Goal: Communication & Community: Answer question/provide support

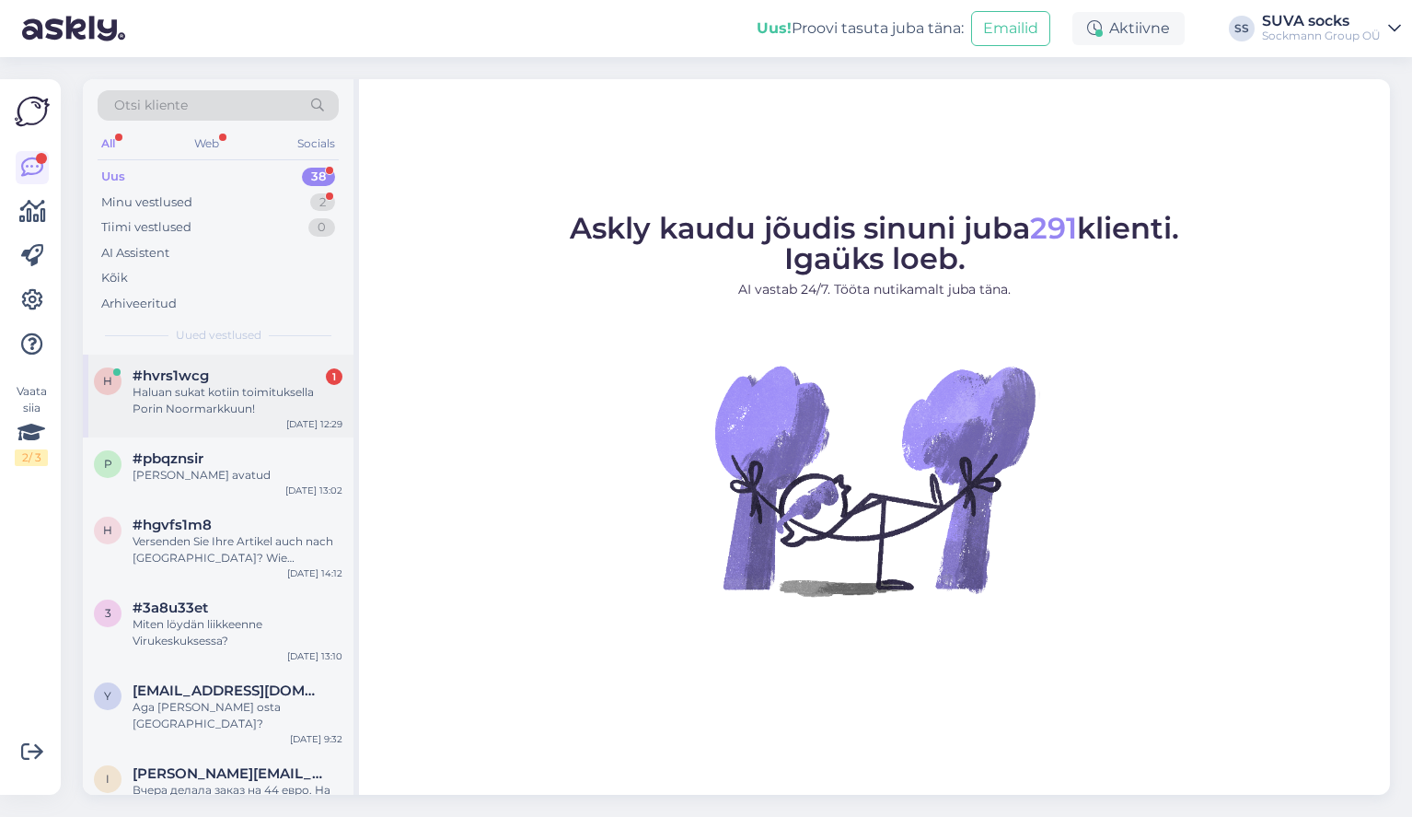
drag, startPoint x: 185, startPoint y: 383, endPoint x: 285, endPoint y: 420, distance: 106.9
click at [184, 384] on div "Haluan sukat kotiin toimituksella Porin Noormarkkuun!" at bounding box center [238, 400] width 210 height 33
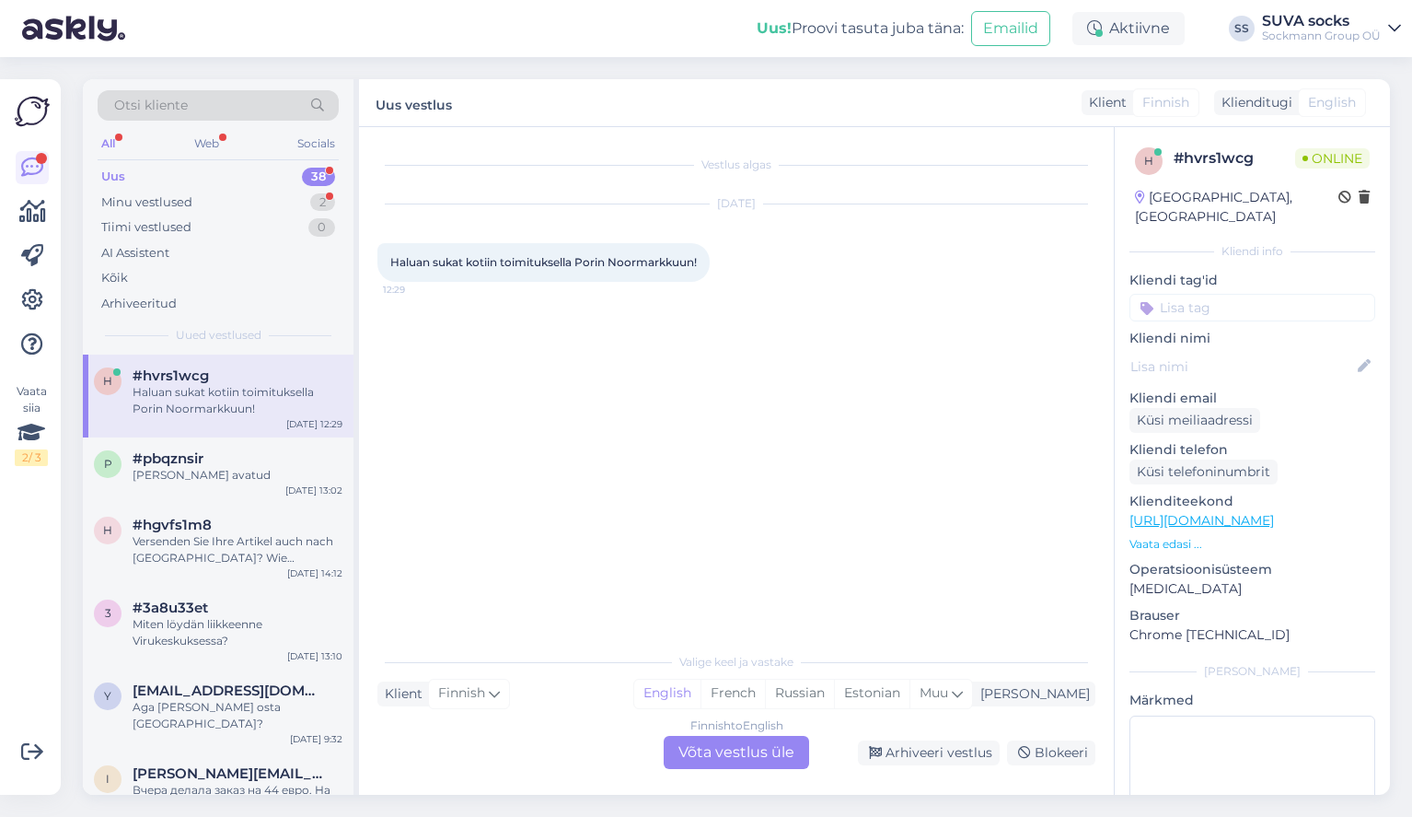
click at [708, 755] on div "Finnish to English Võta vestlus üle" at bounding box center [736, 752] width 145 height 33
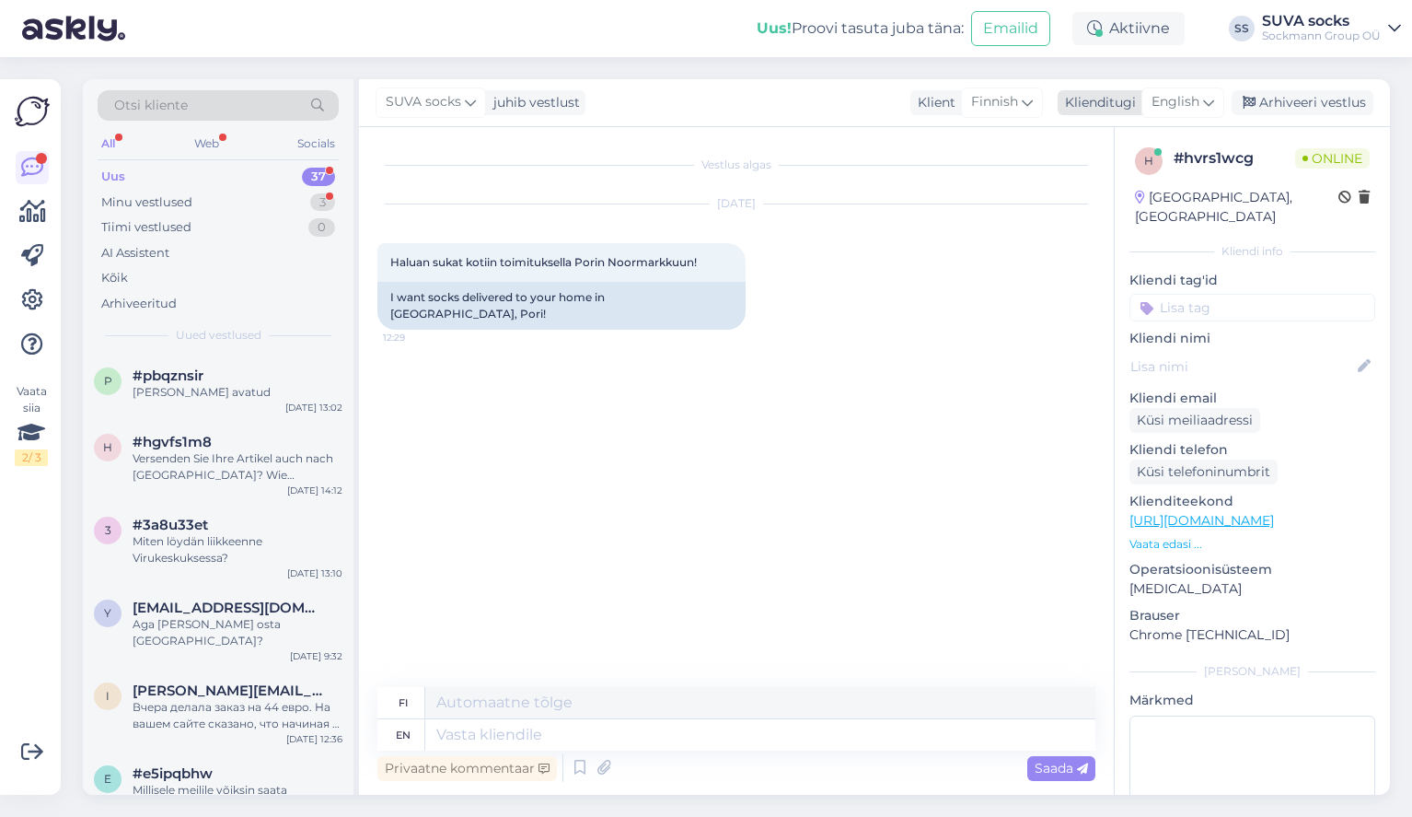
click at [1188, 103] on span "English" at bounding box center [1176, 102] width 48 height 20
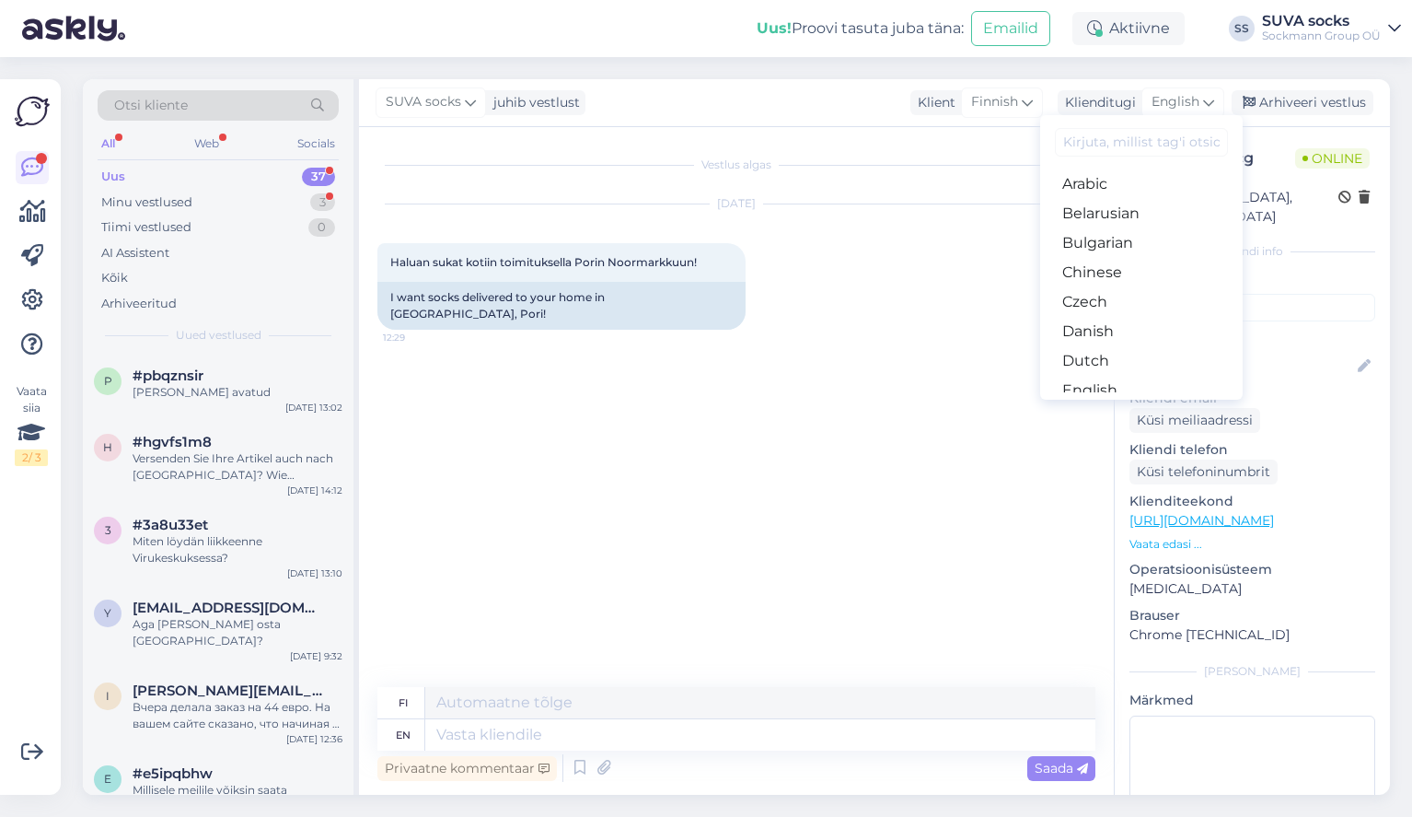
click at [873, 411] on div "Vestlus algas Sep 10 2025 Haluan sukat kotiin toimituksella Porin Noormarkkuun!…" at bounding box center [745, 407] width 735 height 525
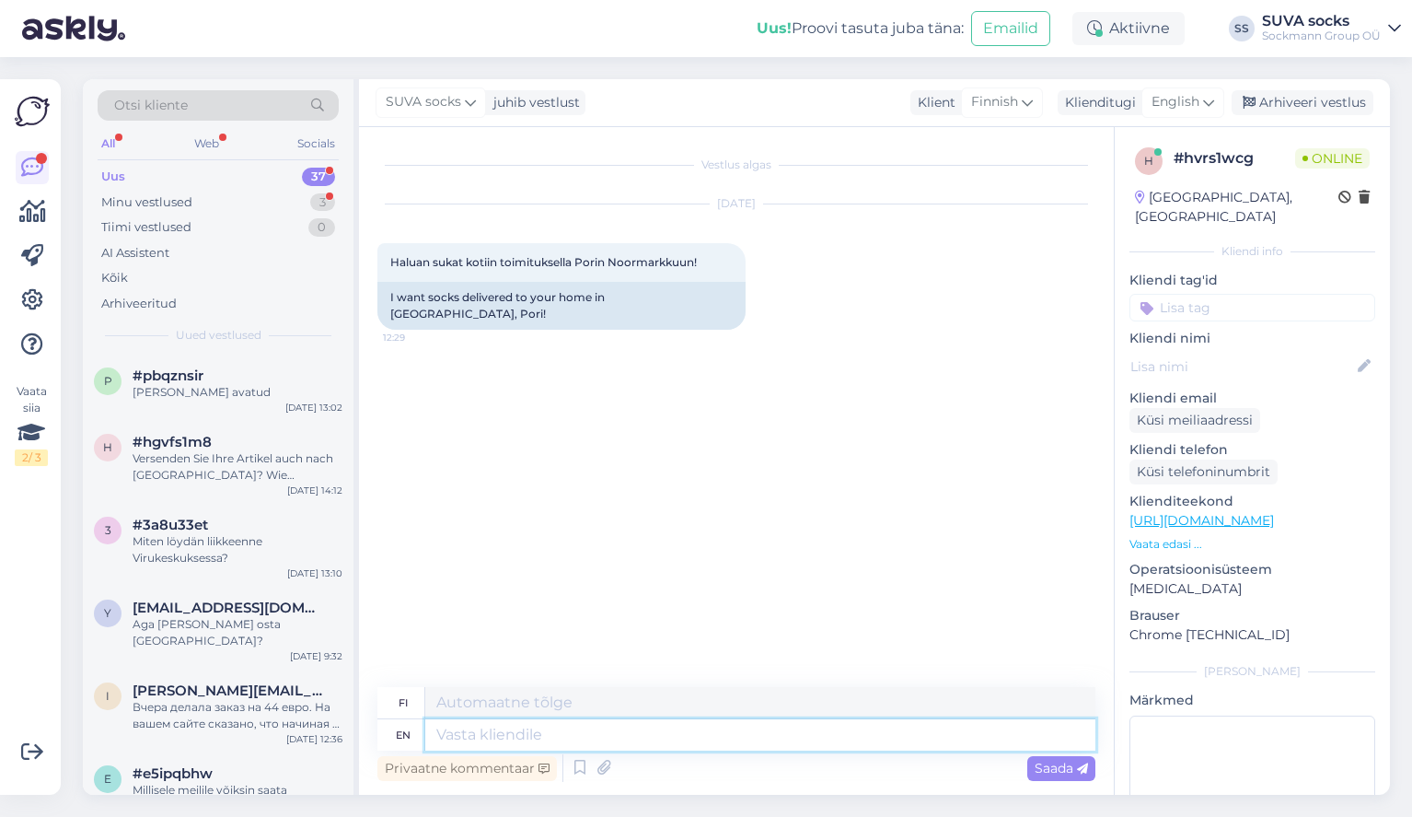
click at [550, 742] on textarea at bounding box center [760, 734] width 670 height 31
type textarea "Hello!"
type textarea "Hei!"
type textarea "Hello! We"
type textarea "Hei! Me"
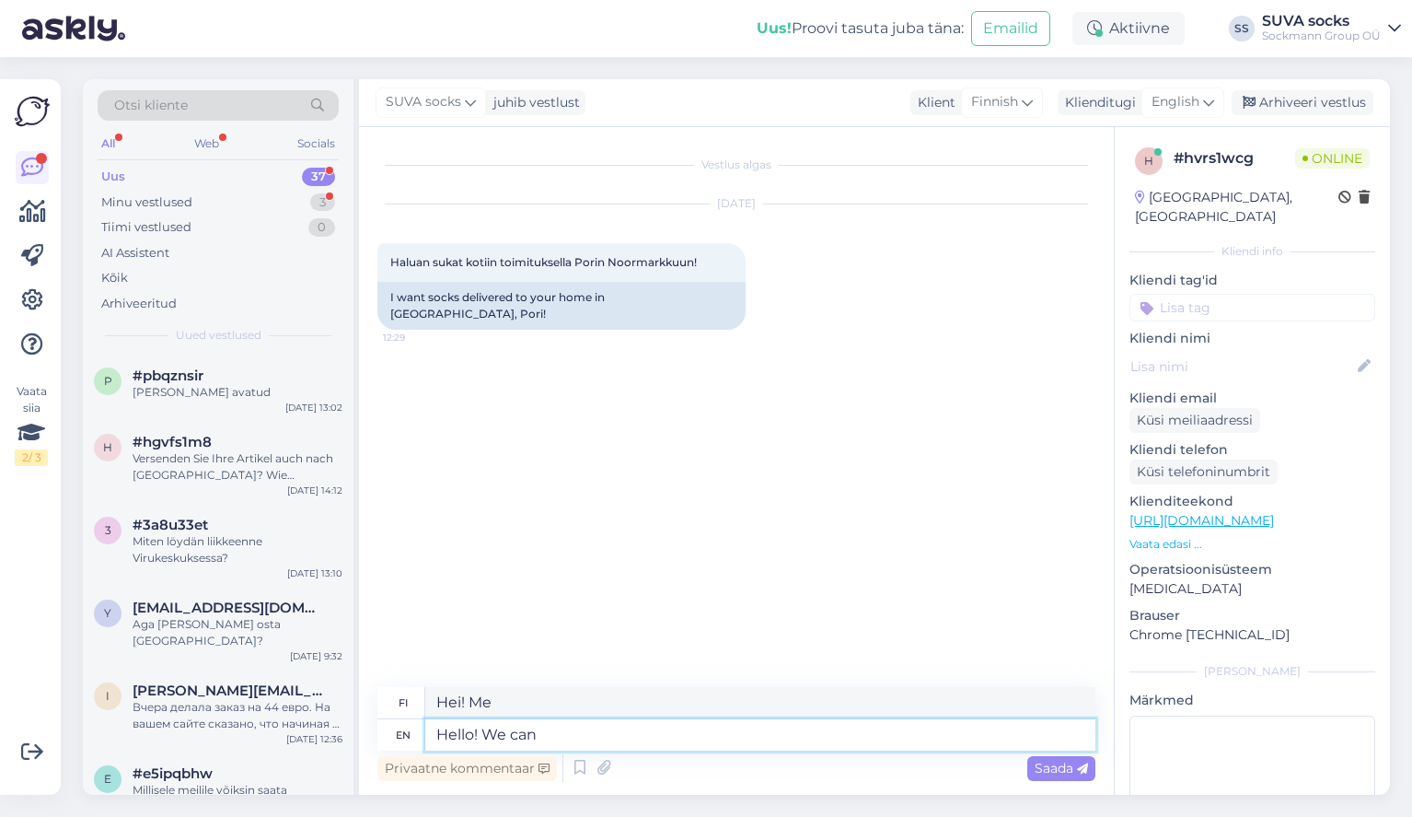
type textarea "Hello! We can"
type textarea "Hei! Me voimme"
type textarea "Hello! We can send"
type textarea "Hei! Voimme lähettää"
type textarea "Hello! We can"
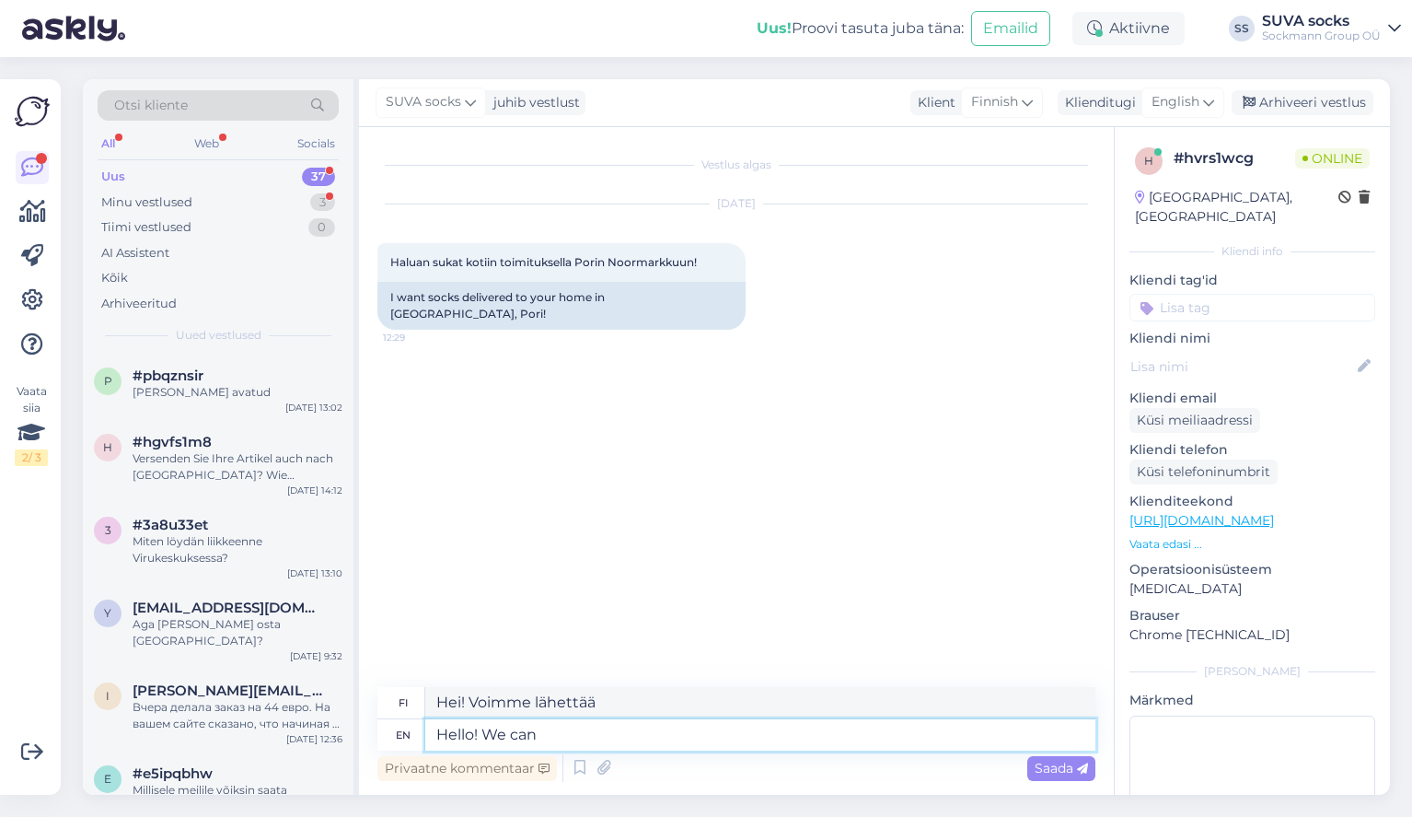
type textarea "Hei! Me voimme"
type textarea "Hello! We can organise"
type textarea "Hei! Voimme järjestää"
type textarea "Hello! We can organise this."
type textarea "Hei! Me voimme järjestää tämän."
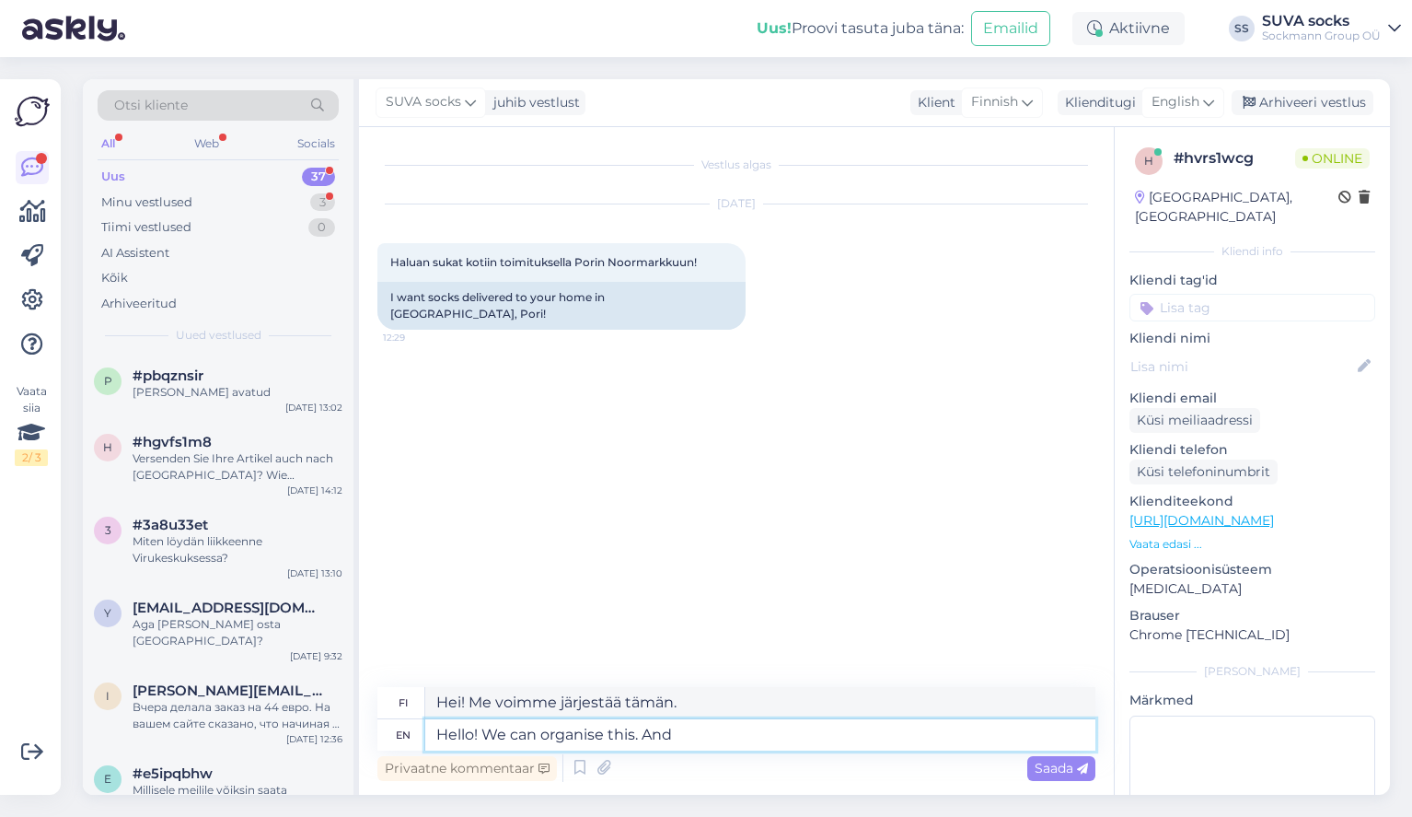
type textarea "Hello! We can organise this. And"
type textarea "Hei! Me voimme järjestää tämän. Ja"
type textarea "Hello! We can organise this. And it c"
type textarea "Hei! Voimme järjestää tämän. Ja se"
type textarea "Hello! We can organise this. And it cost"
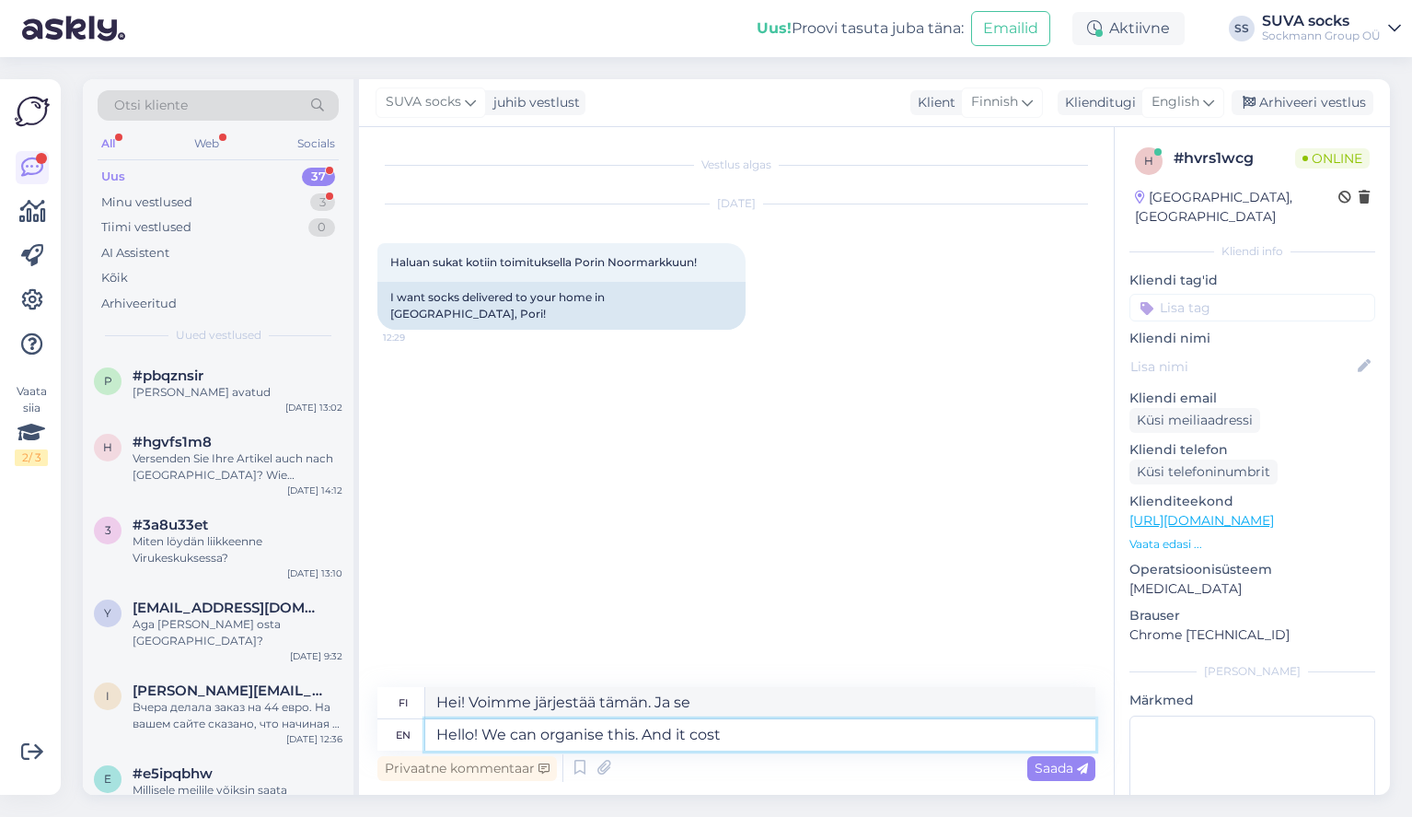
type textarea "Hei! Voimme järjestää tämän. Ja se maksaa."
type textarea "Hello! We can organise this. And it cost 10"
type textarea "Hei! Voimme järjestää tämän. Ja se maksoi 10"
type textarea "Hello! We can organise this. And it cost 12"
type textarea "Hei! Voimme järjestää tämän. Ja se maksoi 12"
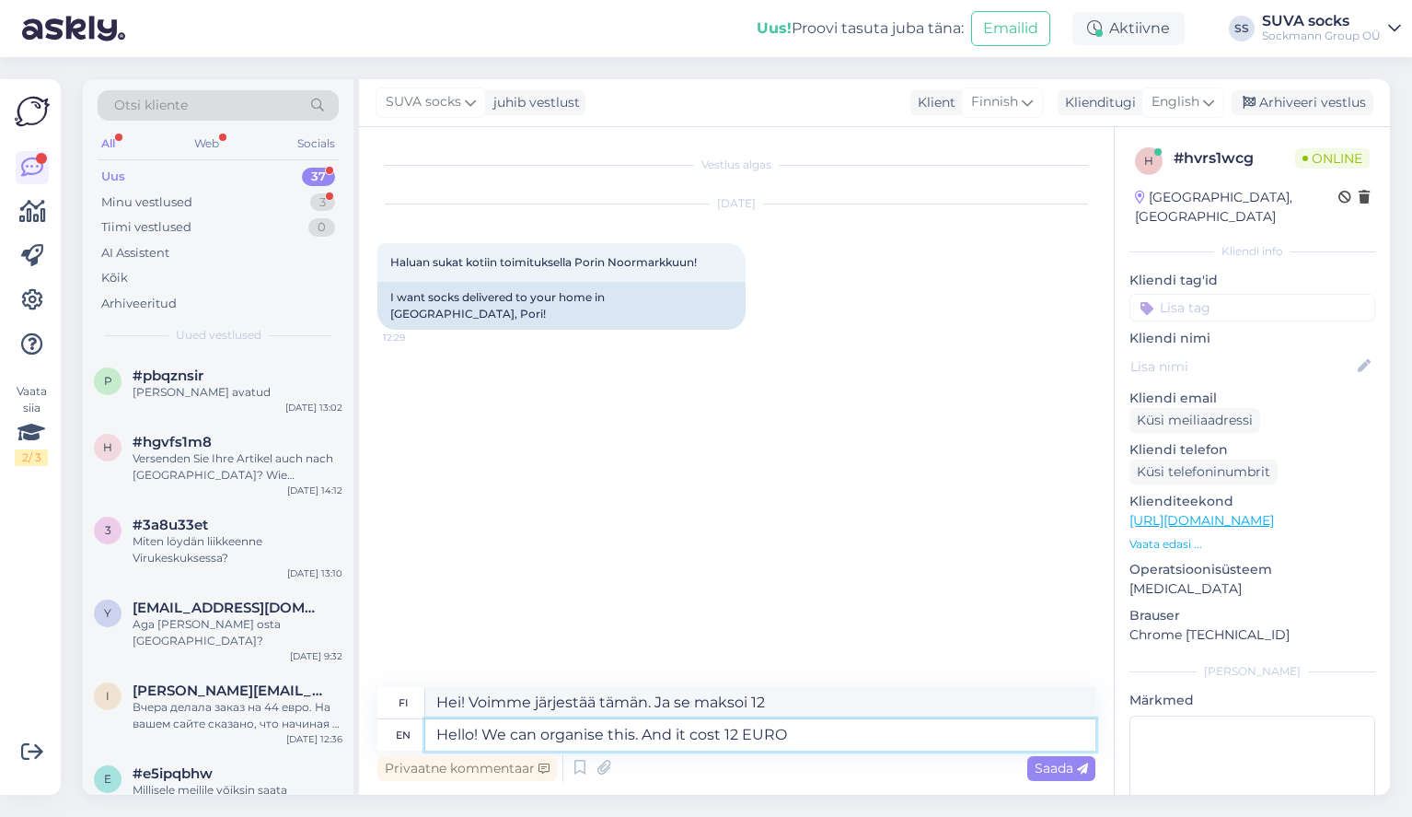
type textarea "Hello! We can organise this. And it cost 12 EUR"
type textarea "Hei! Voimme järjestää tämän. Ja se maksoi 12 euroa."
click at [722, 736] on textarea "Hello! We can organise this. And it cost 12 EUR" at bounding box center [760, 734] width 670 height 31
type textarea "Hello! We can organise this. And it costs 12 EUR"
type textarea "Hei! Voimme järjestää tämän. Ja se maksaa 12 euroa"
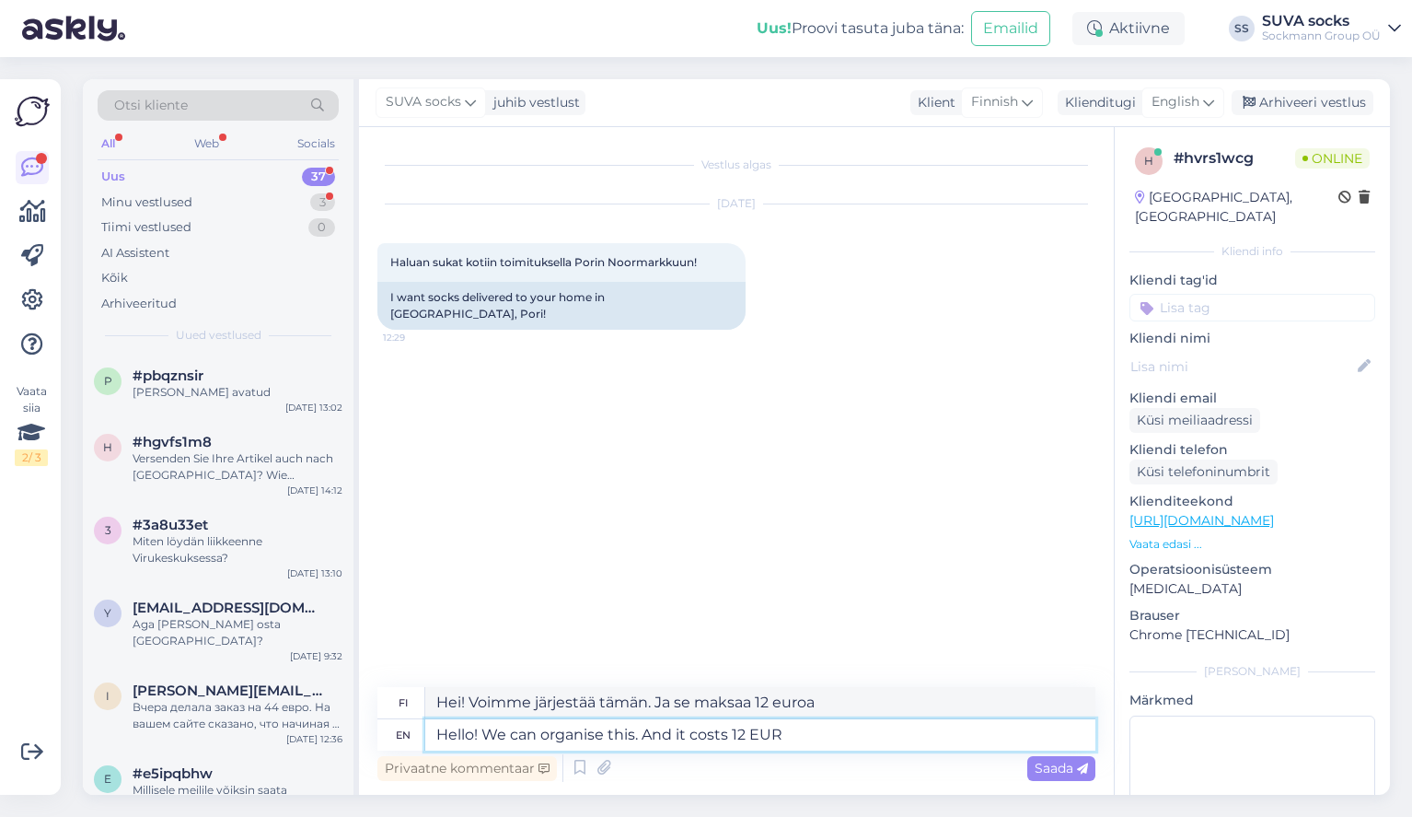
click at [638, 737] on textarea "Hello! We can organise this. And it costs 12 EUR" at bounding box center [760, 734] width 670 height 31
type textarea "Hello! We can organise this nd it costs 12 EUR"
type textarea "Hei! Voimme järjestää tämän ja se maksaa 12 euroa."
type textarea "Hello! We can organise this and it costs 12 EUR"
type textarea "Hei! Voimme järjestää tämän ja se maksaa 12 euroa"
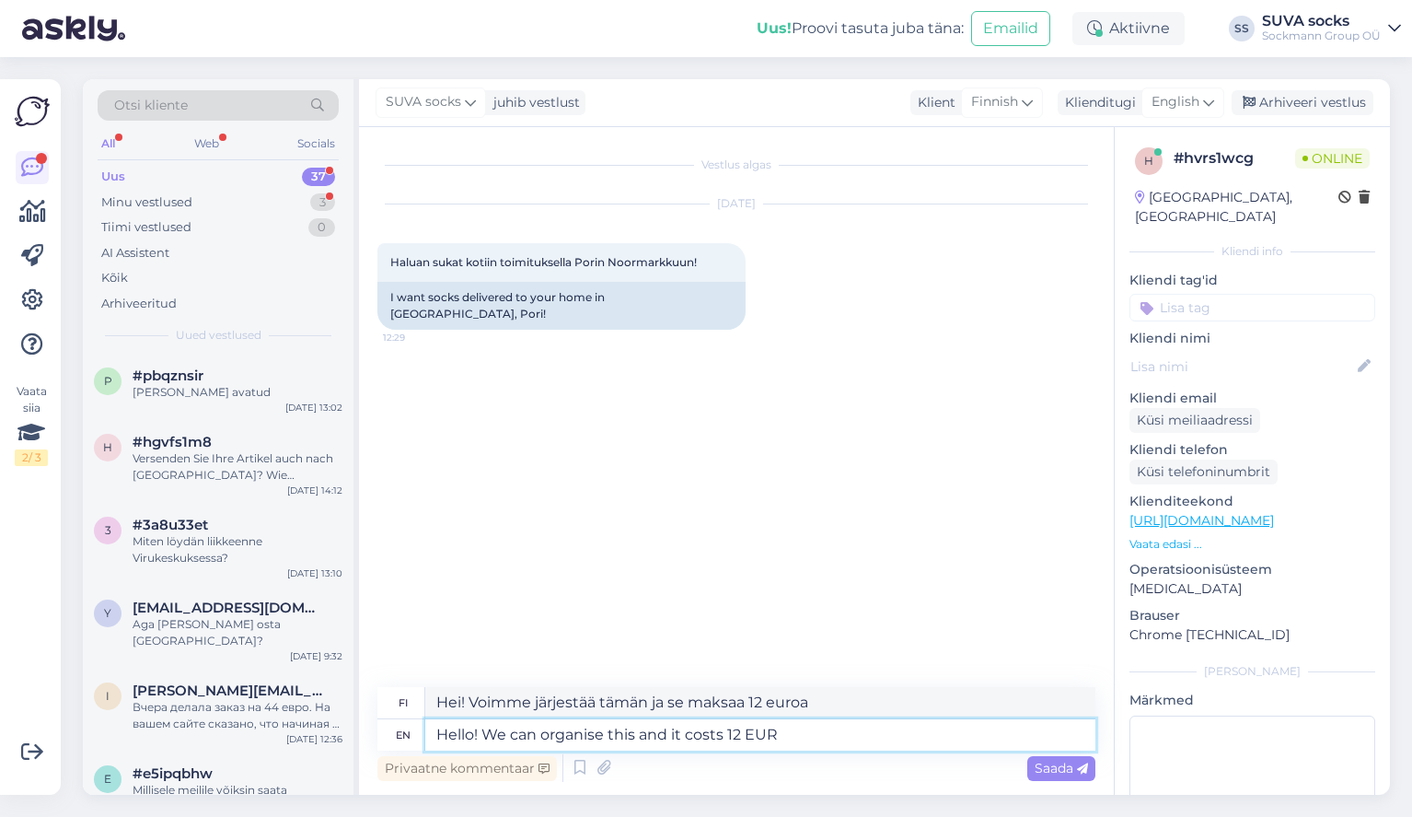
click at [786, 740] on textarea "Hello! We can organise this and it costs 12 EUR" at bounding box center [760, 734] width 670 height 31
type textarea "Hello! We can organise this and it costs 12 EUR."
type textarea "Hei! Voimme järjestää tämän ja se maksaa 12 euroa."
type textarea "Hello! We can organise this and it costs 12 EUR."
click at [1052, 766] on span "Saada" at bounding box center [1061, 768] width 53 height 17
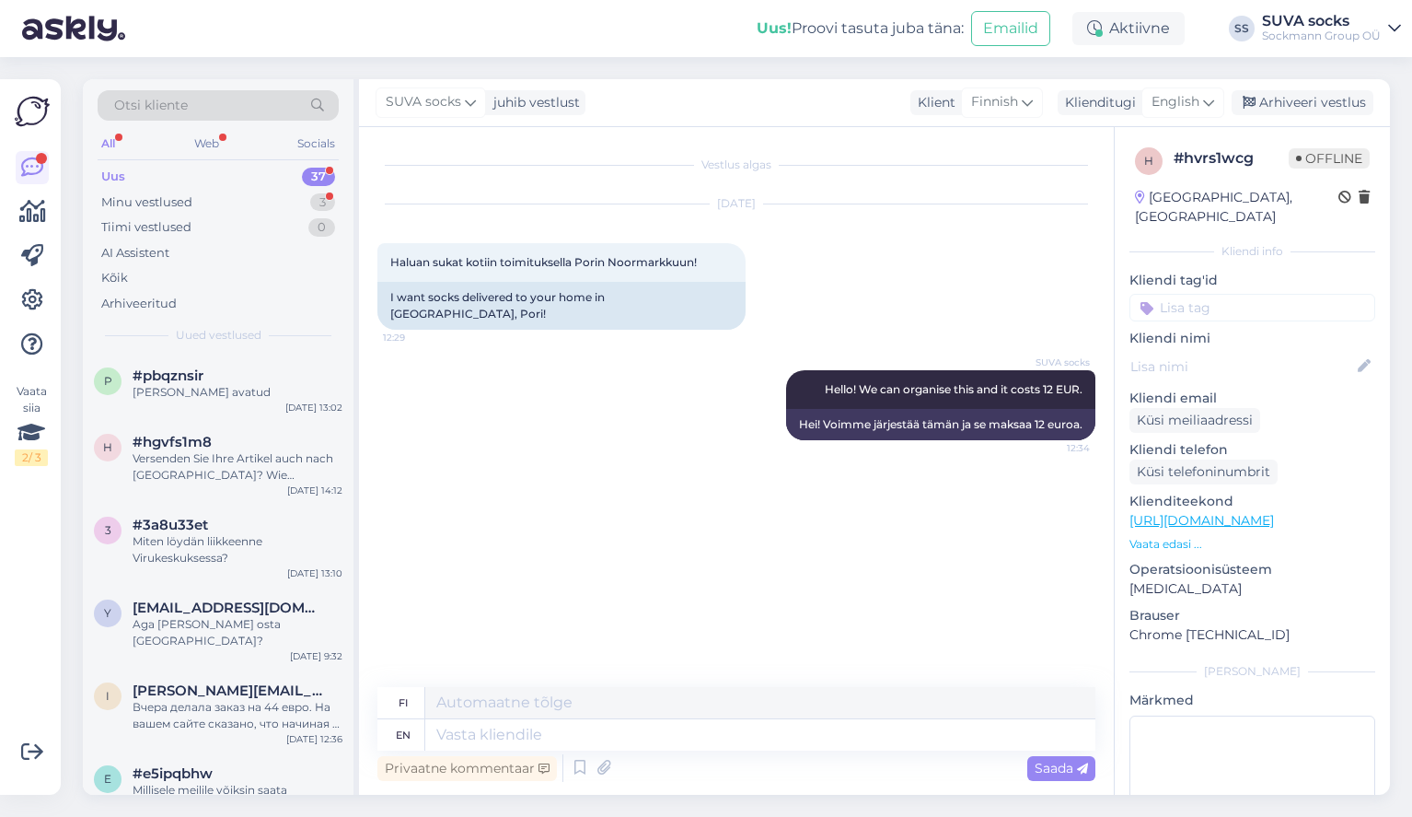
click at [118, 175] on div "Uus" at bounding box center [113, 177] width 24 height 18
click at [110, 171] on div "Uus" at bounding box center [113, 177] width 24 height 18
click at [142, 202] on div "Minu vestlused" at bounding box center [146, 202] width 91 height 18
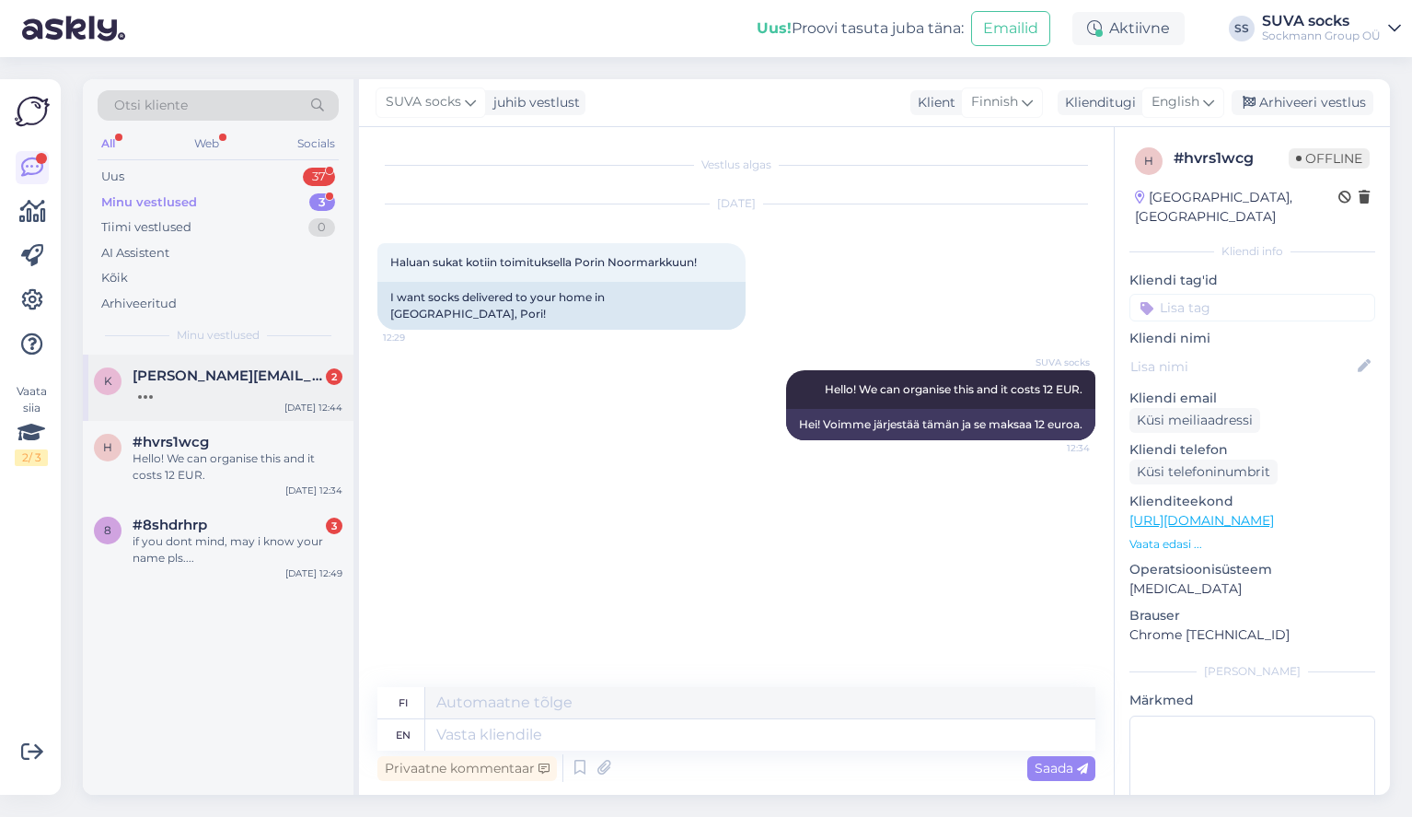
click at [205, 373] on span "[PERSON_NAME][EMAIL_ADDRESS][DOMAIN_NAME]" at bounding box center [229, 375] width 192 height 17
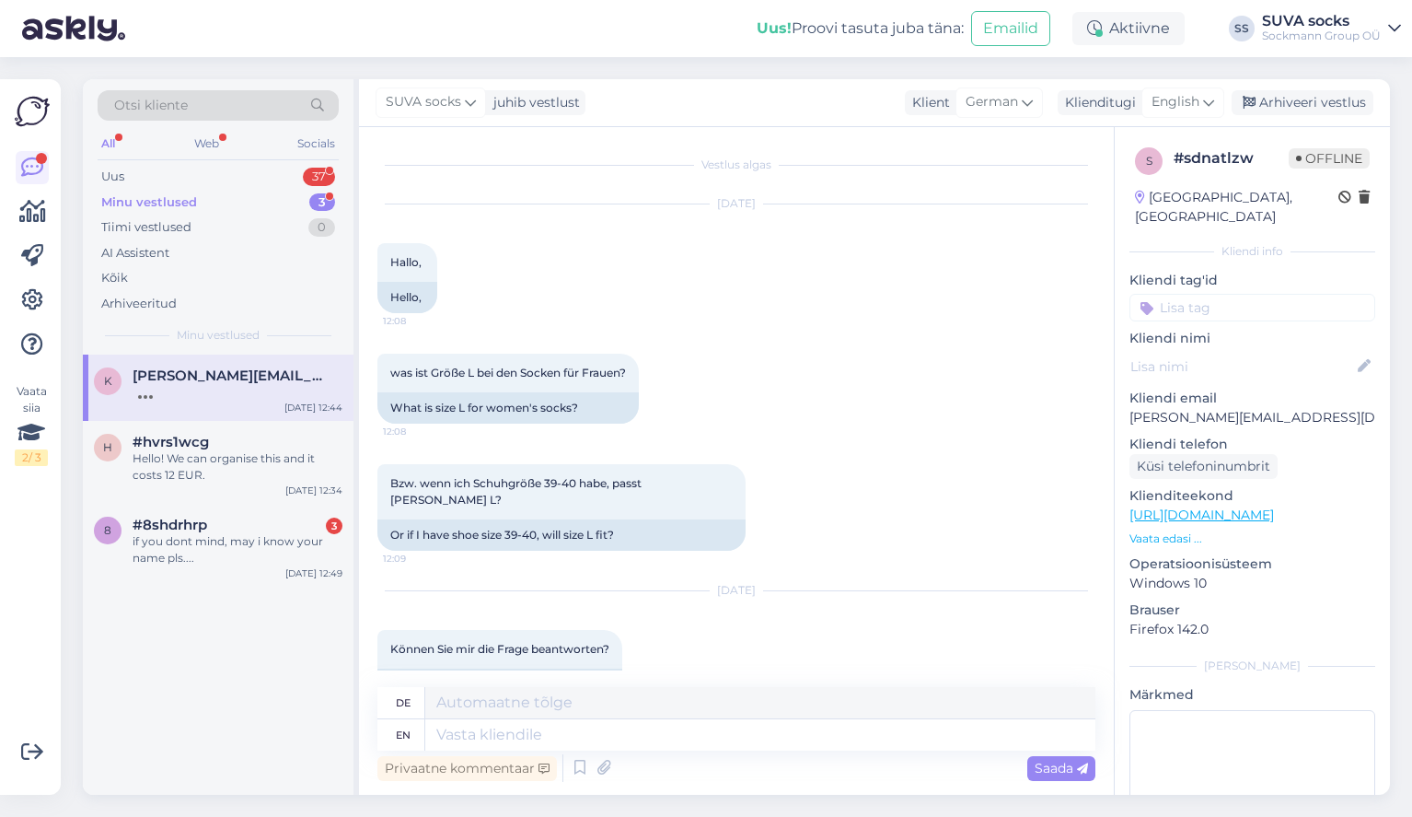
scroll to position [740, 0]
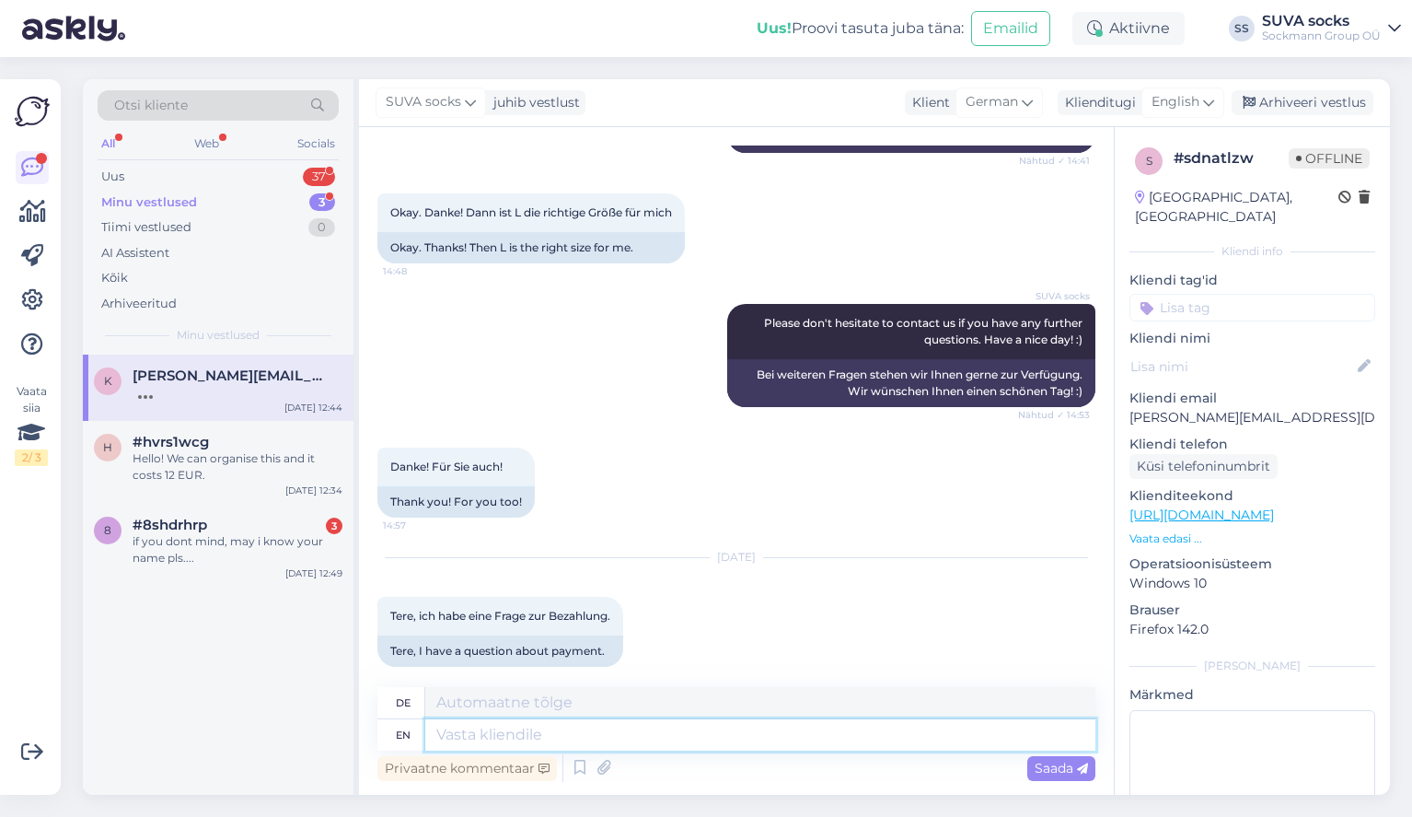
click at [470, 738] on textarea at bounding box center [760, 734] width 670 height 31
type textarea "Y"
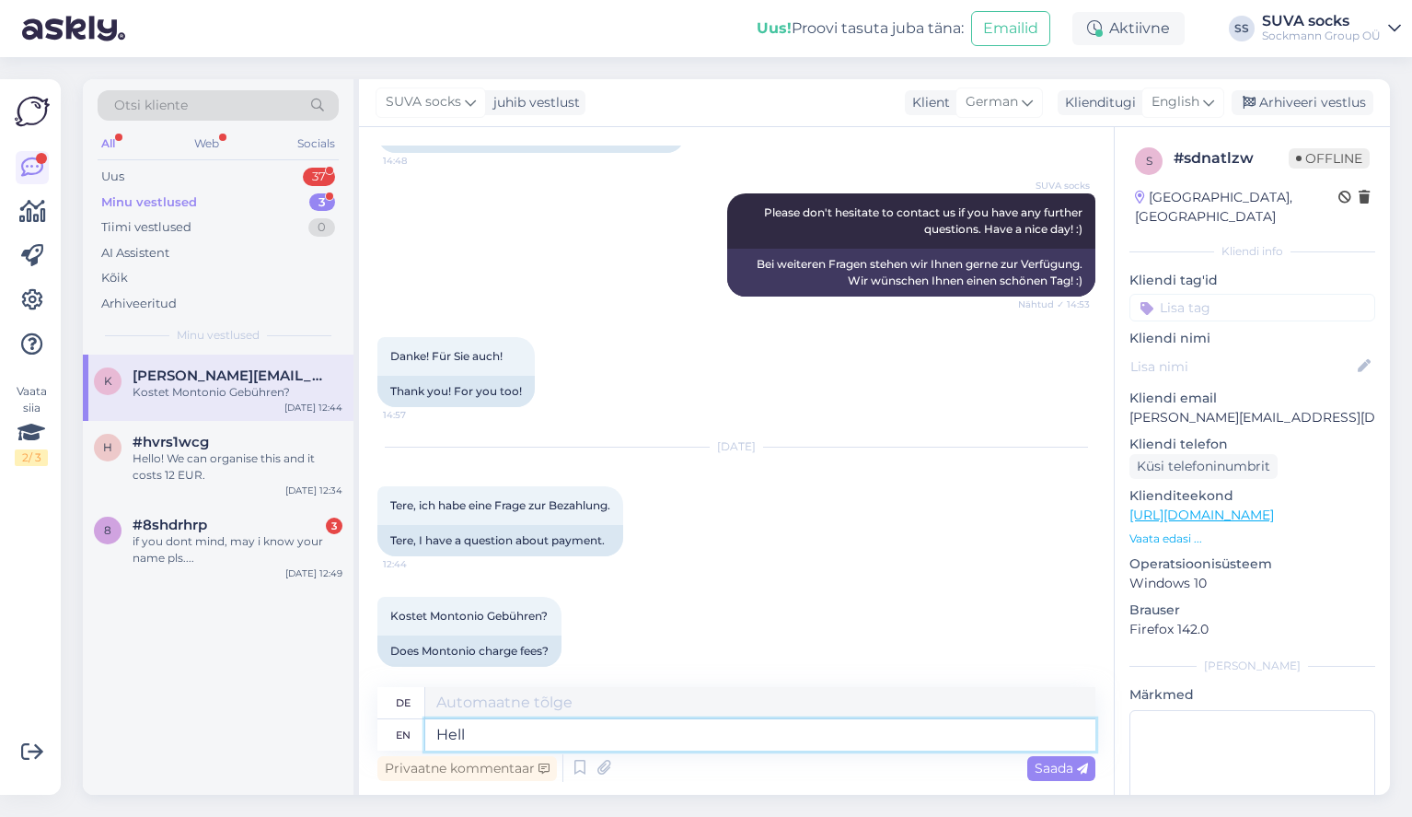
type textarea "Hello"
type textarea "Hallo"
type textarea "Hello."
type textarea "Hallo."
type textarea "Hello. No,"
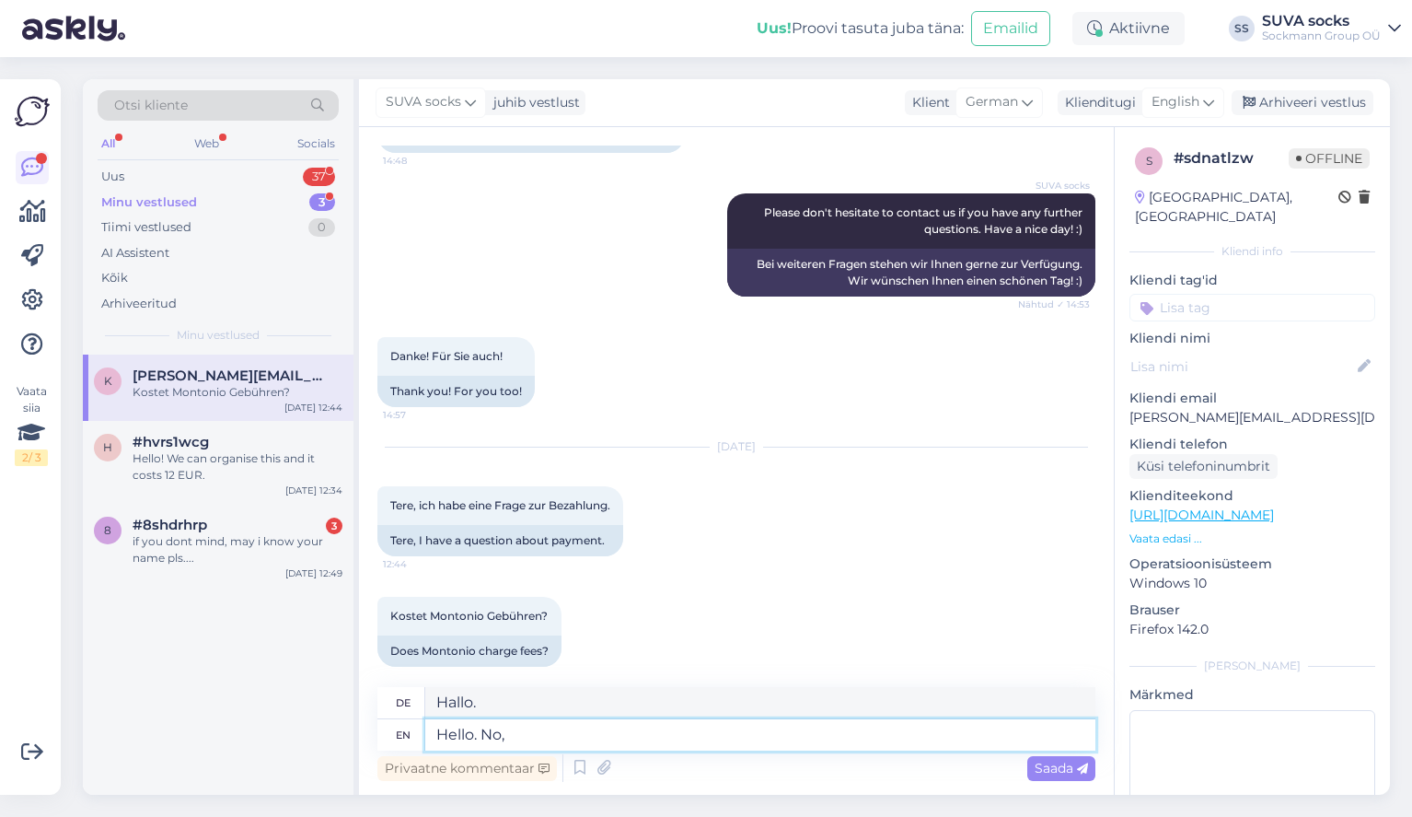
type textarea "Hallo. Nein,"
type textarea "Hello. No, Montonio"
type textarea "Hallo. Nein, Montonio"
type textarea "Hello. No, Montonio doe"
type textarea "Hallo. Nein, Montonio, Hirschkuh"
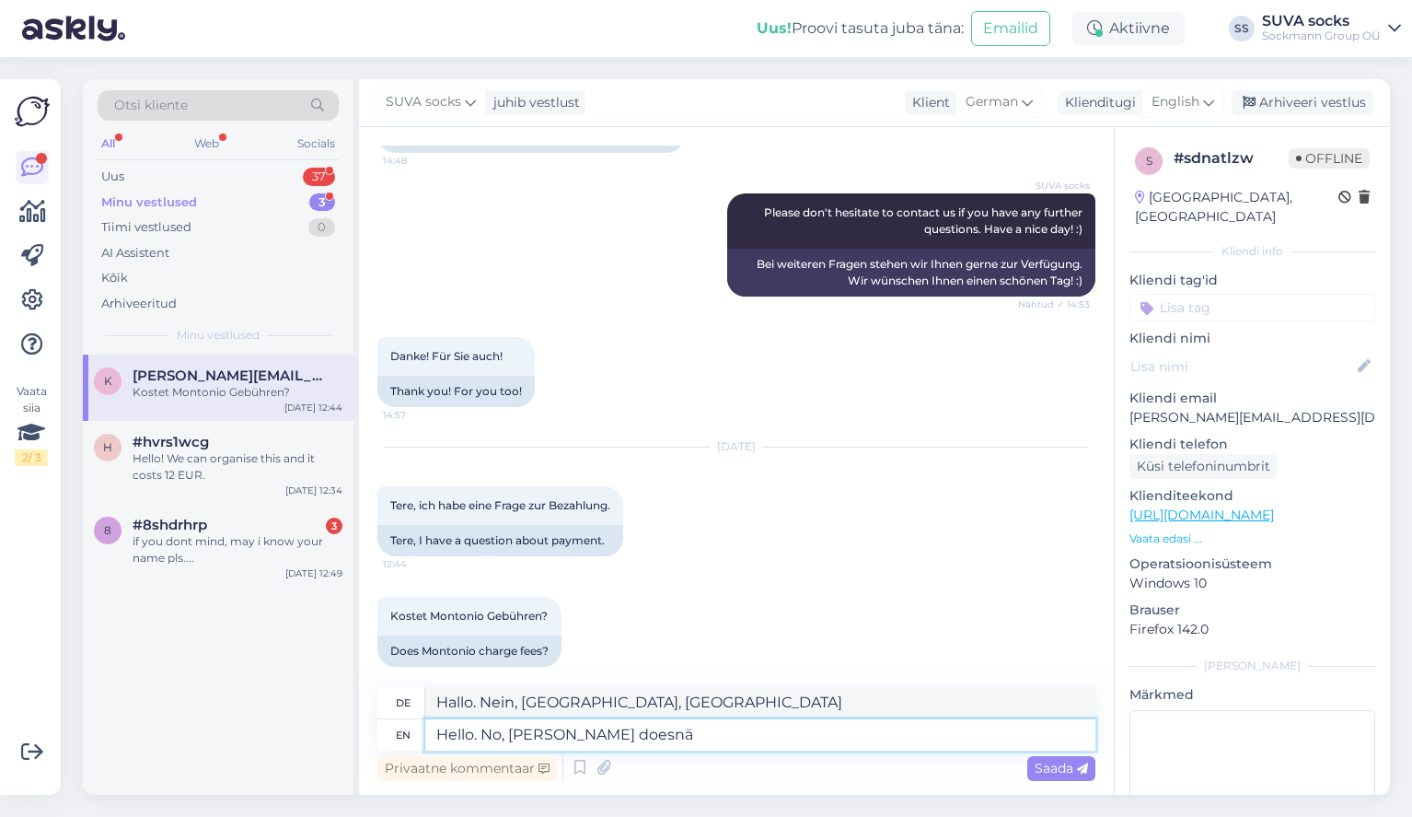
type textarea "Hello. No, Montonio doesn"
type textarea "Hallo. Nein, Montonio"
type textarea "Hello. No, Montonio doesn't"
type textarea "Hallo. Nein, Montonio nicht"
type textarea "Hello. No, Montonio doesn't charge."
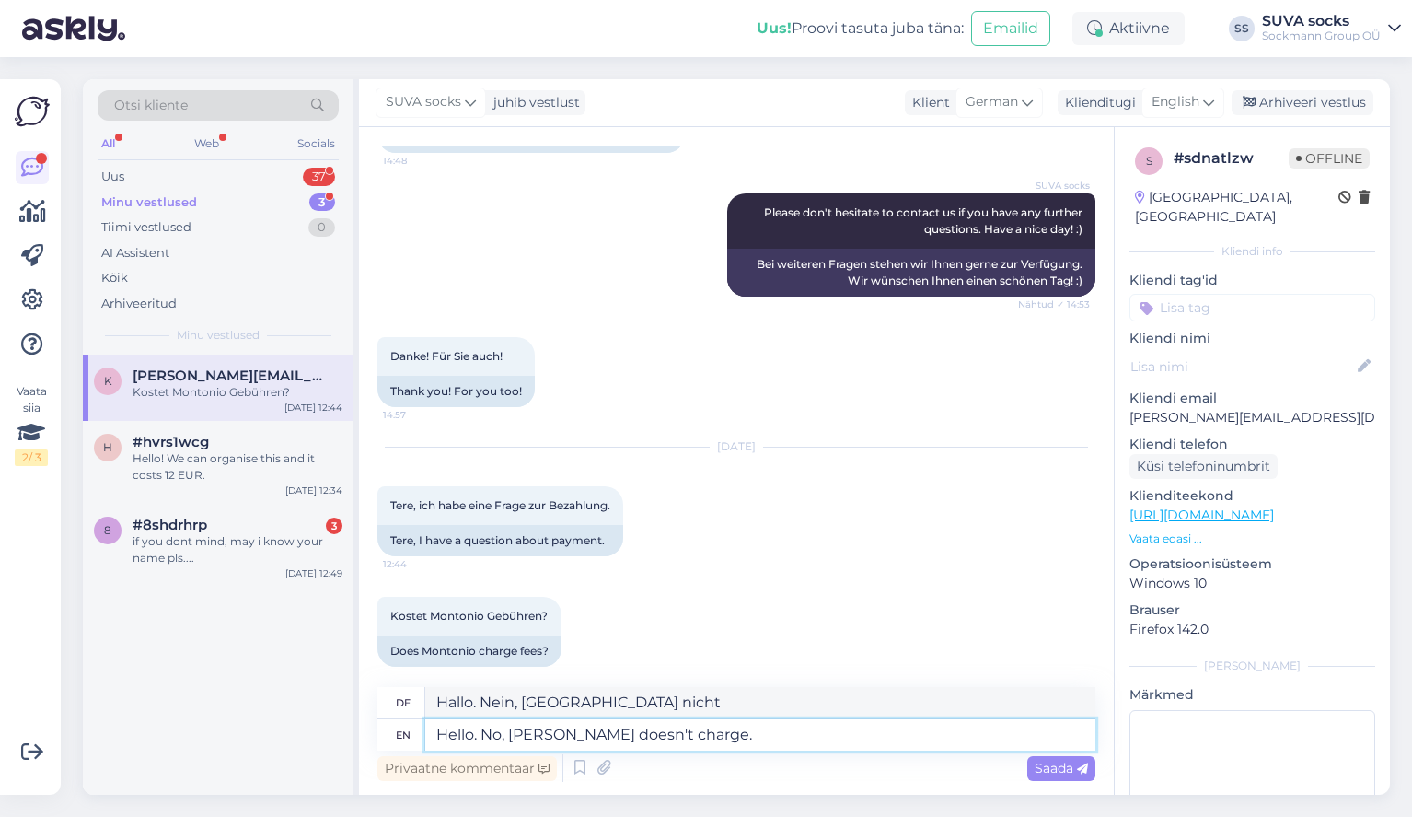
type textarea "Hallo. Nein, Montonio berechnet keine Gebühren"
type textarea "Hello. No, Montonio doesn't charge."
type textarea "Hallo. Nein, Montonio verlangt keine Gebühren."
drag, startPoint x: 478, startPoint y: 733, endPoint x: 507, endPoint y: 735, distance: 29.5
click at [507, 735] on textarea "Hello. No, Montonio doesn't charge." at bounding box center [760, 734] width 670 height 31
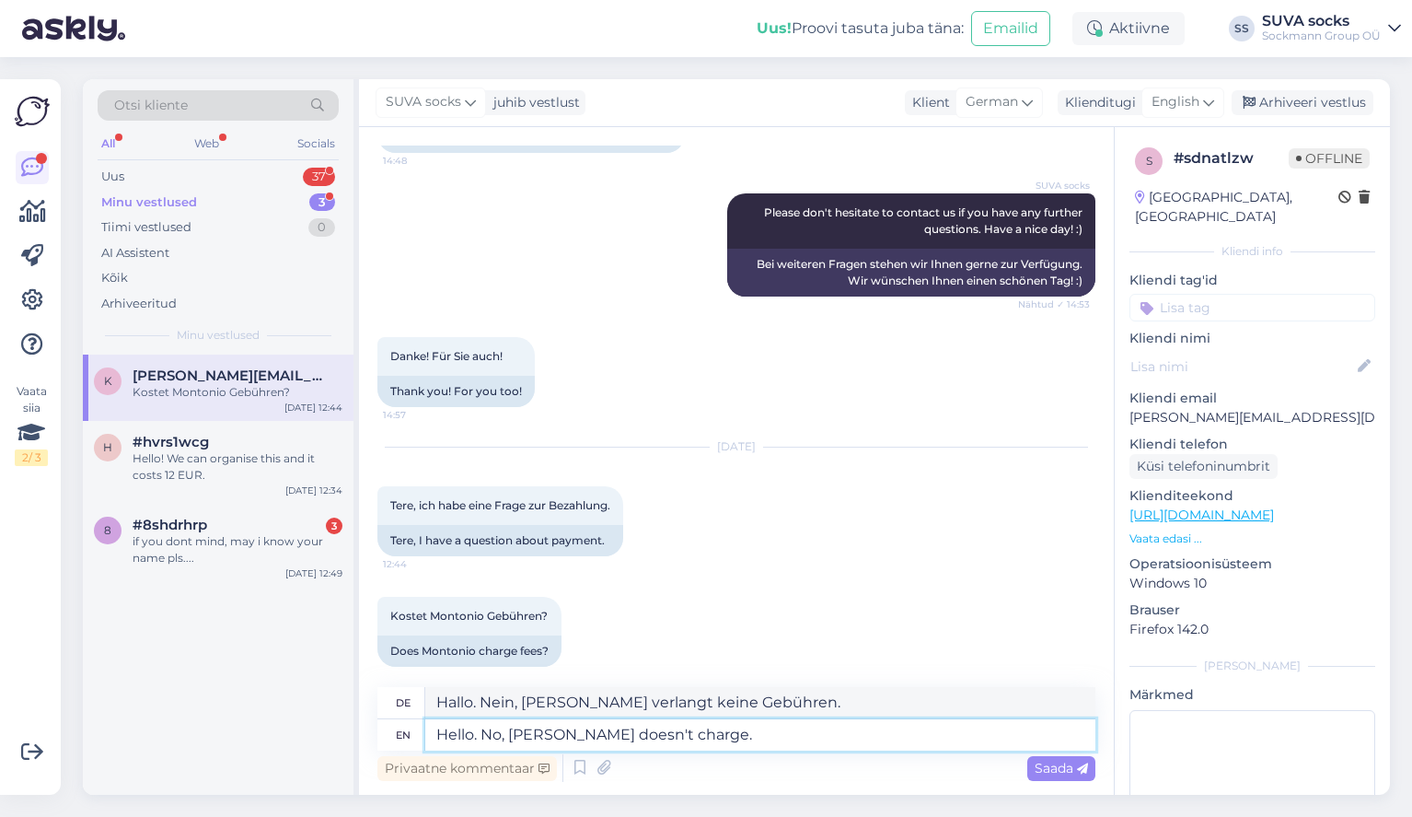
type textarea "Hello.Montonio doesn't charge."
type textarea "Hello.Montonio erhebt keine Gebühren."
type textarea "Hello. Montonio doesn't charge."
type textarea "Hallo. Montonio verlangt keine Gebühren."
click at [680, 738] on textarea "Hello. Montonio doesn't charge." at bounding box center [760, 734] width 670 height 31
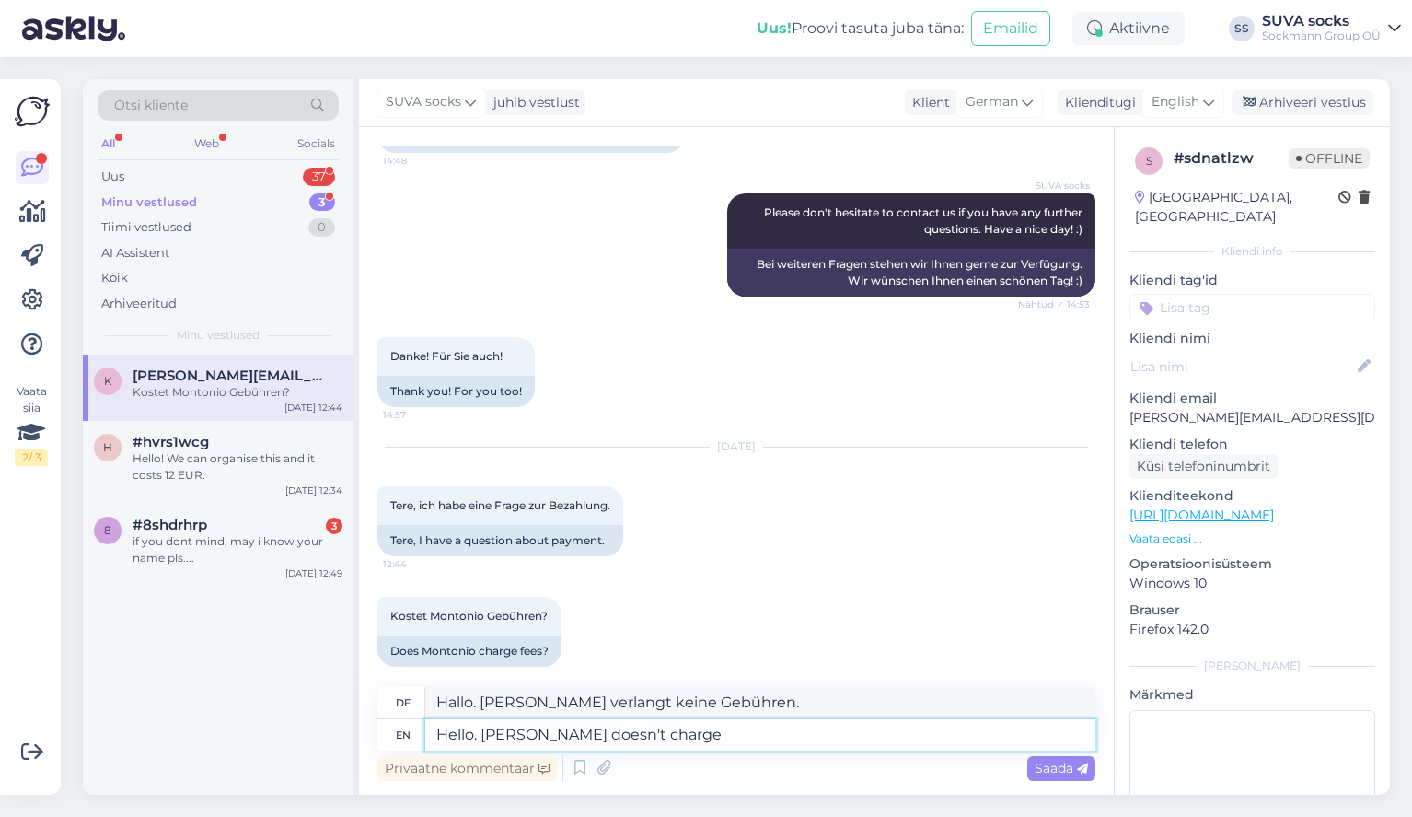
type textarea "Hello. Montonio doesn't charge f"
type textarea "Hallo. [PERSON_NAME] berechnet keine Gebühren"
type textarea "Hello. Montonio doesn't charge for"
type textarea "Hallo. Montonio berechnet keine Gebühren für"
type textarea "Hello. Montonio doesn't charge for payment"
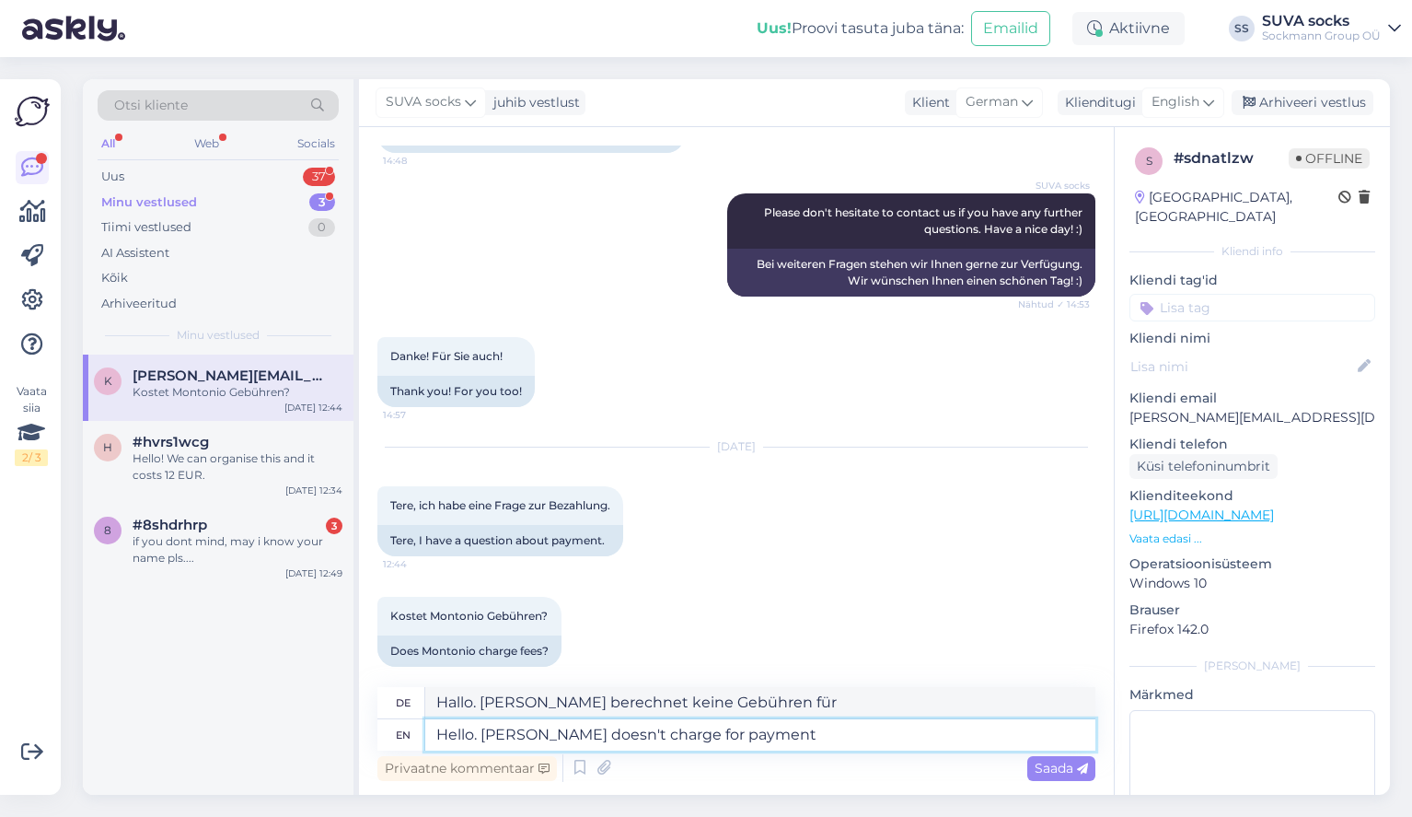
type textarea "Hallo. Montonio berechnet keine Gebühren für die Zahlung"
type textarea "Hello. Montonio doesn't charge fo"
type textarea "Hallo. Montonio berechnet keine Gebühren für"
type textarea "Hello. [PERSON_NAME] doesn't charge"
type textarea "Hallo. [PERSON_NAME] berechnet keine Gebühren"
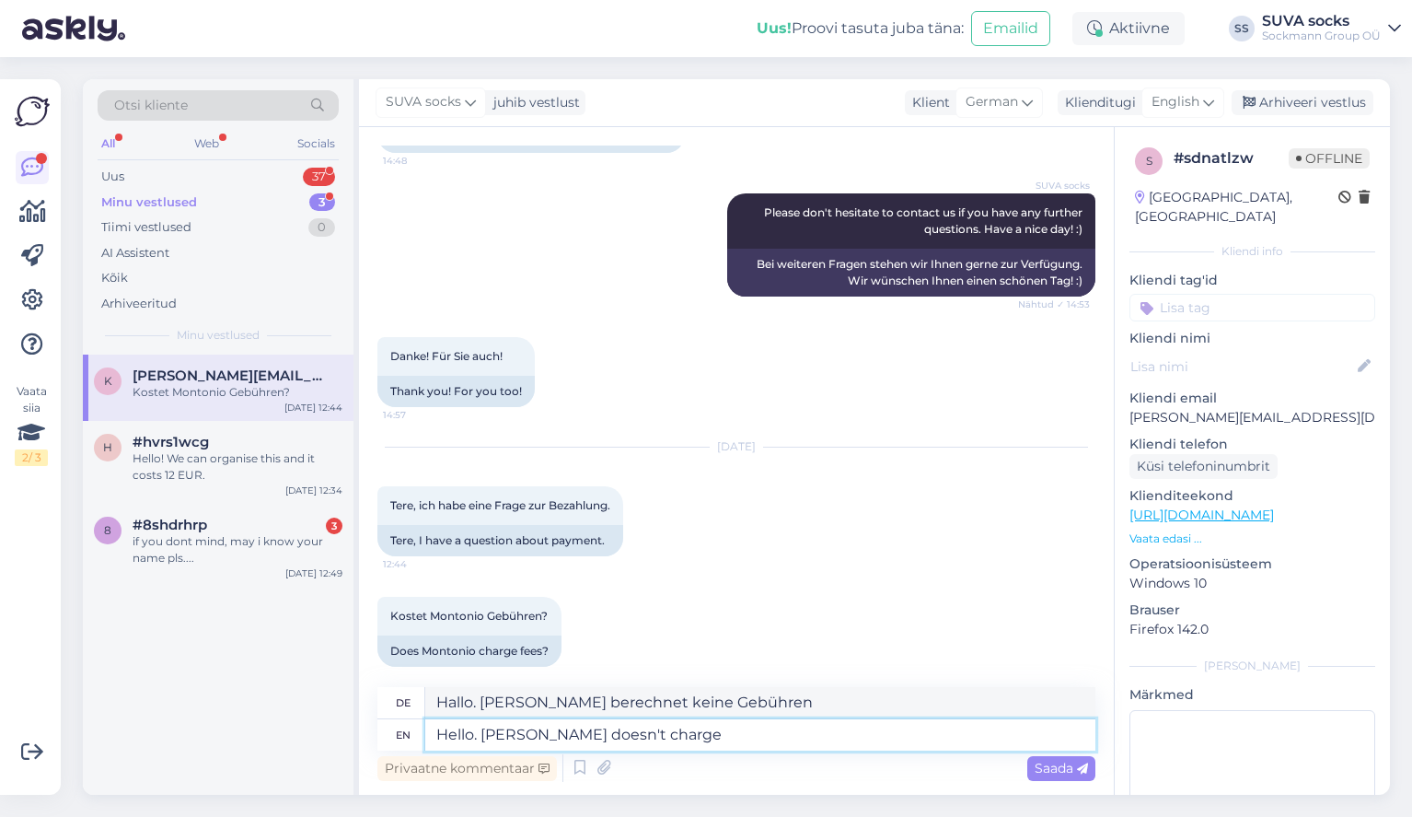
type textarea "Hello. [PERSON_NAME] doesn't charge"
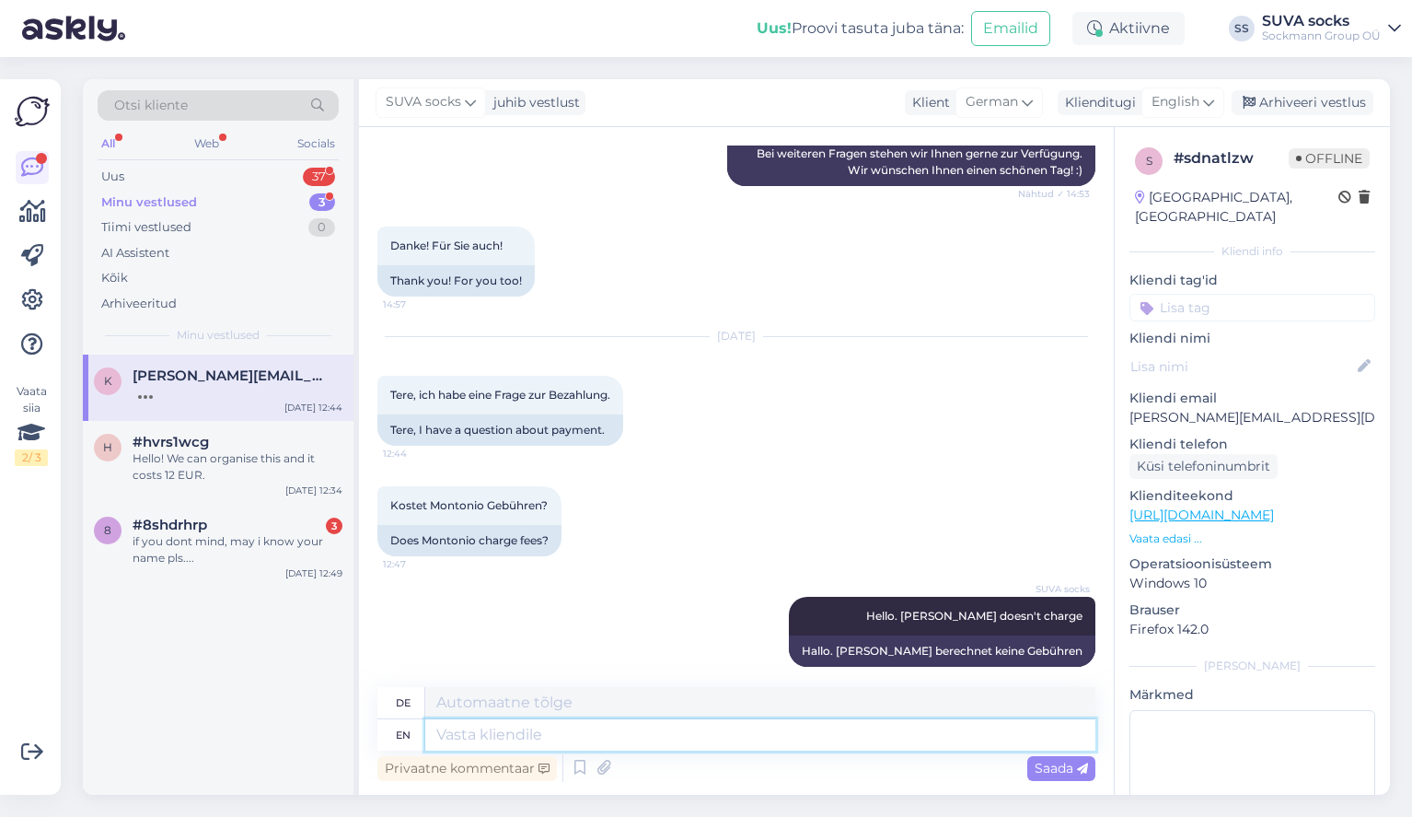
scroll to position [1105, 0]
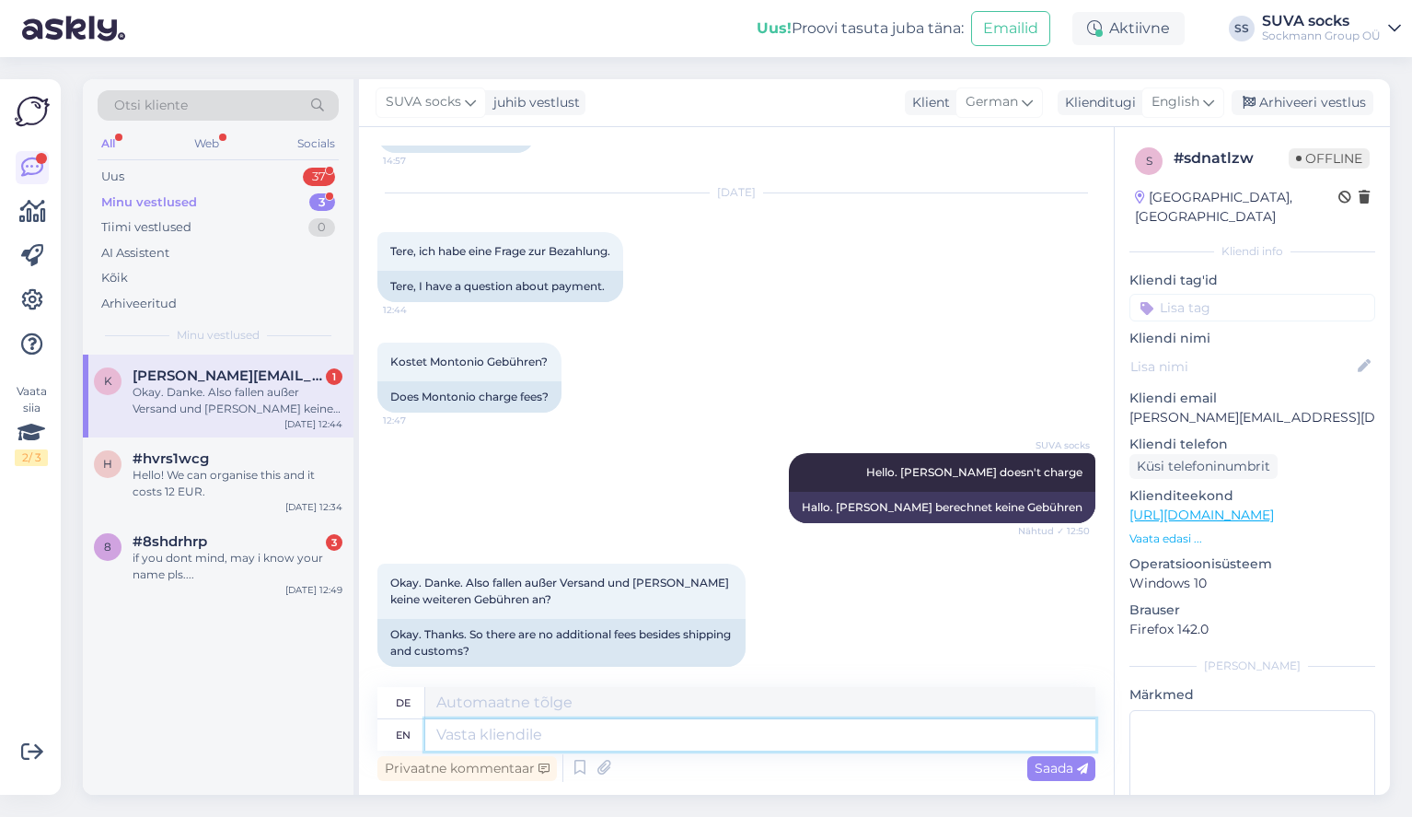
type textarea "N"
type textarea "No, fo"
type textarea "NEIN,"
type textarea "No, for"
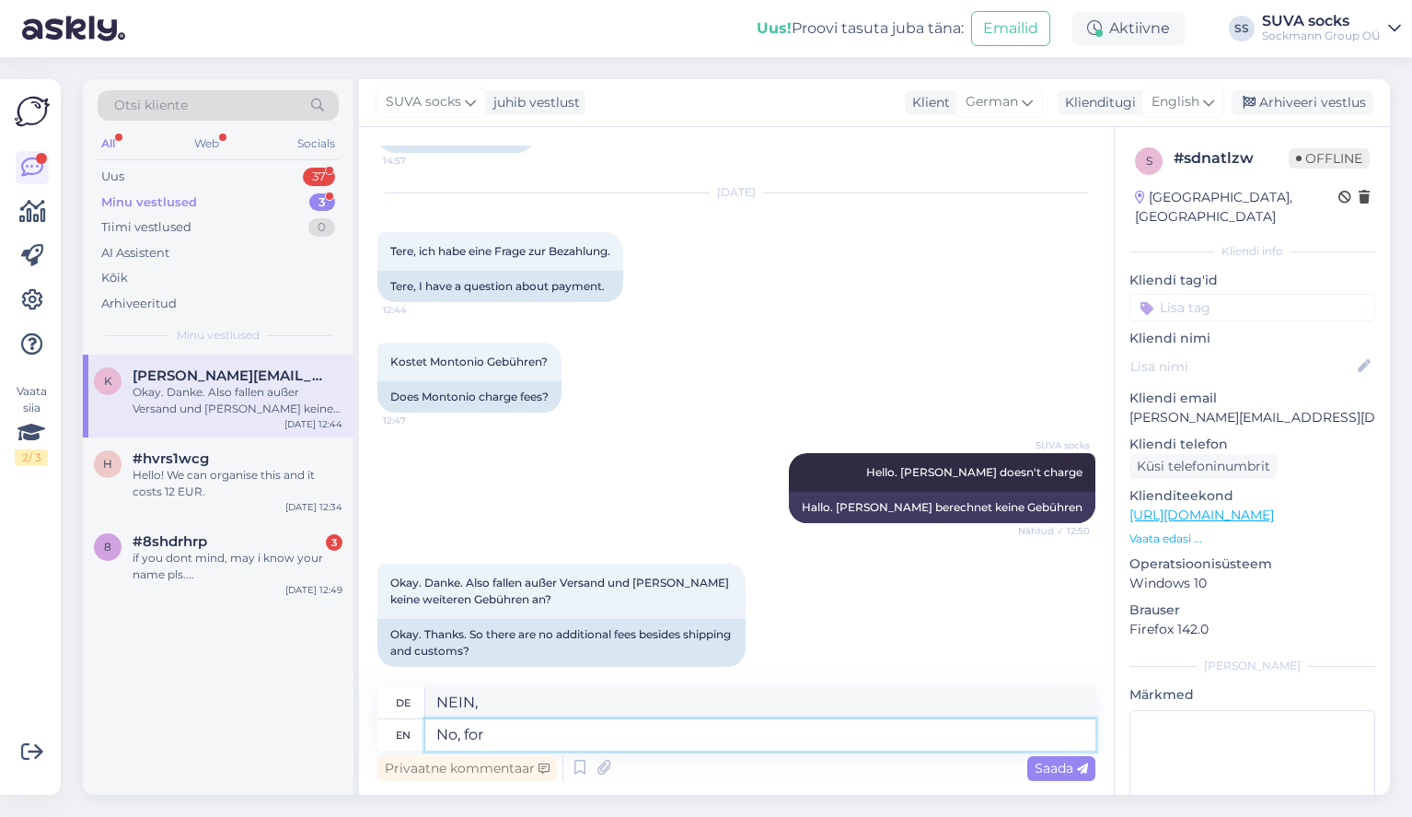
type textarea "Nein, für"
type textarea "No, for a"
type textarea "Nein, für eine"
type textarea "No, for a custom"
type textarea "Nein, für einen benutzerdefinierten"
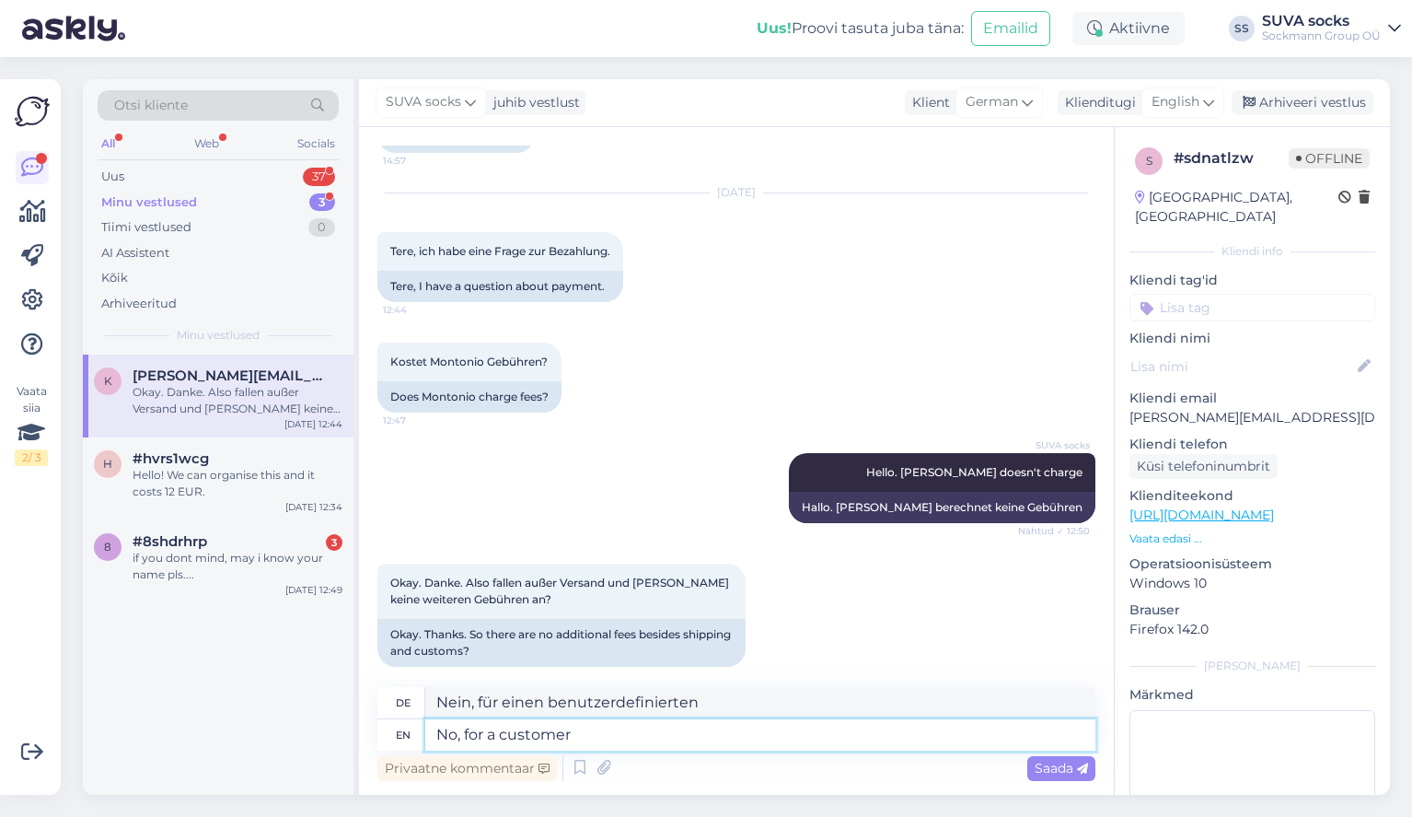
type textarea "No, for a customer"
type textarea "Nein, für einen Kunden"
type textarea "No, for a customer no"
type textarea "Nein, für einen Kunden nein"
type textarea "No, for a customer no charges"
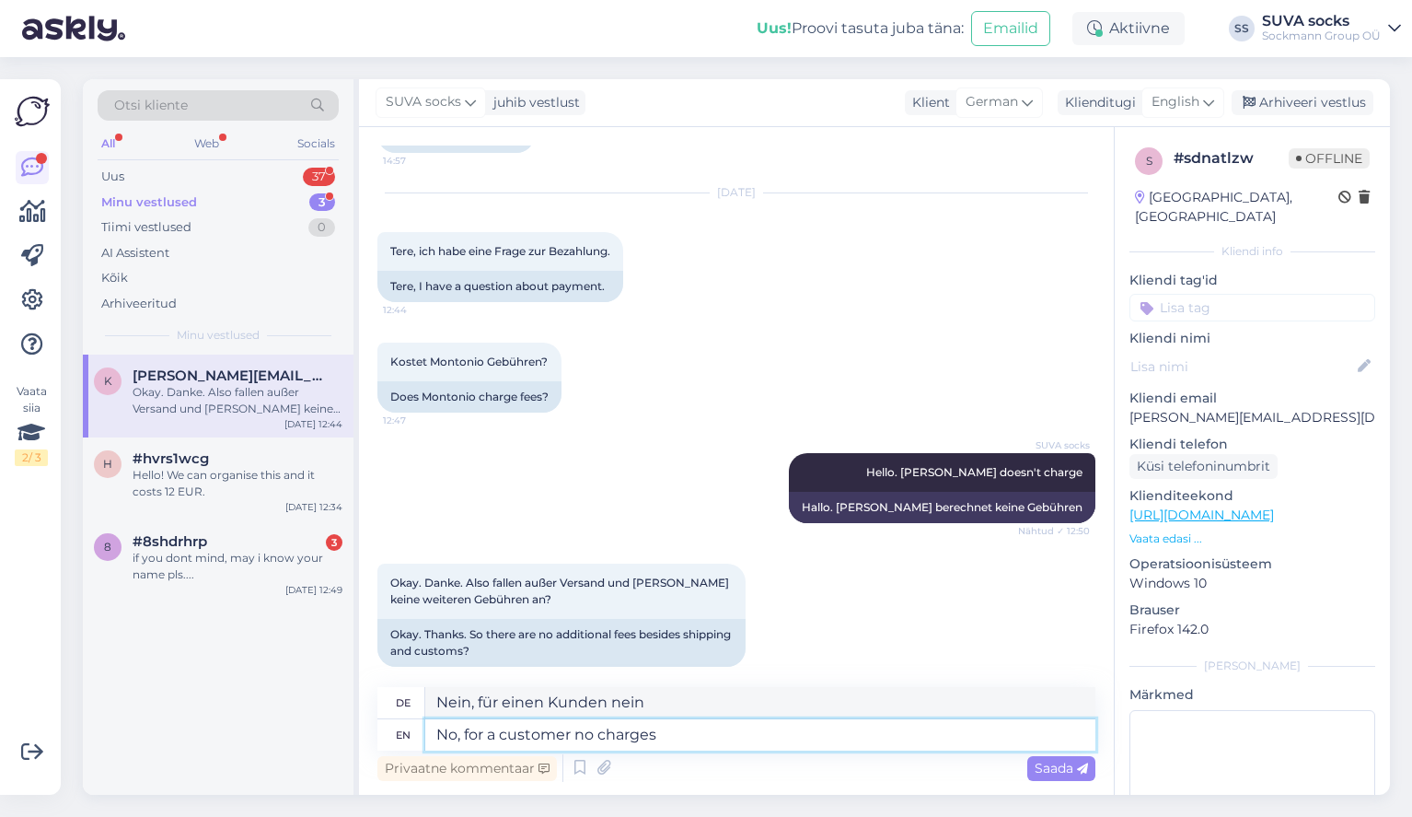
type textarea "Nein, für einen Kunden fallen keine Gebühren an"
type textarea "No, for a customer no charges :)"
type textarea "Nein, für einen Kunden fallen keine Gebühren an :)"
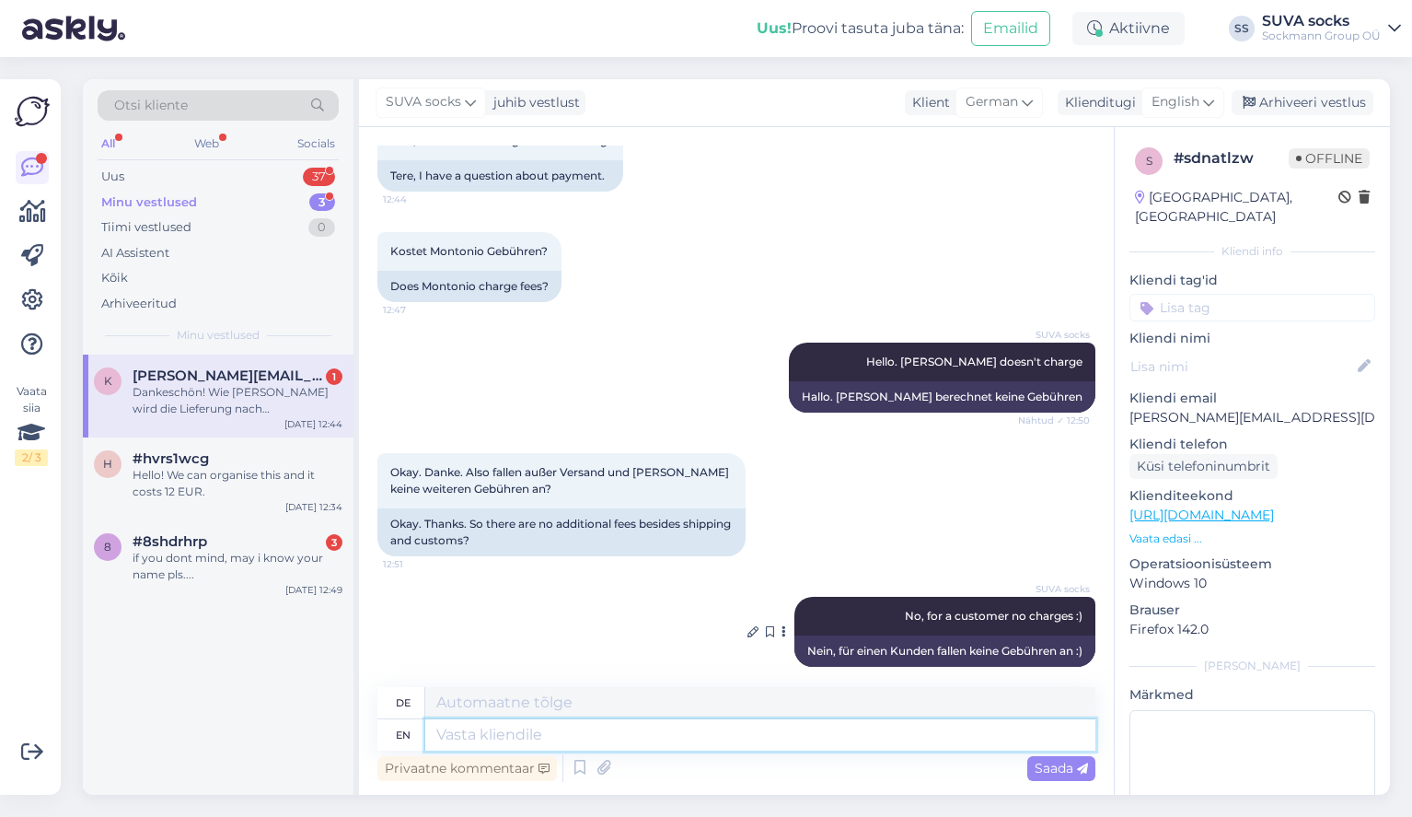
scroll to position [1359, 0]
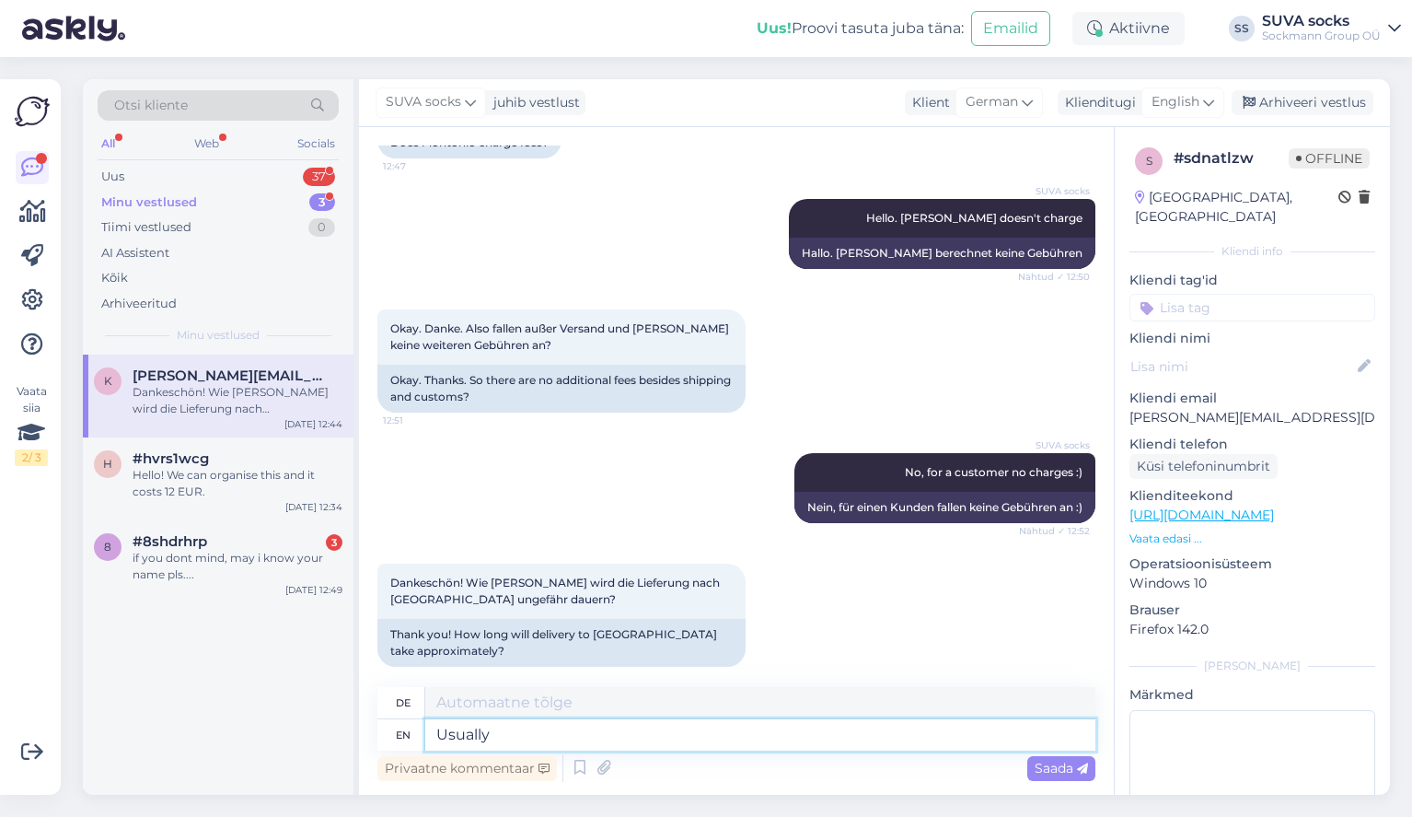
type textarea "Usually"
type textarea "Normalerweise"
type textarea "Usually one"
type textarea "Normalerweise eine"
type textarea "Usually one week"
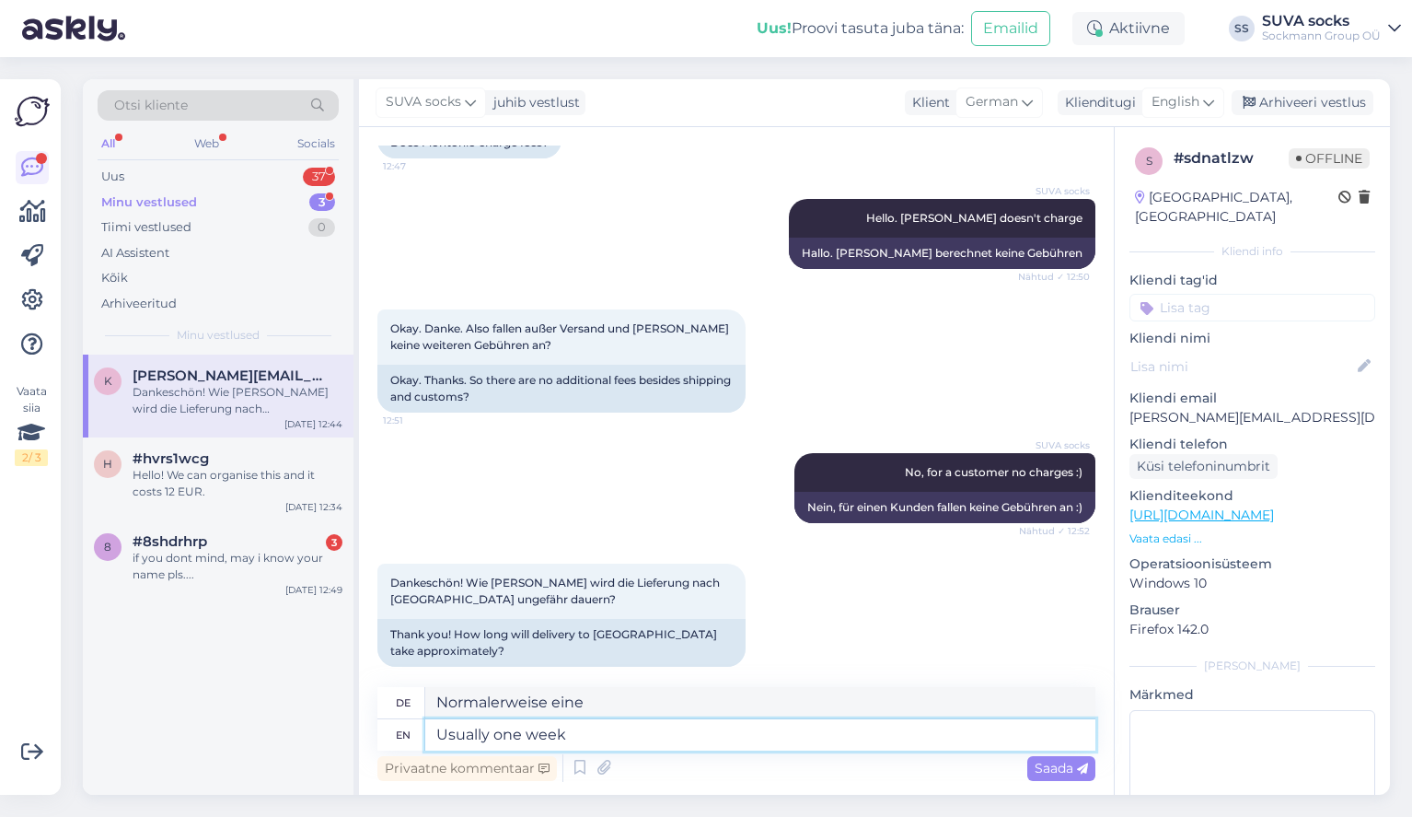
type textarea "Normalerweise eine Woche"
click at [494, 735] on textarea "Usually one week" at bounding box center [760, 734] width 670 height 31
type textarea "Usually about one week"
click at [663, 733] on textarea "Usually about one week" at bounding box center [760, 734] width 670 height 31
type textarea "Normalerweise etwa eine Woche"
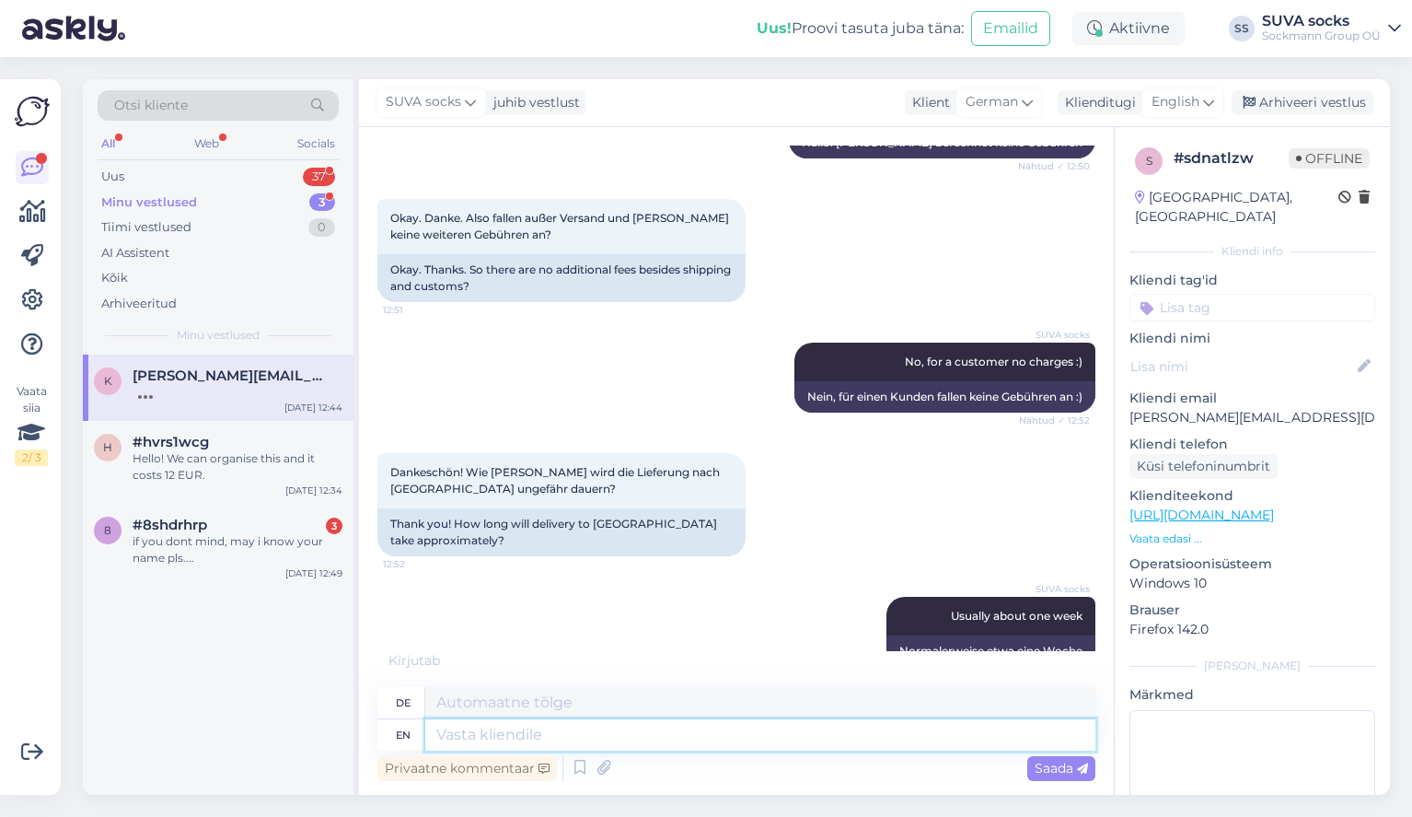
scroll to position [1580, 0]
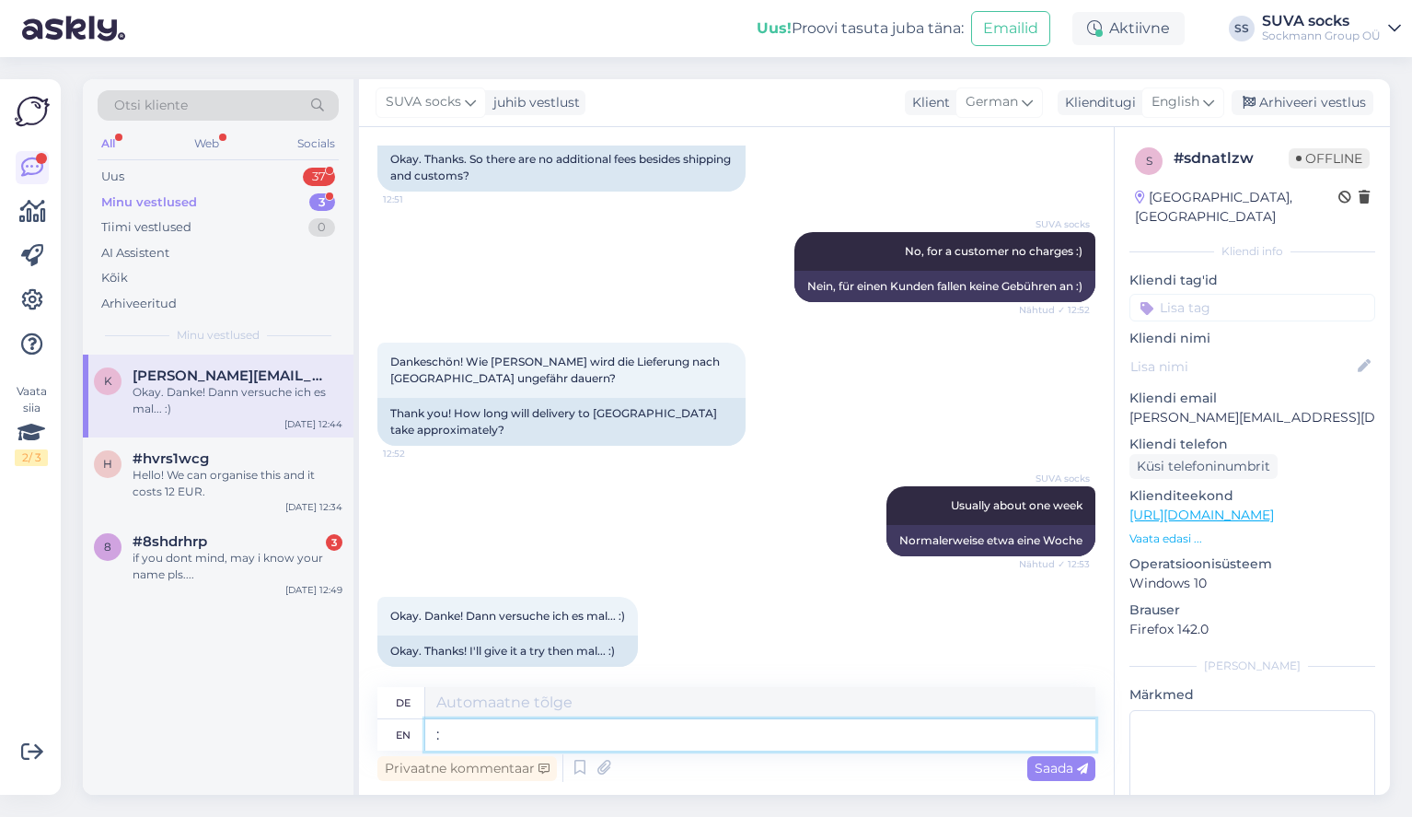
type textarea ":D"
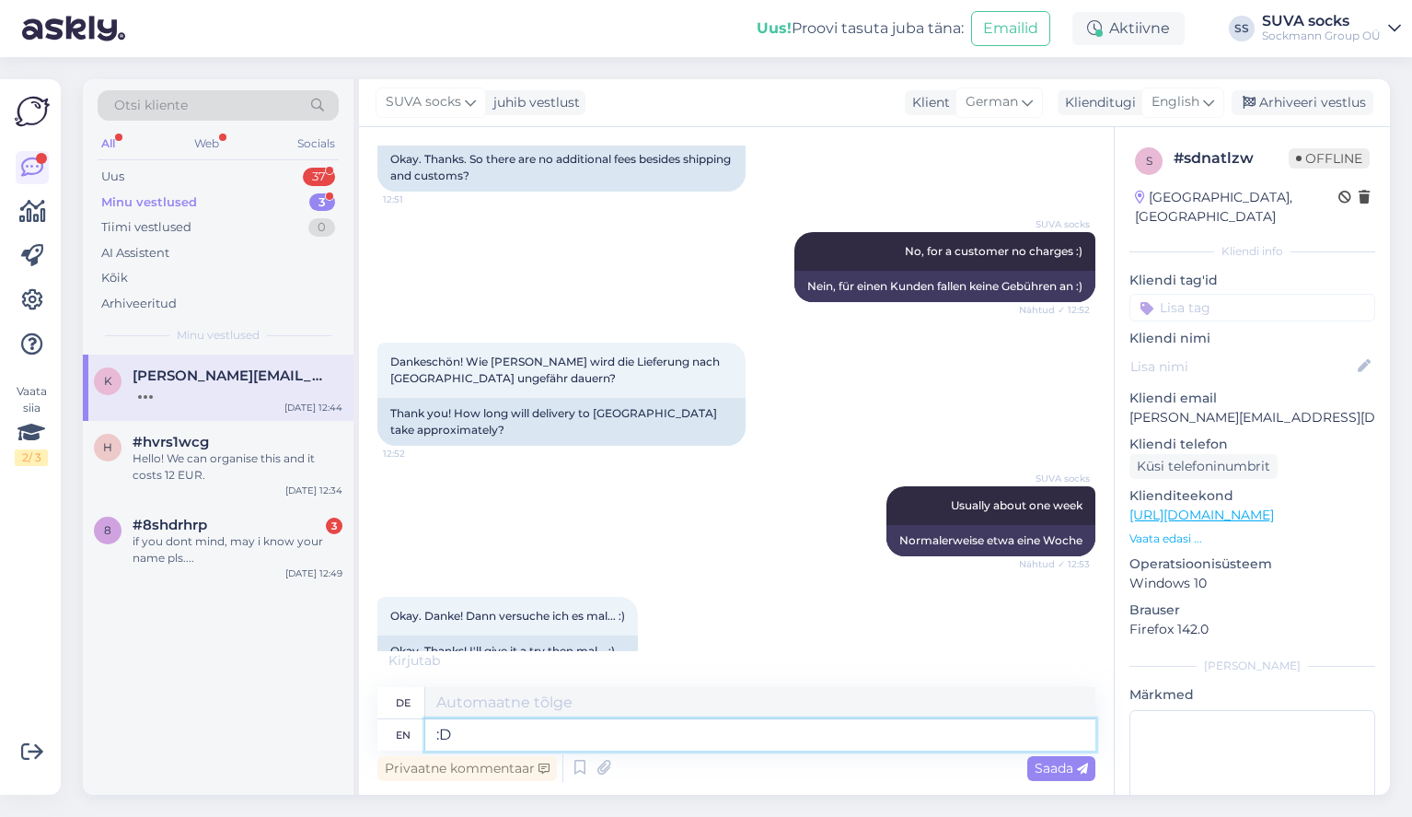
type textarea ":D"
type textarea ":)"
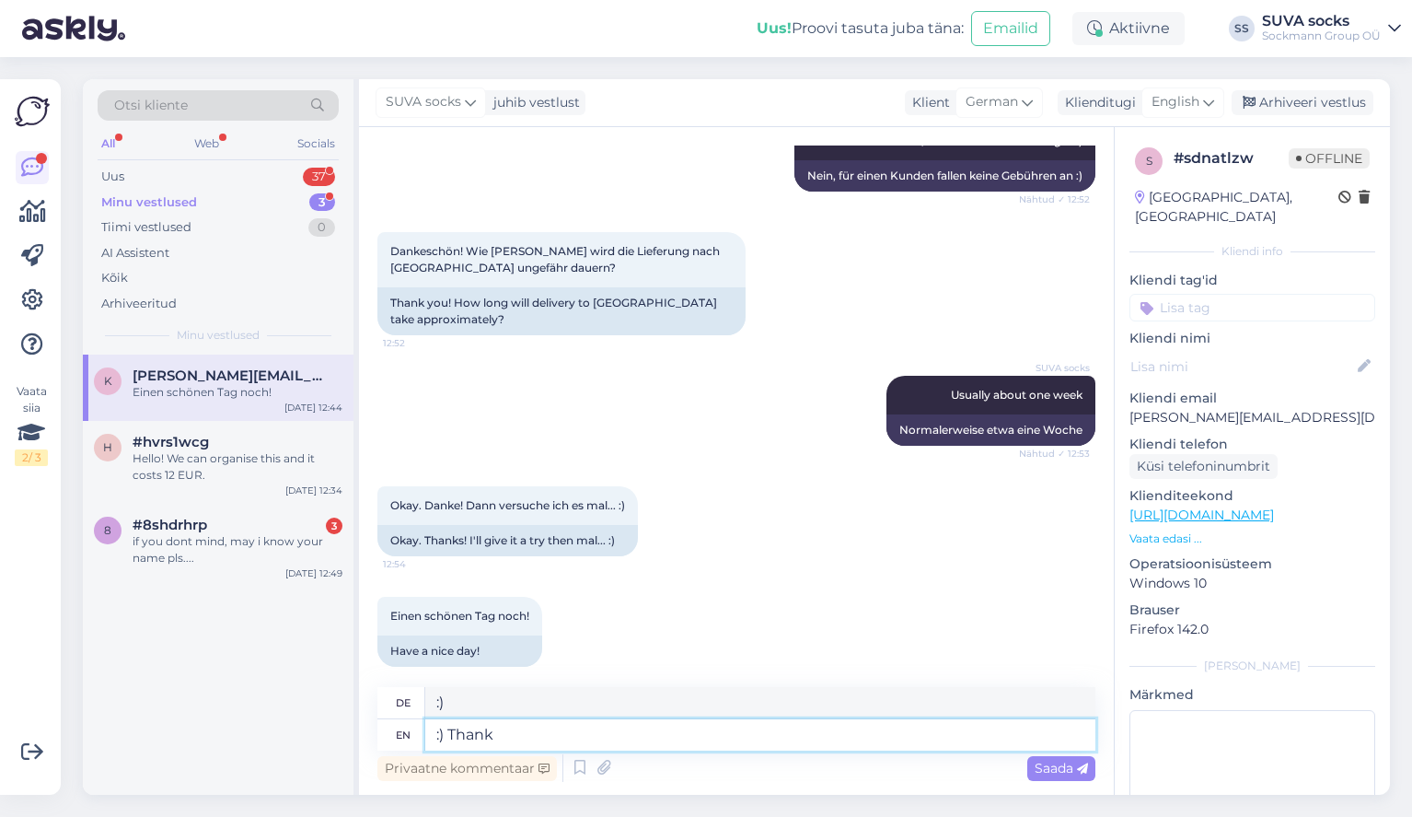
type textarea ":) Thank"
type textarea ":) Dank"
type textarea ":) Thank You!"
type textarea ":) Danke schön!"
type textarea ":) Thank You! You"
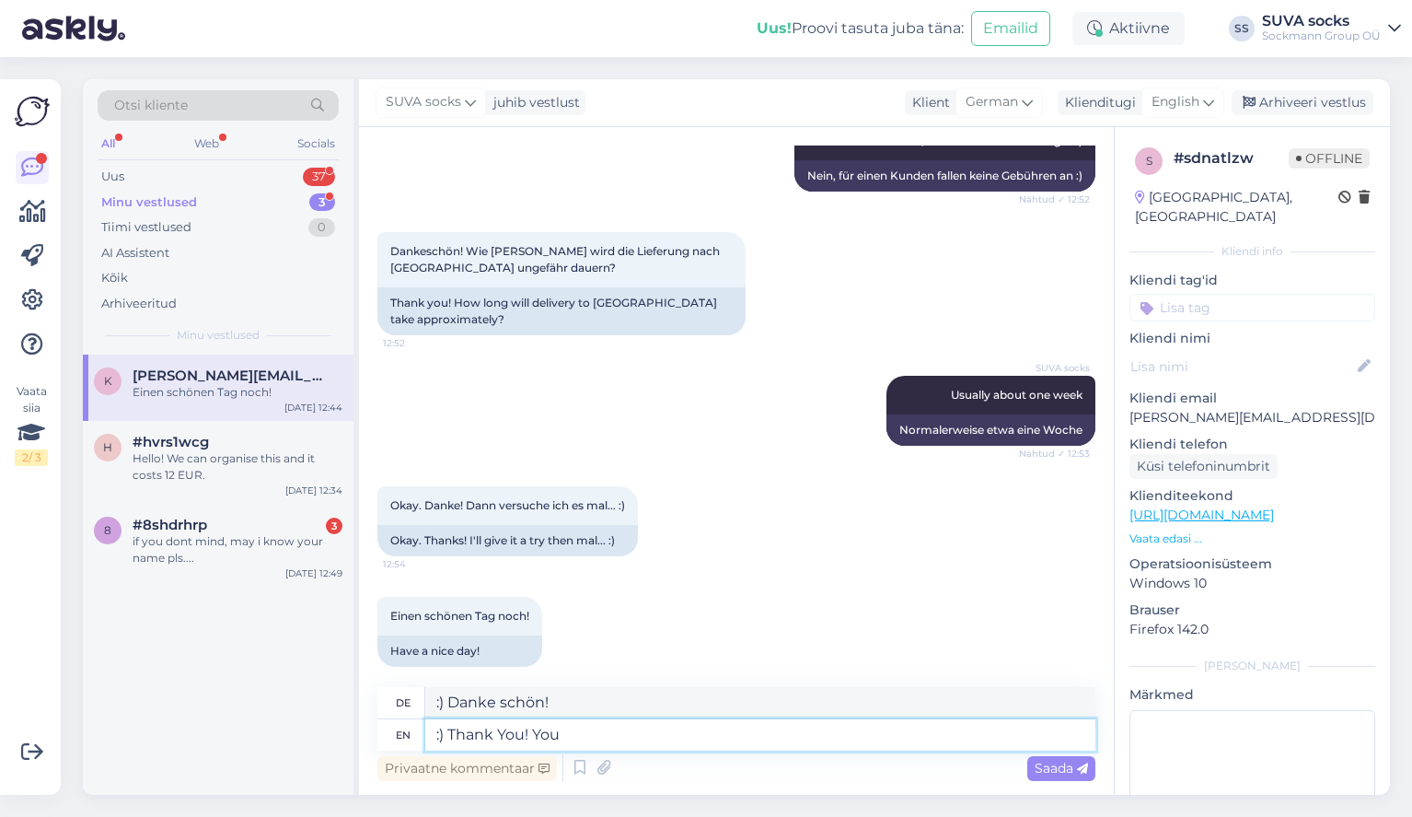
type textarea ":) Danke! Du"
type textarea ":) Thank You! You too"
type textarea ":) Danke! Dir auch"
type textarea ":) Thank You! You too, ha"
type textarea ":) Danke! Dir auch,"
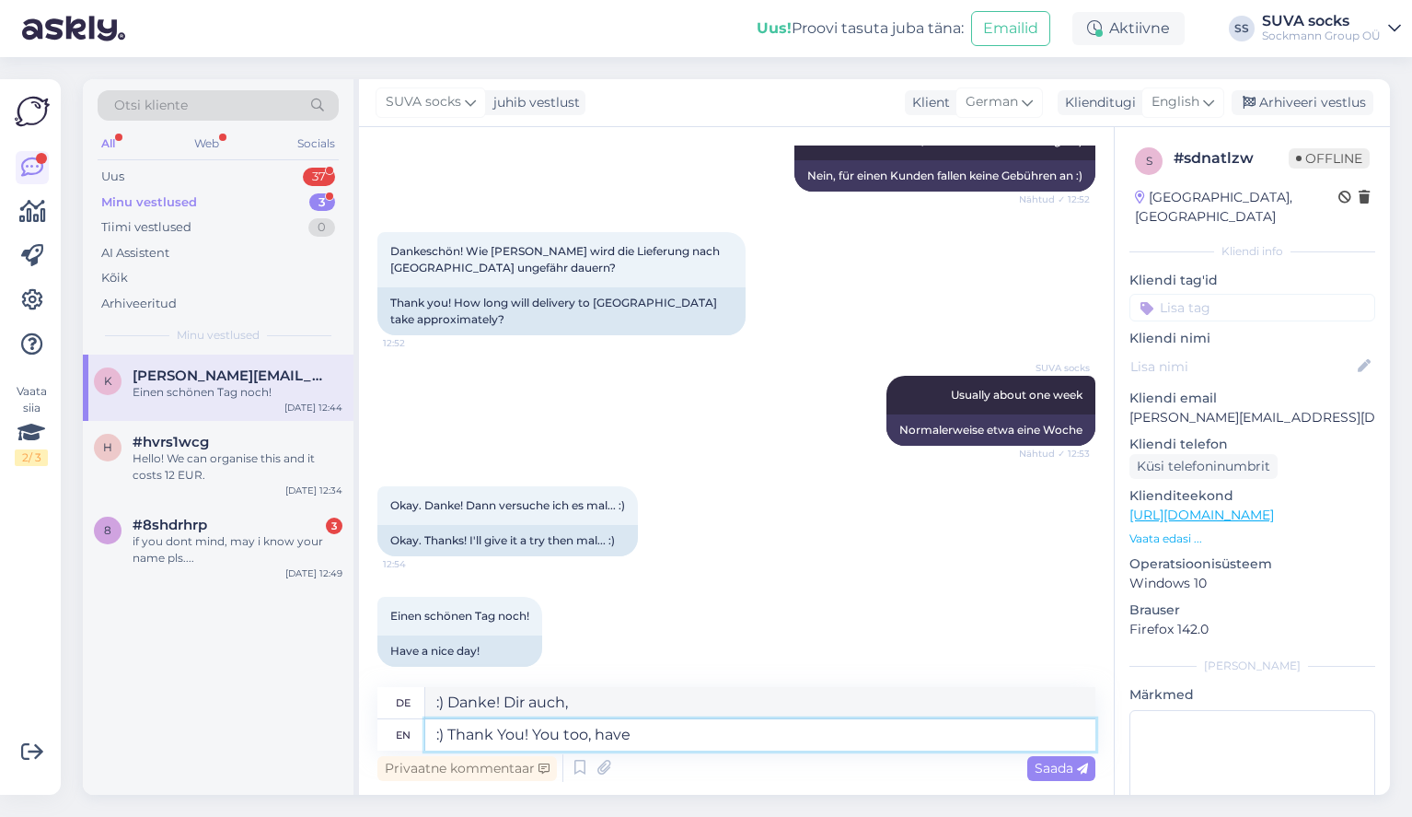
type textarea ":) Thank You! You too, have a"
type textarea ":) Danke! Du hast auch"
type textarea ":) Thank You! You too, have a"
type textarea ":) Danke! Auch dir, hab ein"
type textarea ":) Thank You! You too, have a nice da"
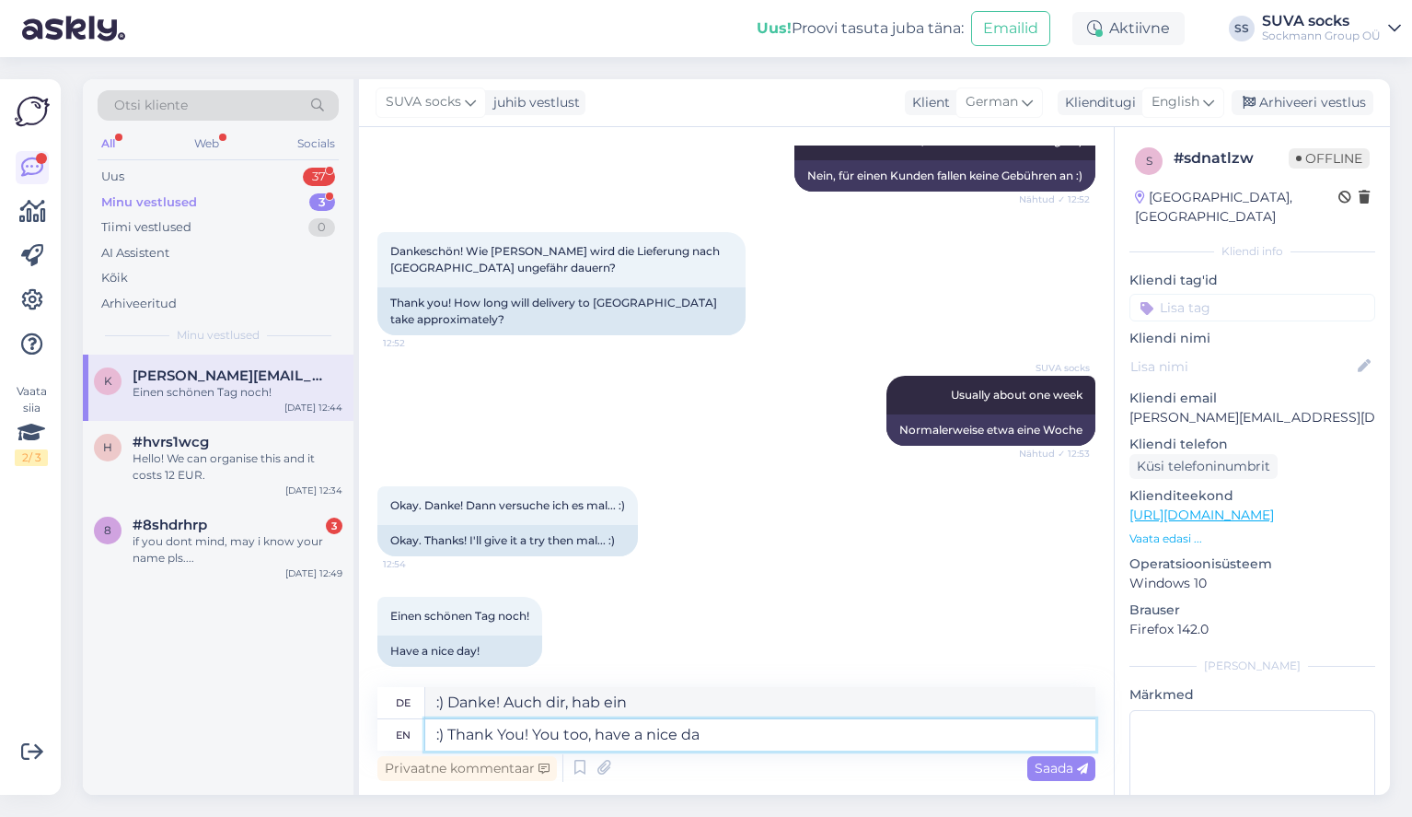
type textarea ":) Danke! Dir auch, schöne"
type textarea ":) Thank You! You too, have a nice day"
type textarea ":) Danke! Dir auch, schönen Tag noch"
type textarea ":) Thank You! You too, have a nice day!"
type textarea ":) Danke! Dir auch, schönen Tag noch!"
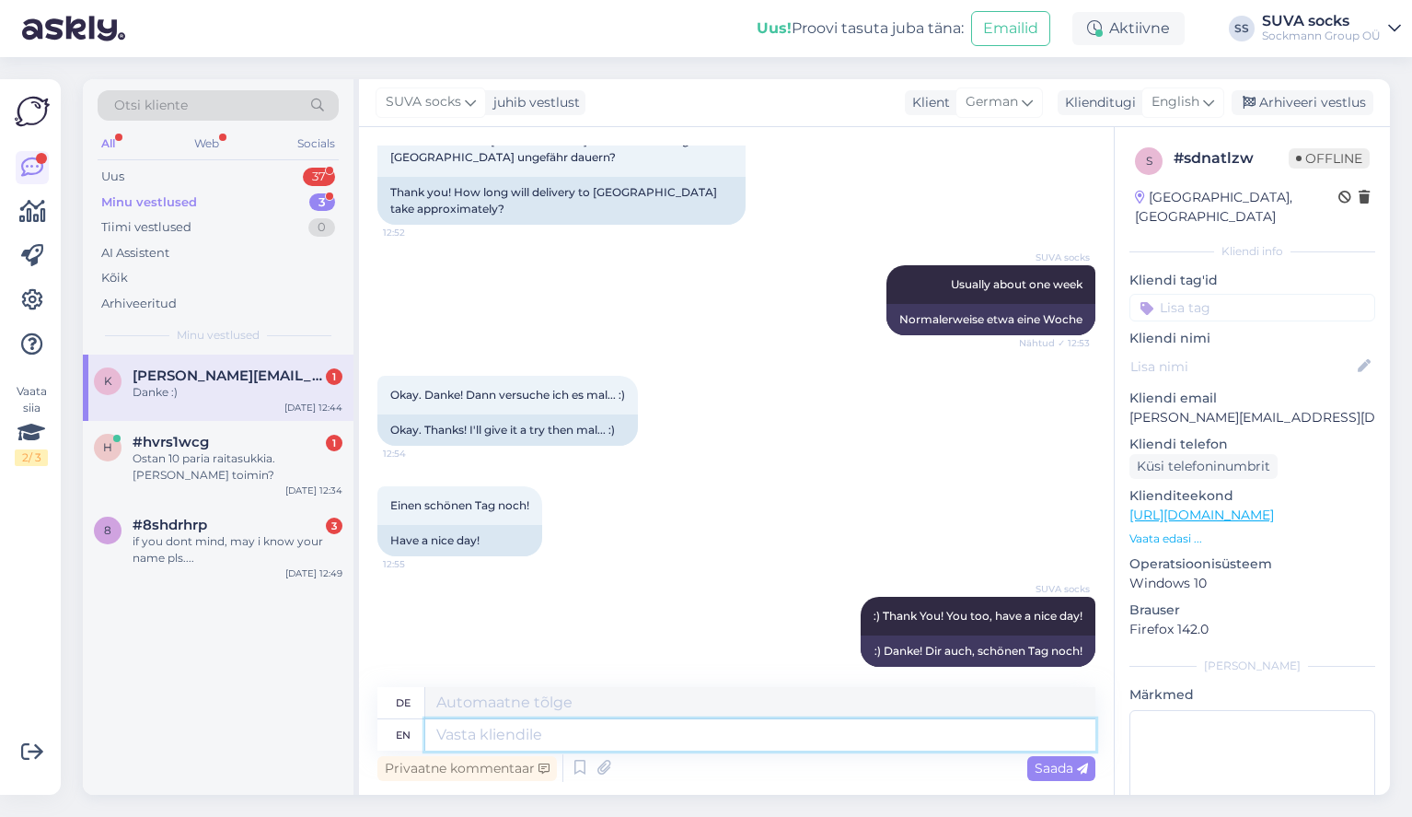
scroll to position [1912, 0]
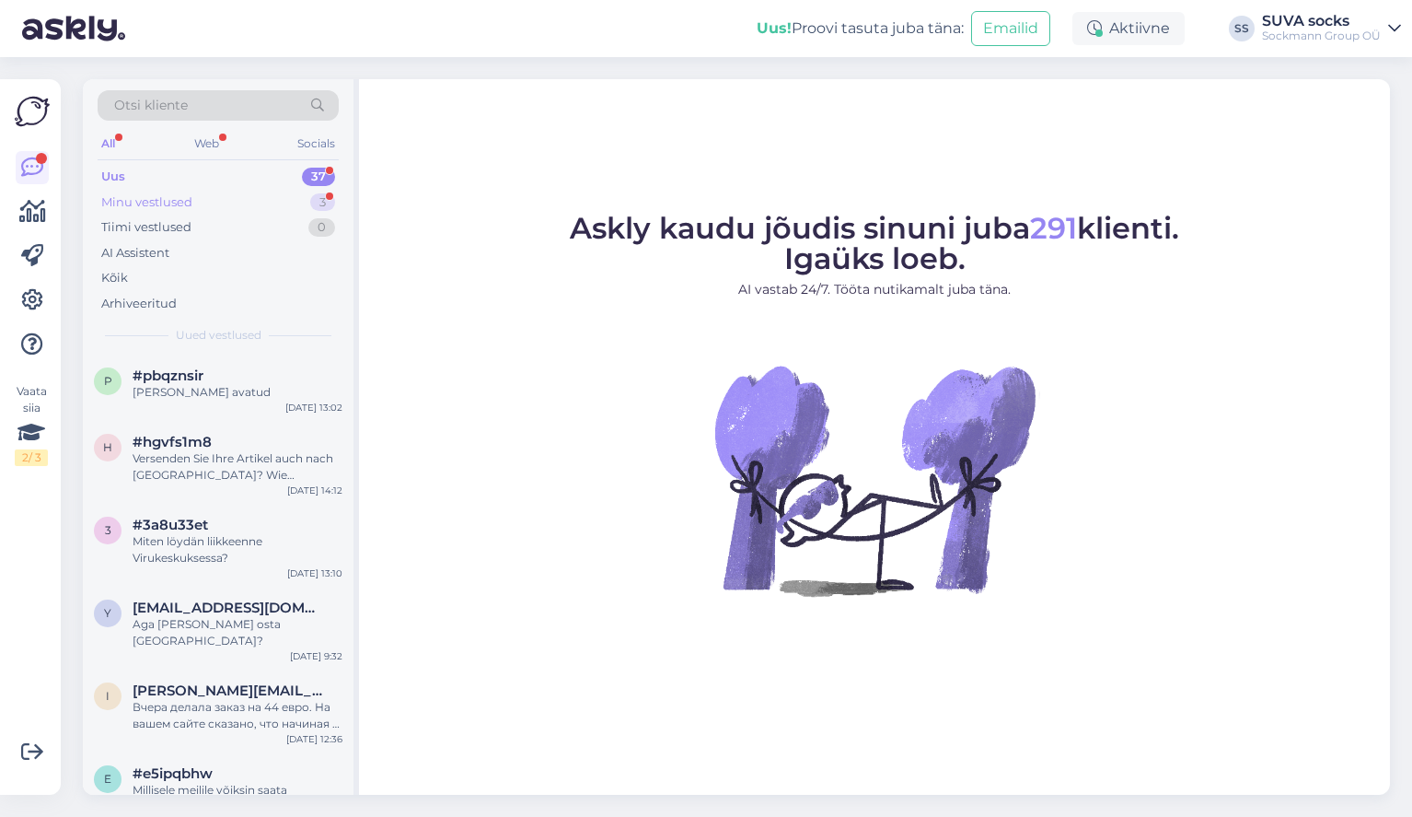
click at [171, 203] on div "Minu vestlused" at bounding box center [146, 202] width 91 height 18
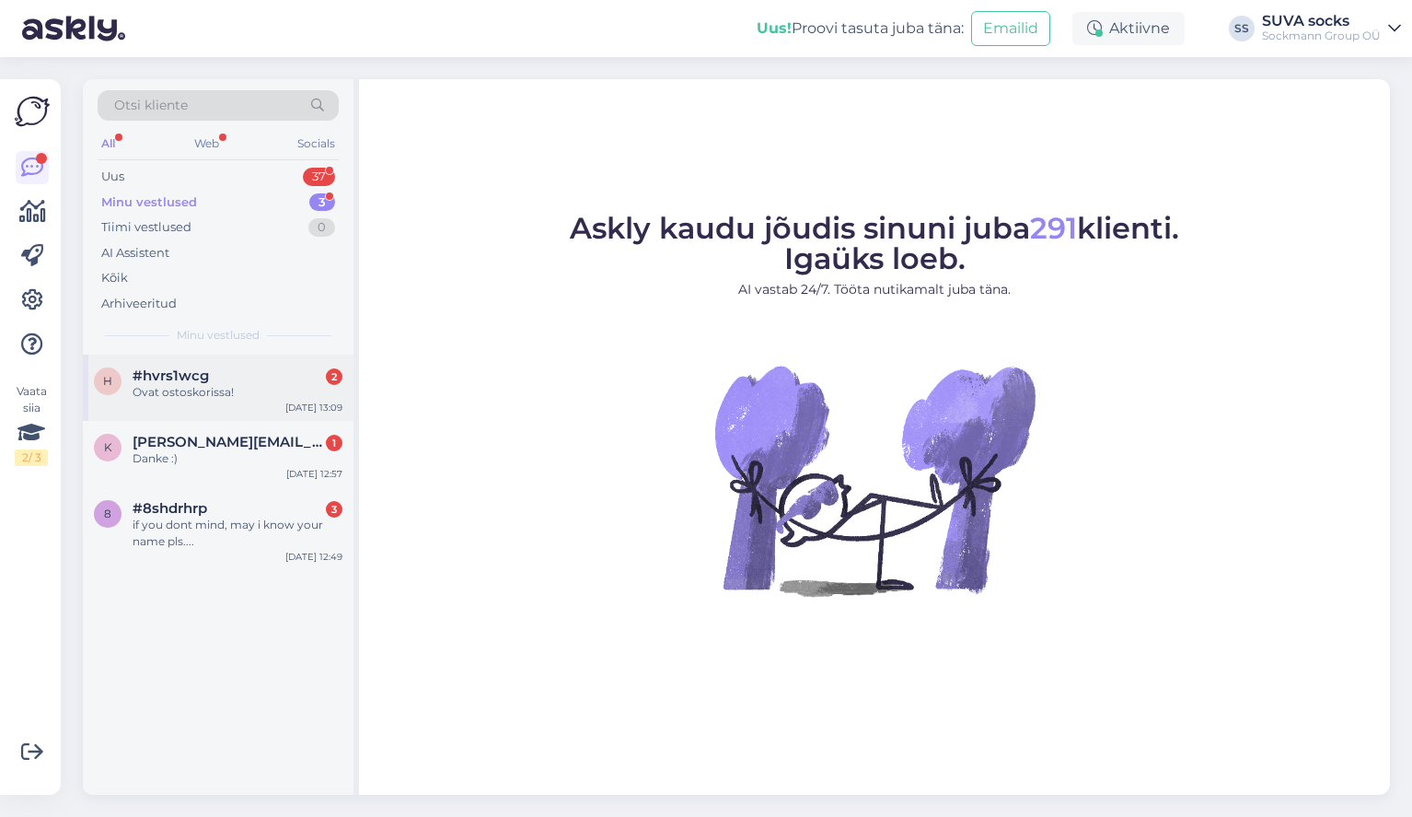
click at [173, 374] on span "#hvrs1wcg" at bounding box center [171, 375] width 76 height 17
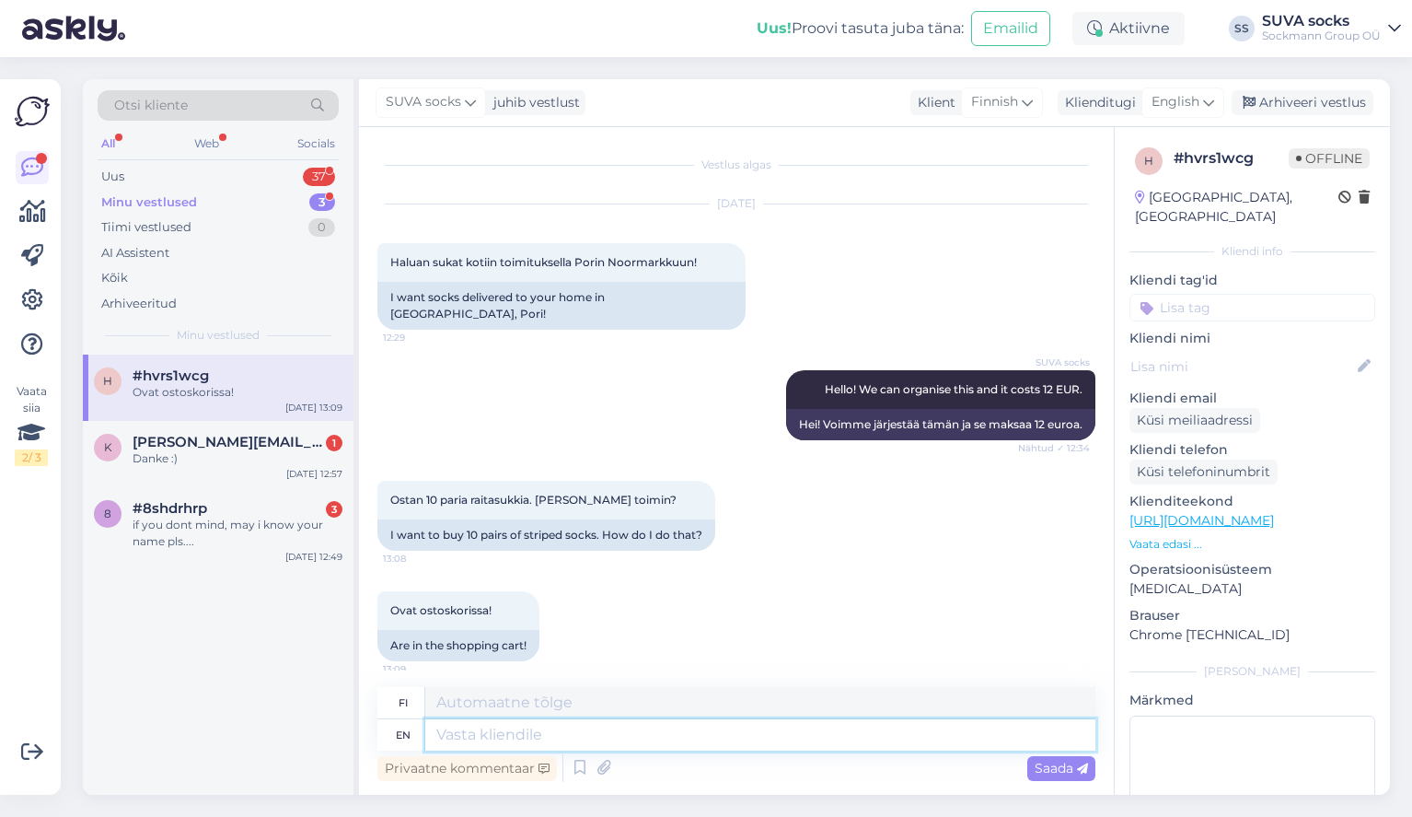
click at [486, 732] on textarea at bounding box center [760, 734] width 670 height 31
type textarea "You"
type textarea "Sinä"
type textarea "You can"
type textarea "Voit"
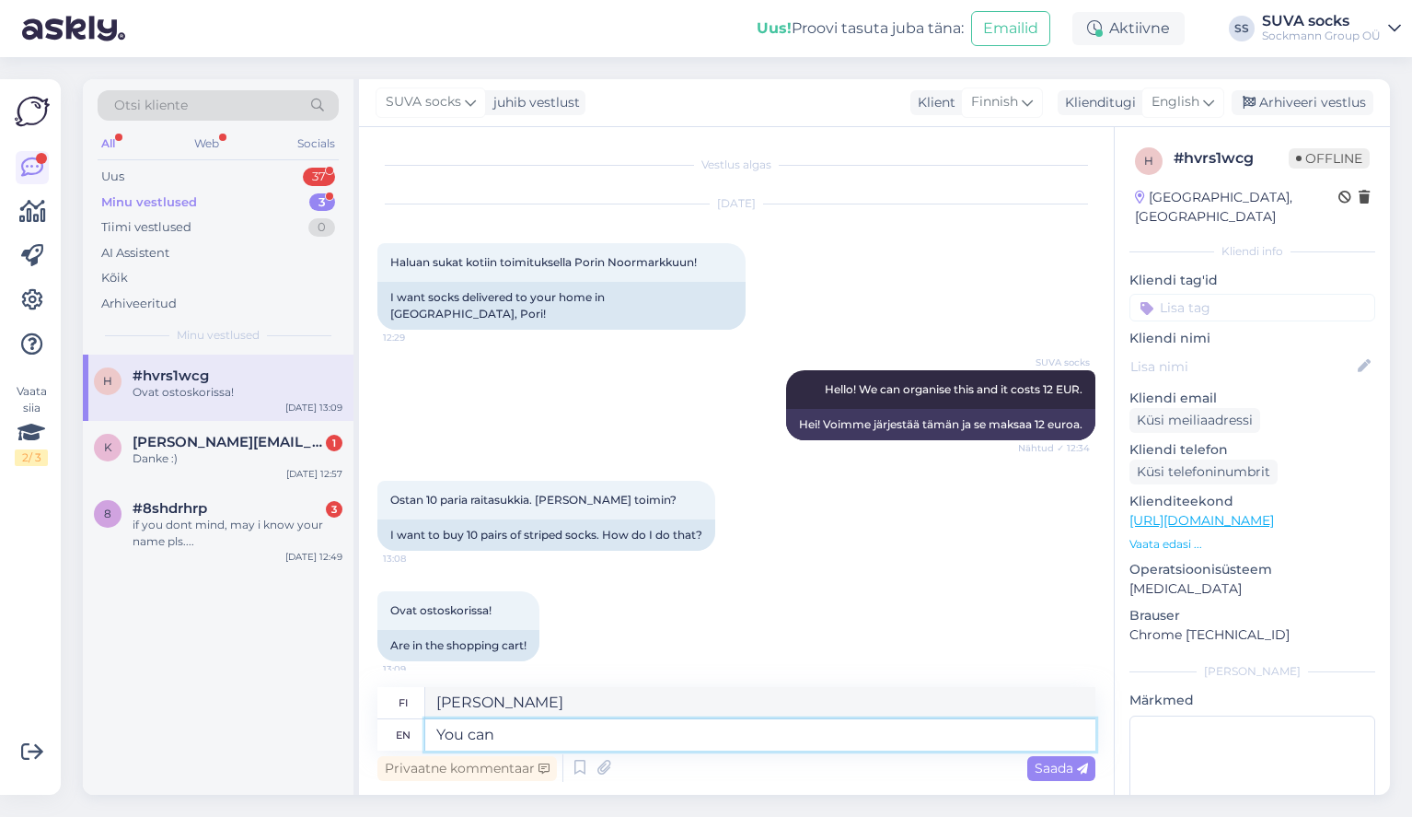
drag, startPoint x: 539, startPoint y: 731, endPoint x: 308, endPoint y: 726, distance: 230.2
click at [308, 726] on div "Otsi kliente All Web Socials Uus 37 Minu vestlused 3 Tiimi vestlused 0 AI Assis…" at bounding box center [737, 436] width 1308 height 715
paste textarea "write here which socks you would like, along with your email, address, and cont…"
type textarea "You can write here which socks you would like, along with your email, address, …"
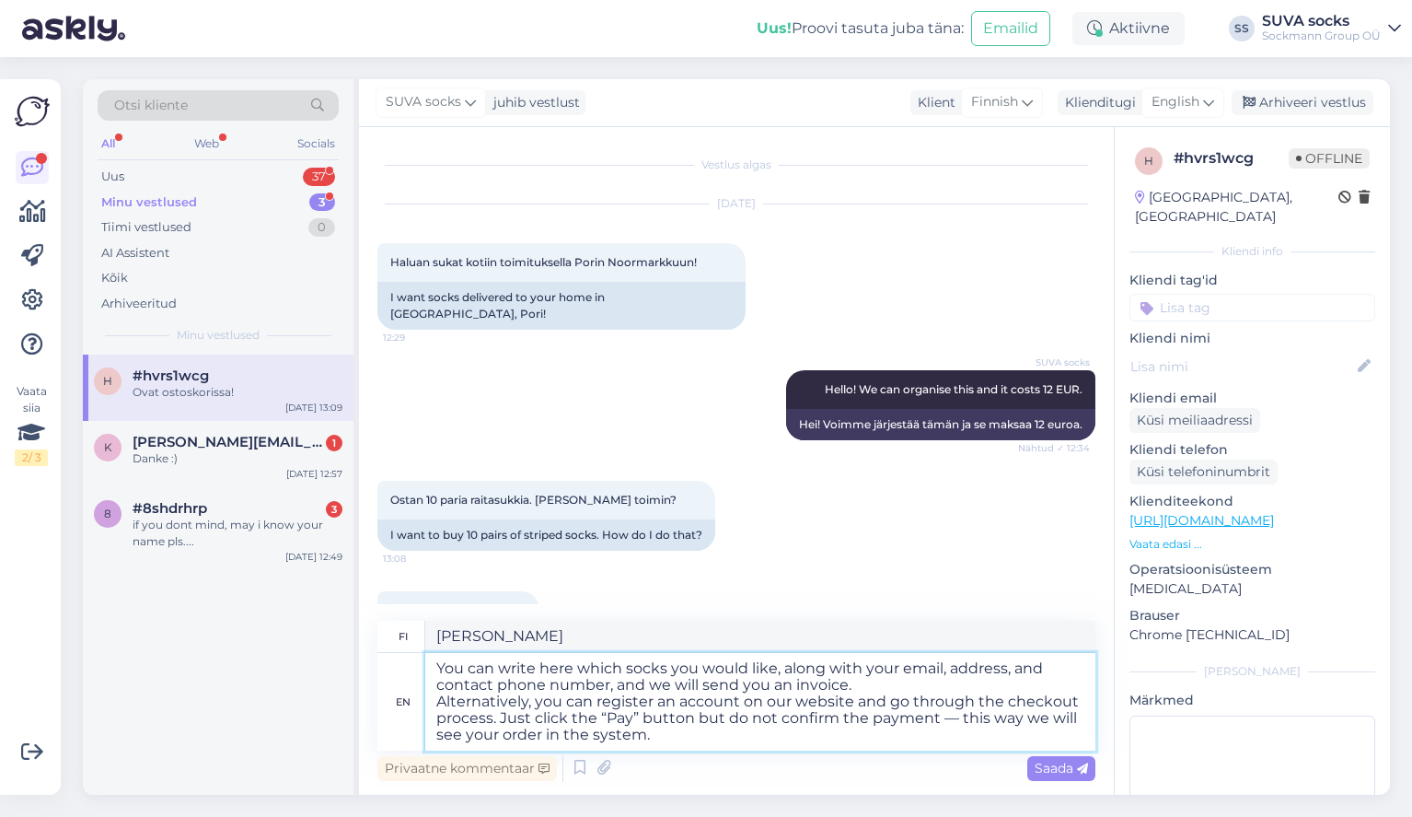
type textarea "Voit kirjoittaa tähän haluamasi sukat sekä sähköpostiosoitteesi, osoitteesi ja …"
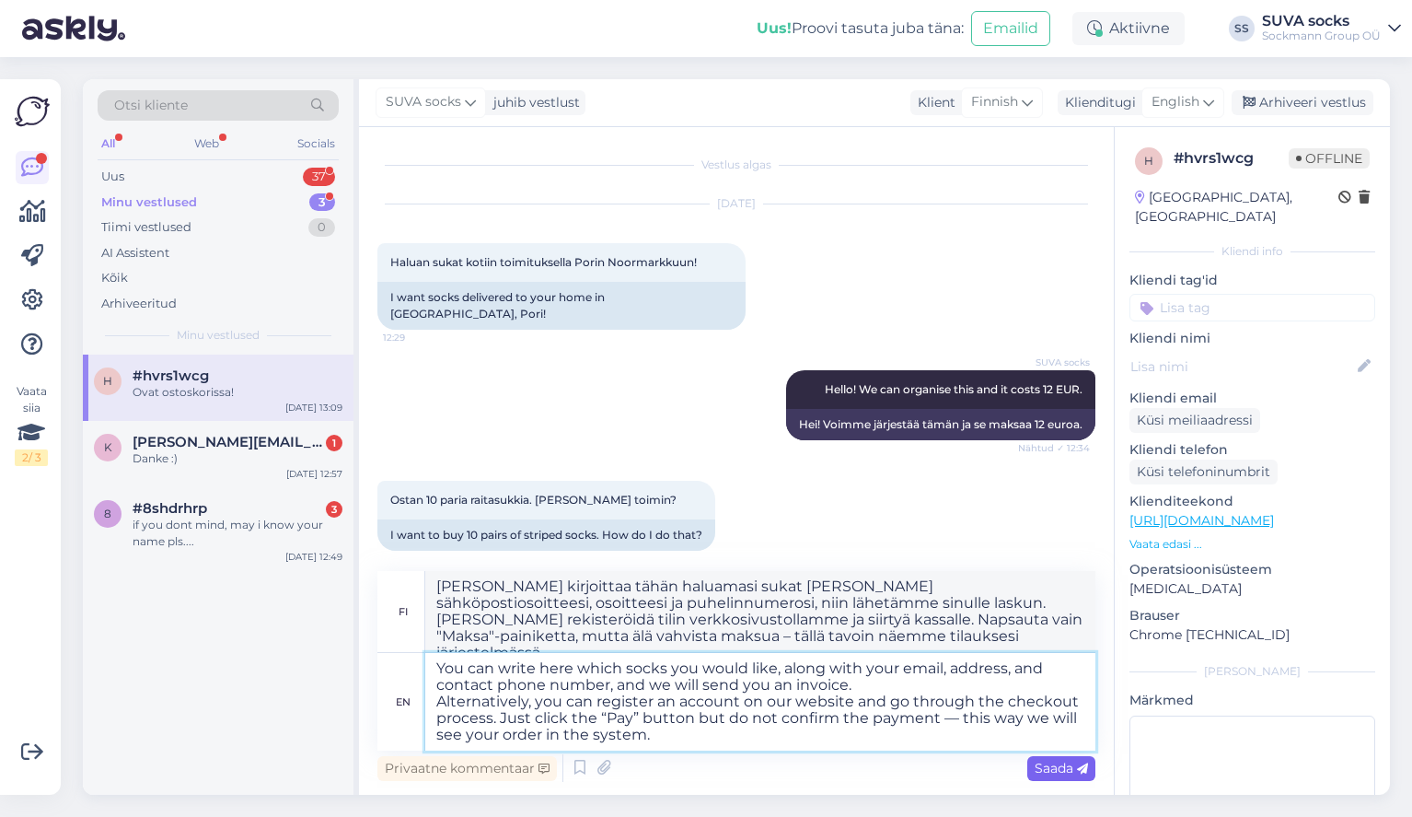
type textarea "You can write here which socks you would like, along with your email, address, …"
click at [1040, 772] on span "Saada" at bounding box center [1061, 768] width 53 height 17
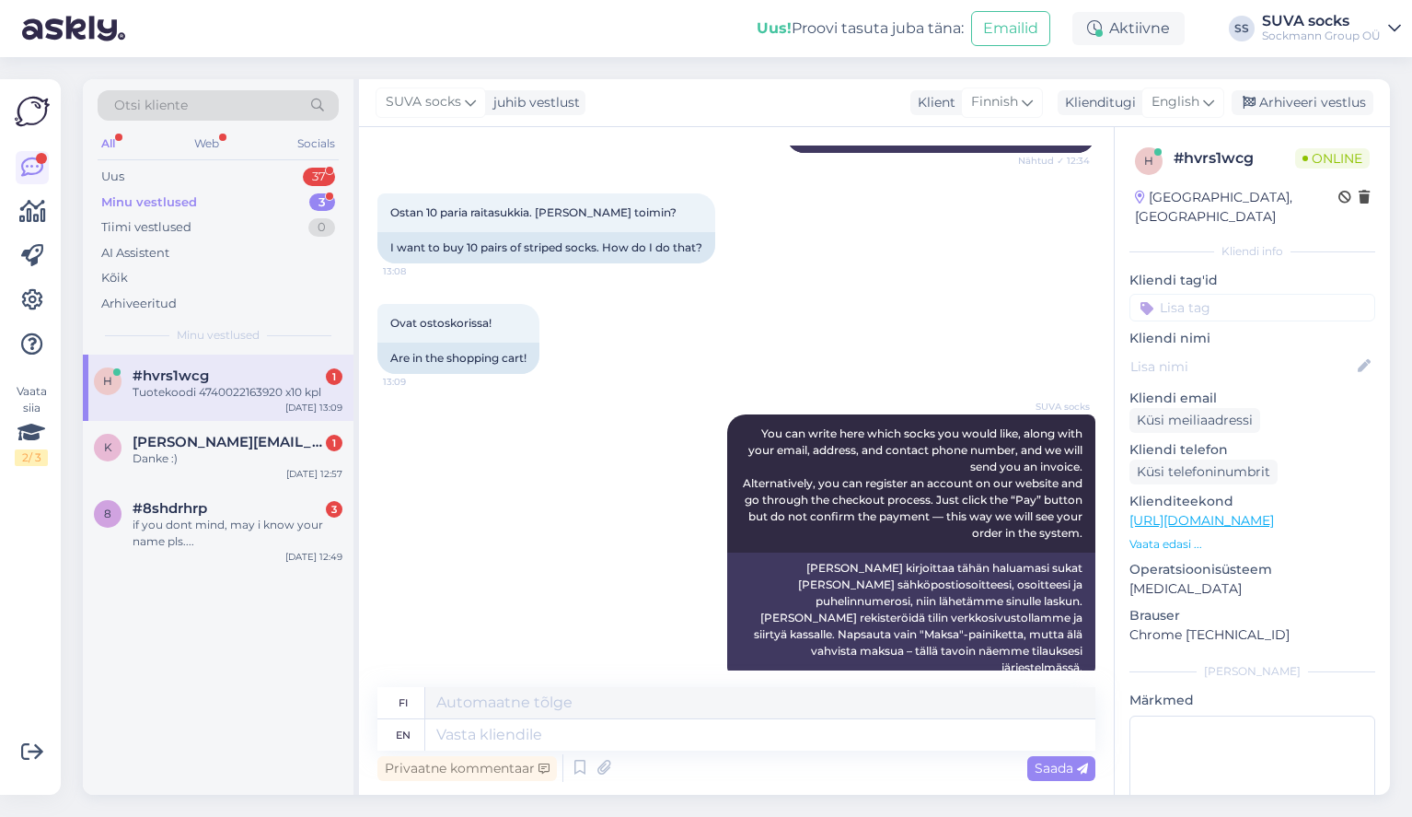
scroll to position [398, 0]
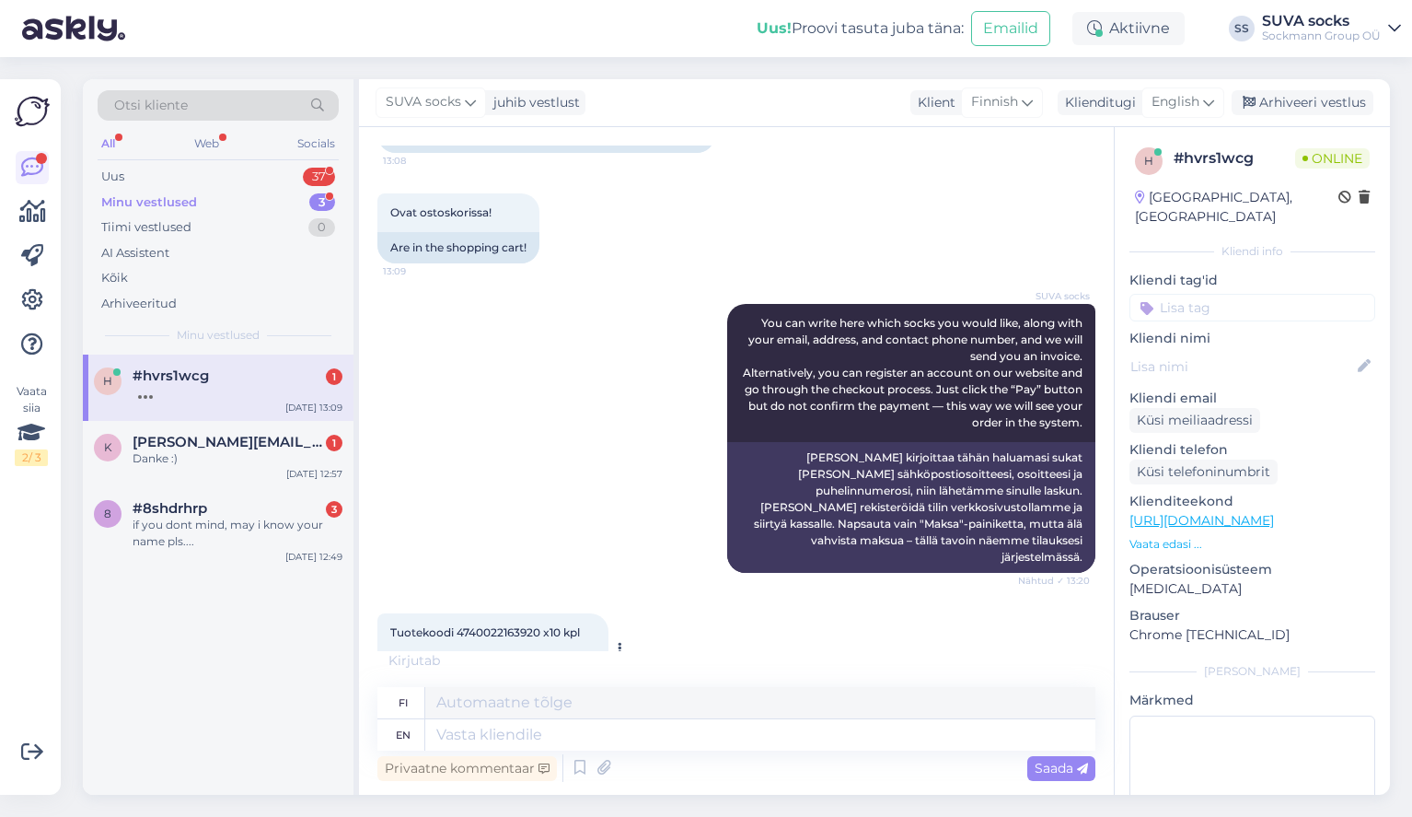
drag, startPoint x: 471, startPoint y: 633, endPoint x: 554, endPoint y: 633, distance: 83.8
click at [554, 652] on div "Product code 4740022163920 x10 pcs" at bounding box center [493, 667] width 231 height 31
copy div "4740022163920"
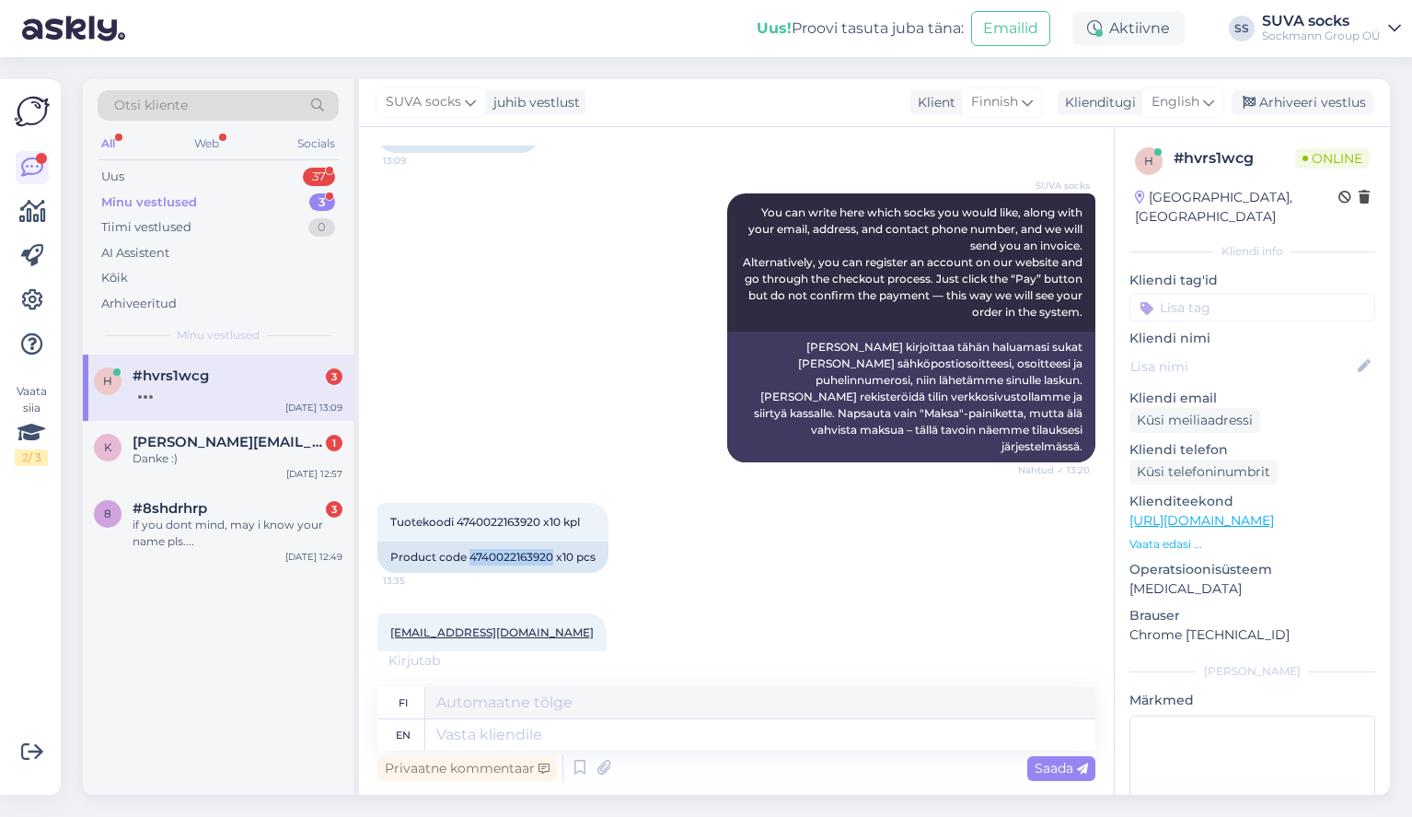
scroll to position [619, 0]
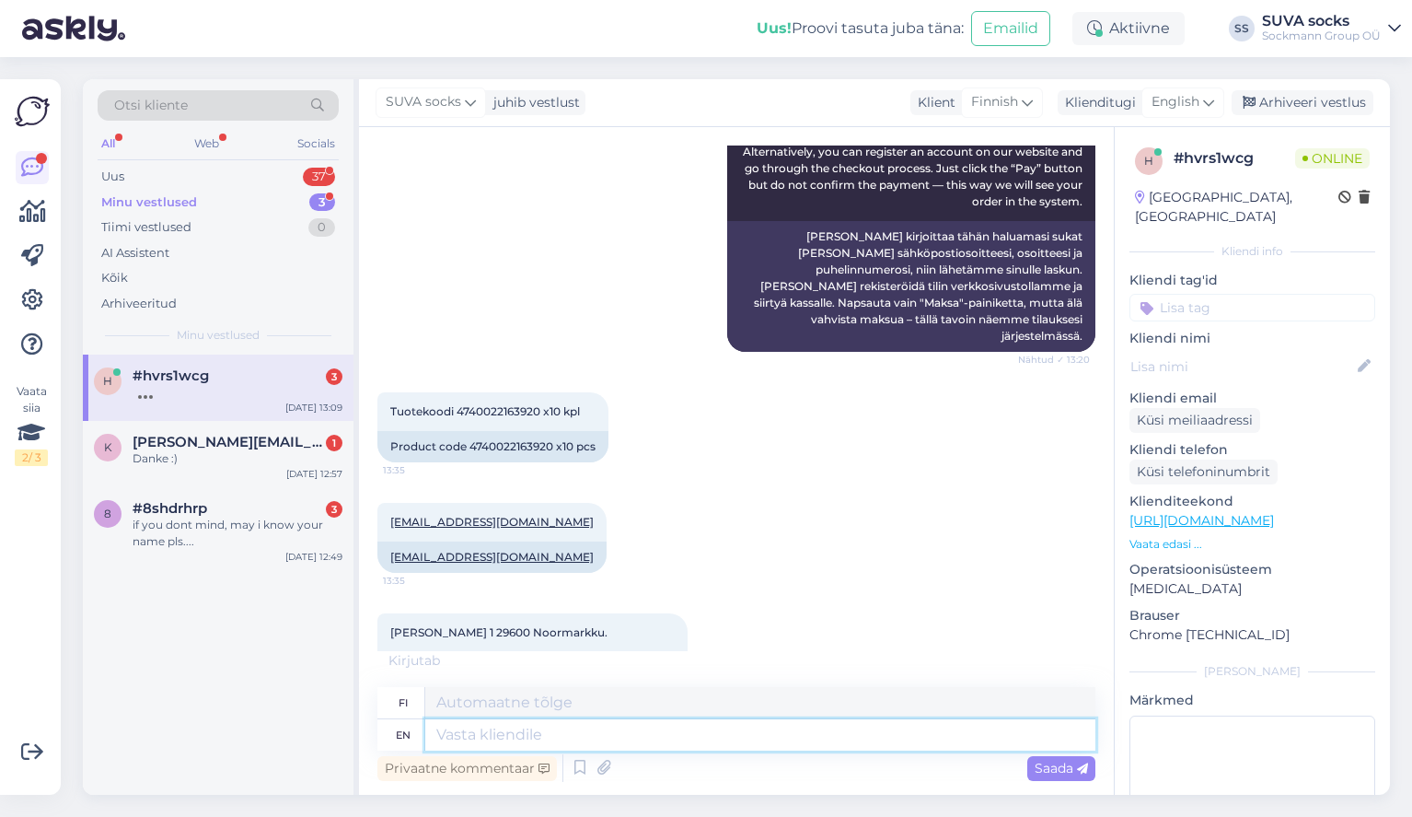
click at [530, 738] on textarea at bounding box center [760, 734] width 670 height 31
type textarea "Ok"
type textarea "Okei"
type textarea "Ok."
type textarea "Okei."
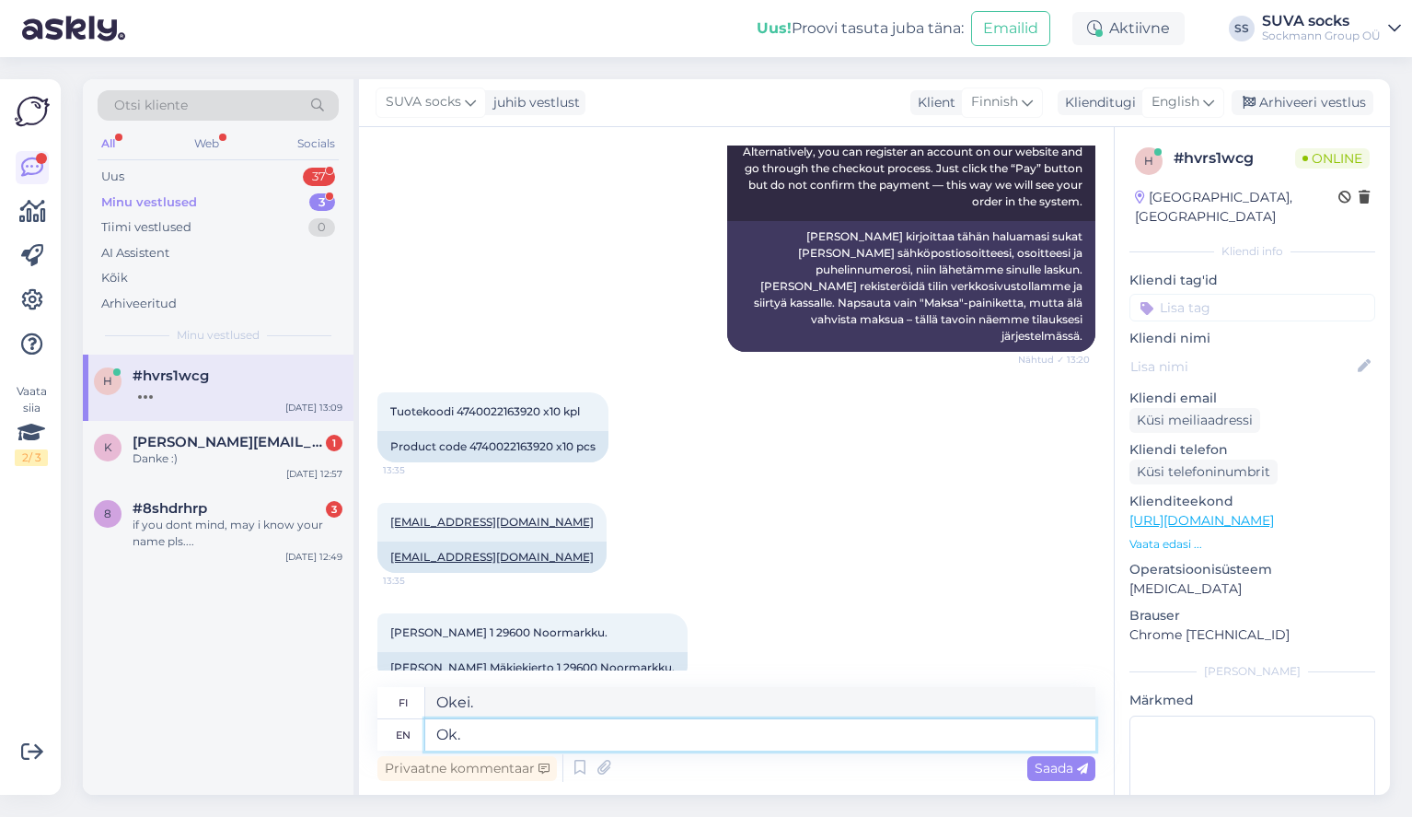
click at [438, 733] on textarea "Ok." at bounding box center [760, 734] width 670 height 31
type textarea "Got"
type textarea "Sain"
type textarea "Got it. Th"
type textarea "Selvä."
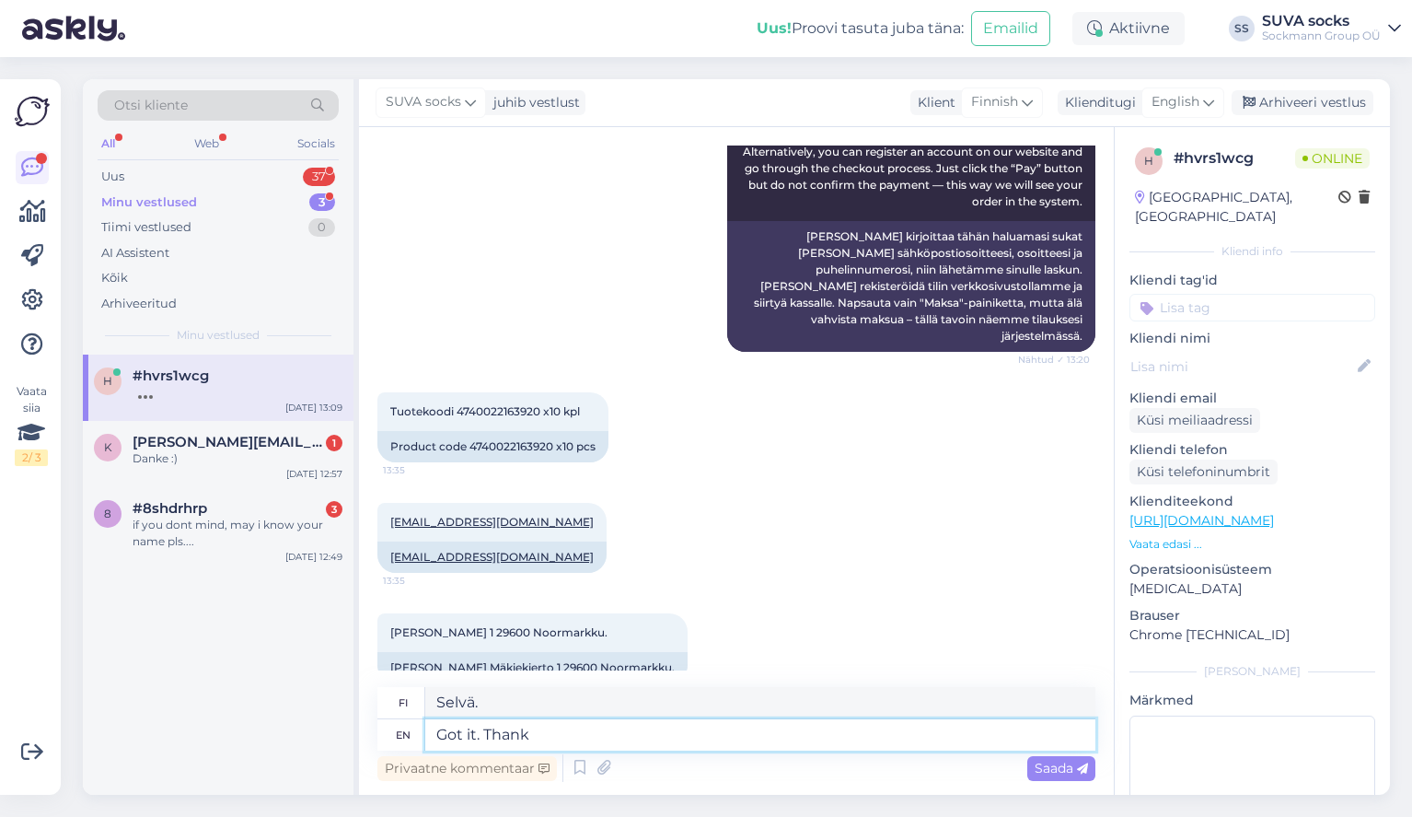
type textarea "Got it. Thank Y"
type textarea "Selvä. Kiitos."
type textarea "Got it. Thank You. We w"
type textarea "Selvä. Kiitos. Me"
type textarea "Got it. Thank You. We will se"
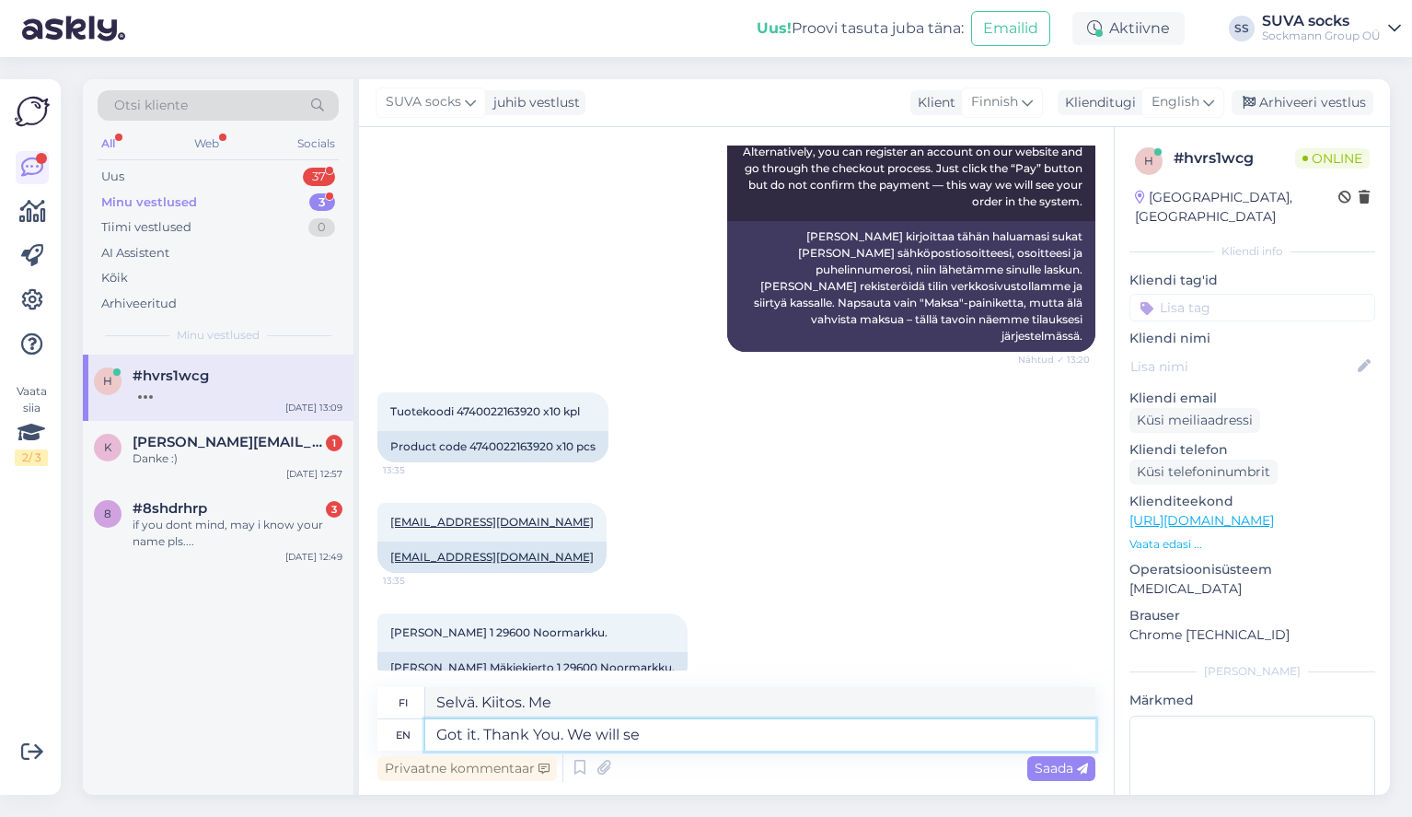
type textarea "Selvä. Kiitos. Me hoidamme sen."
type textarea "Got it. Thank You. We will send yo"
type textarea "Selvä. Kiitos. Lähetämme."
type textarea "Got it. Thank You. We will send you"
type textarea "Selvä. Kiitos. Lähetämme sinulle."
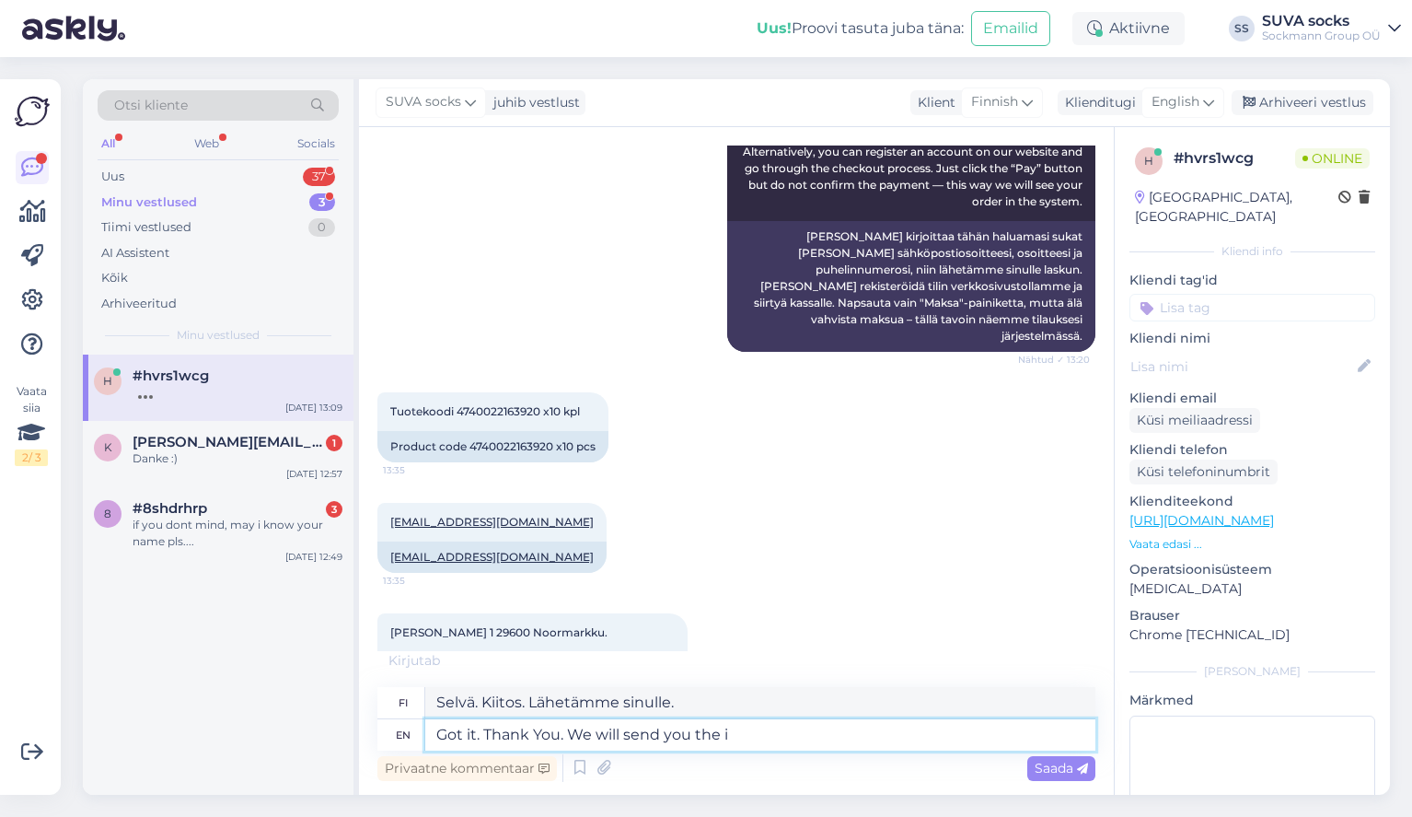
type textarea "Got it. Thank You. We will send you the in"
type textarea "Selvä. Kiitos. Lähetämme sinulle"
type textarea "Got it. Thank You. We will send you the invoice"
type textarea "Selvä. Kiitos. Lähetämme sinulle laskun."
type textarea "Got it. Thank You. We will send you the invoice soon."
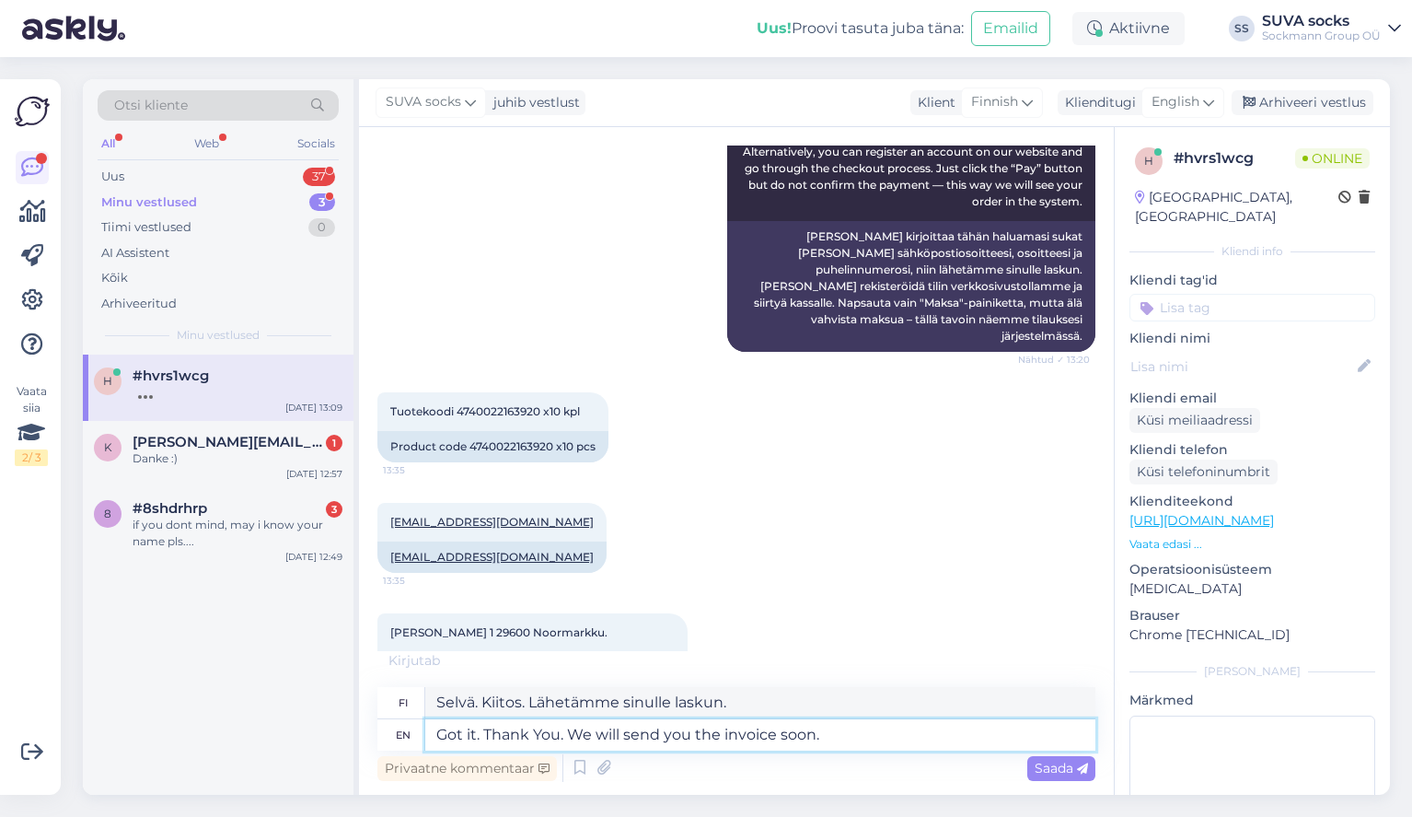
type textarea "Selvä. Kiitos. Lähetämme laskun pian."
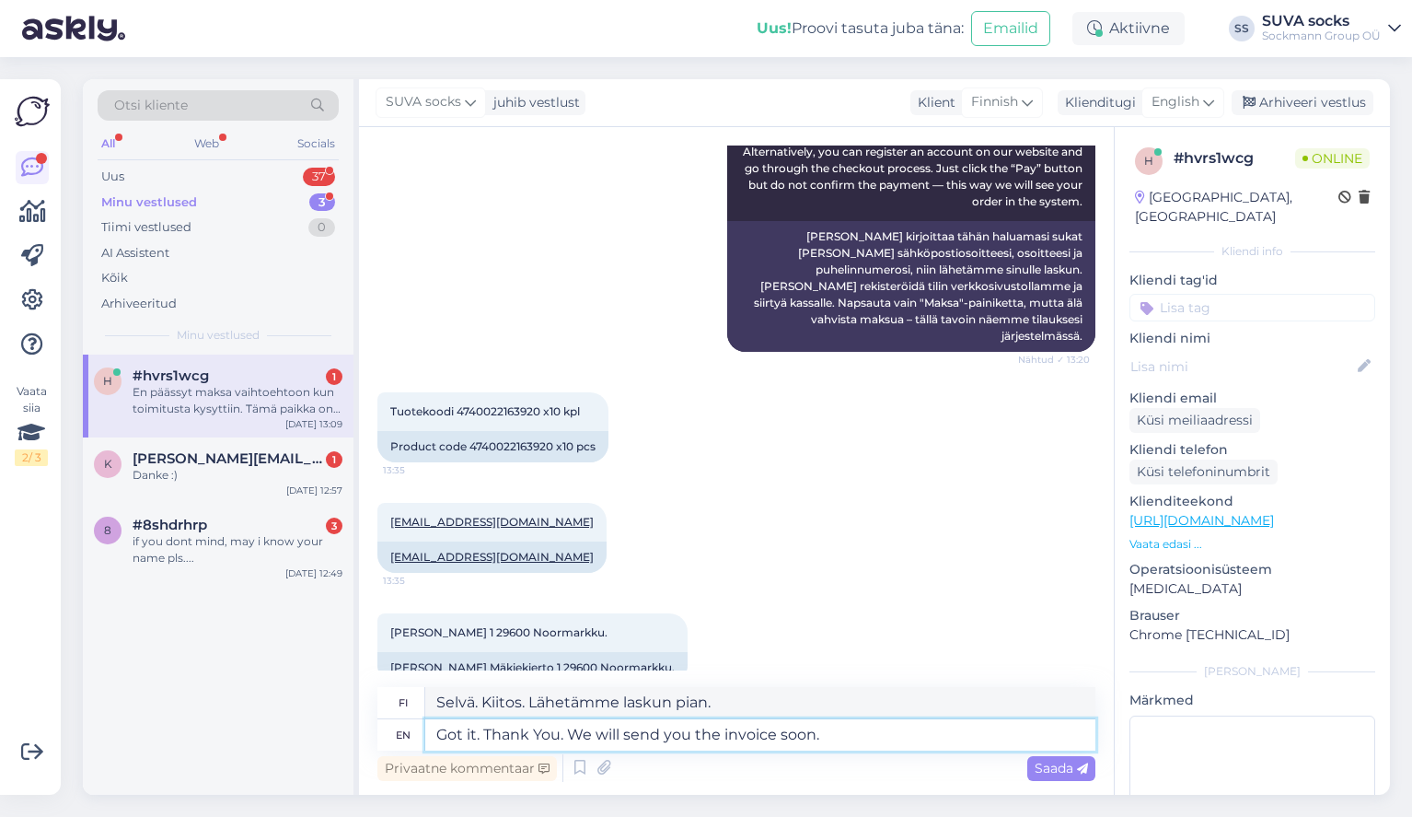
scroll to position [762, 0]
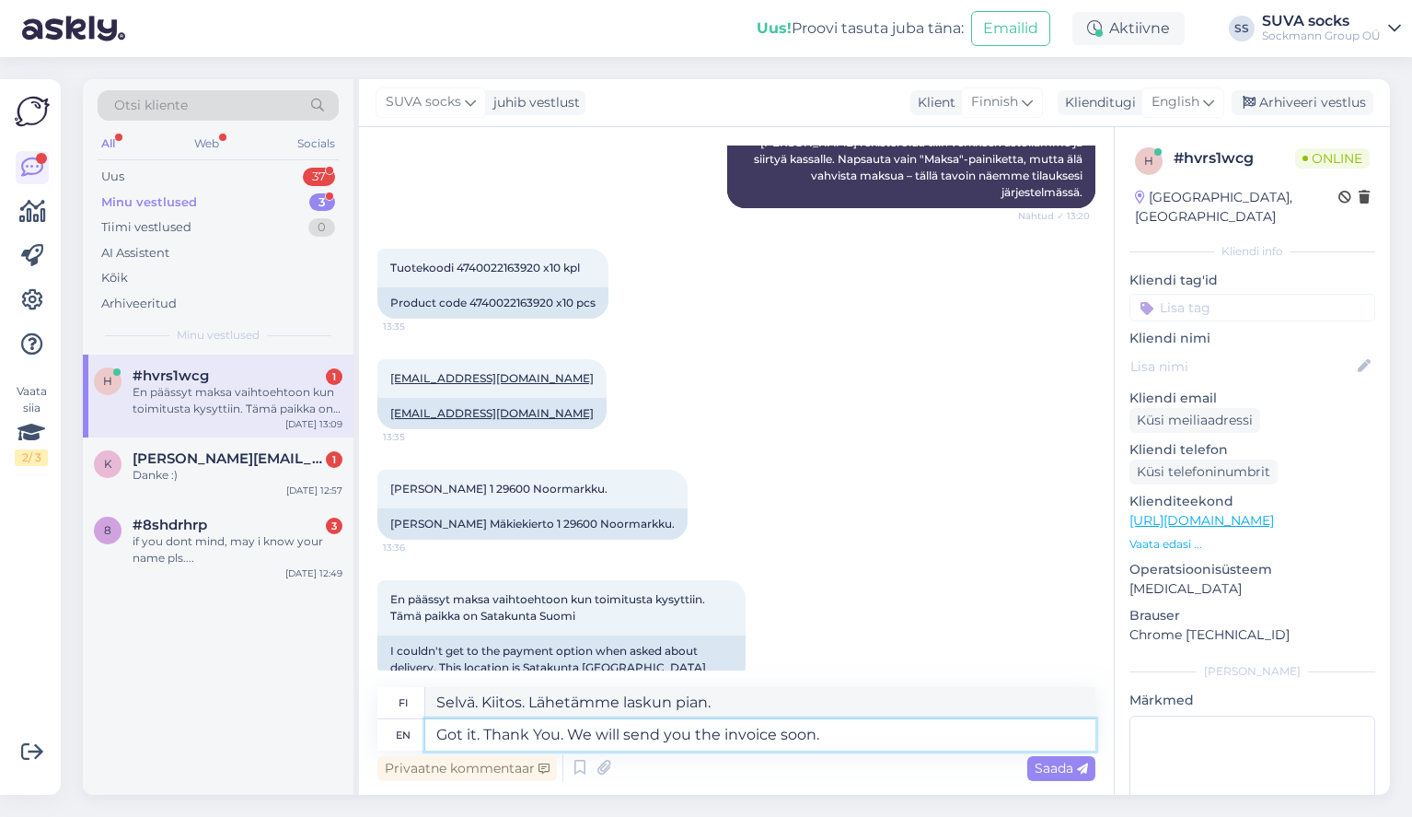
click at [566, 738] on textarea "Got it. Thank You. We will send you the invoice soon." at bounding box center [760, 734] width 670 height 31
type textarea "Got it. Thank You Ю We will send you the invoice soon."
type textarea "Selvä. Kiitos. Lähetämme laskun sinulle pian."
type textarea "Got it. Thank You We will send you the invoice soon."
type textarea "Selvä. Kiitos. Lähetämme laskun pian."
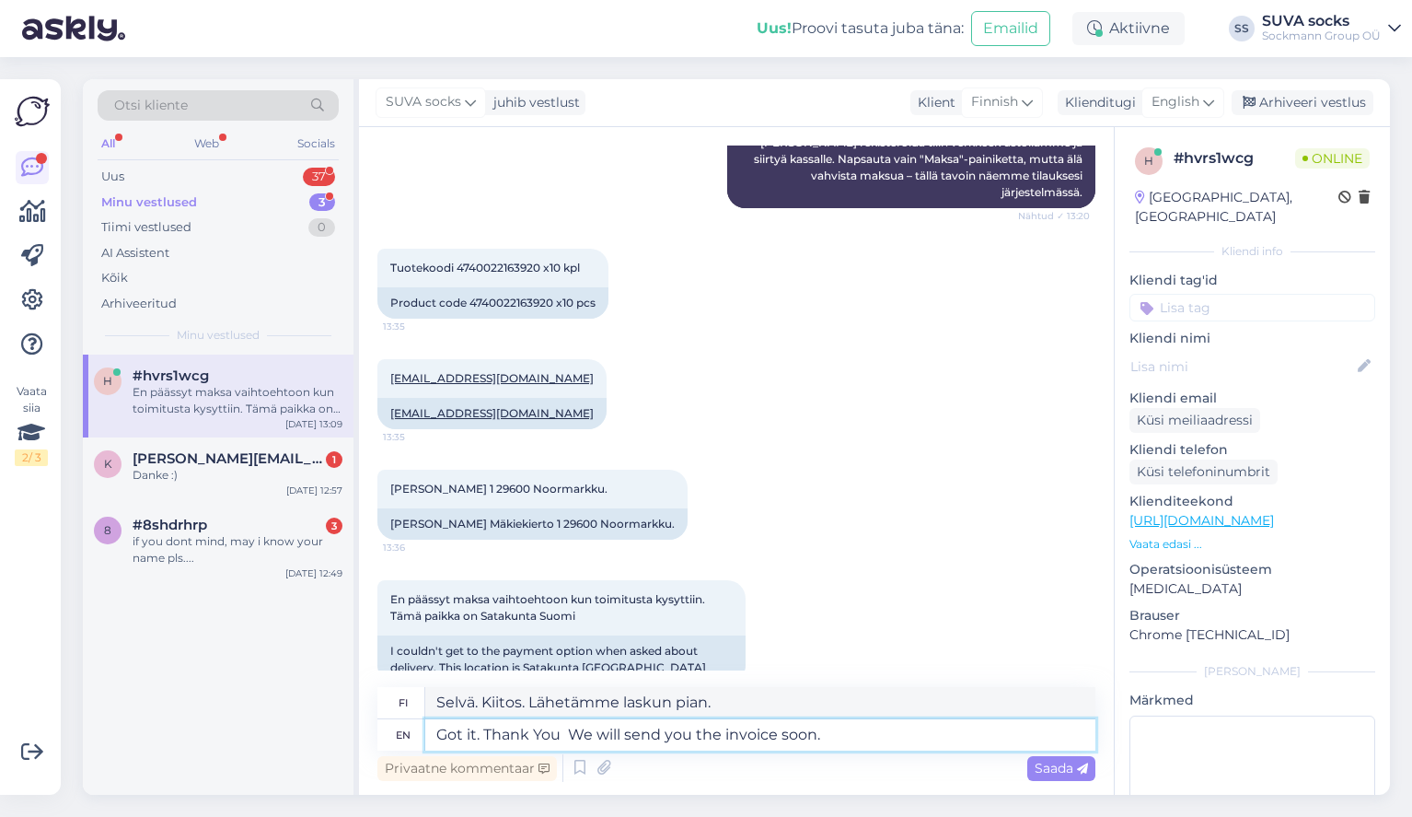
type textarea "Got it. Thank You : We will send you the invoice soon."
type textarea "Selvä. Kiitos: Lähetämme laskun sinulle pian."
type textarea "Got it. Thank You :) We will send you the invoice soon."
type textarea "Selvä. Kiitos :) Lähetämme laskun pian."
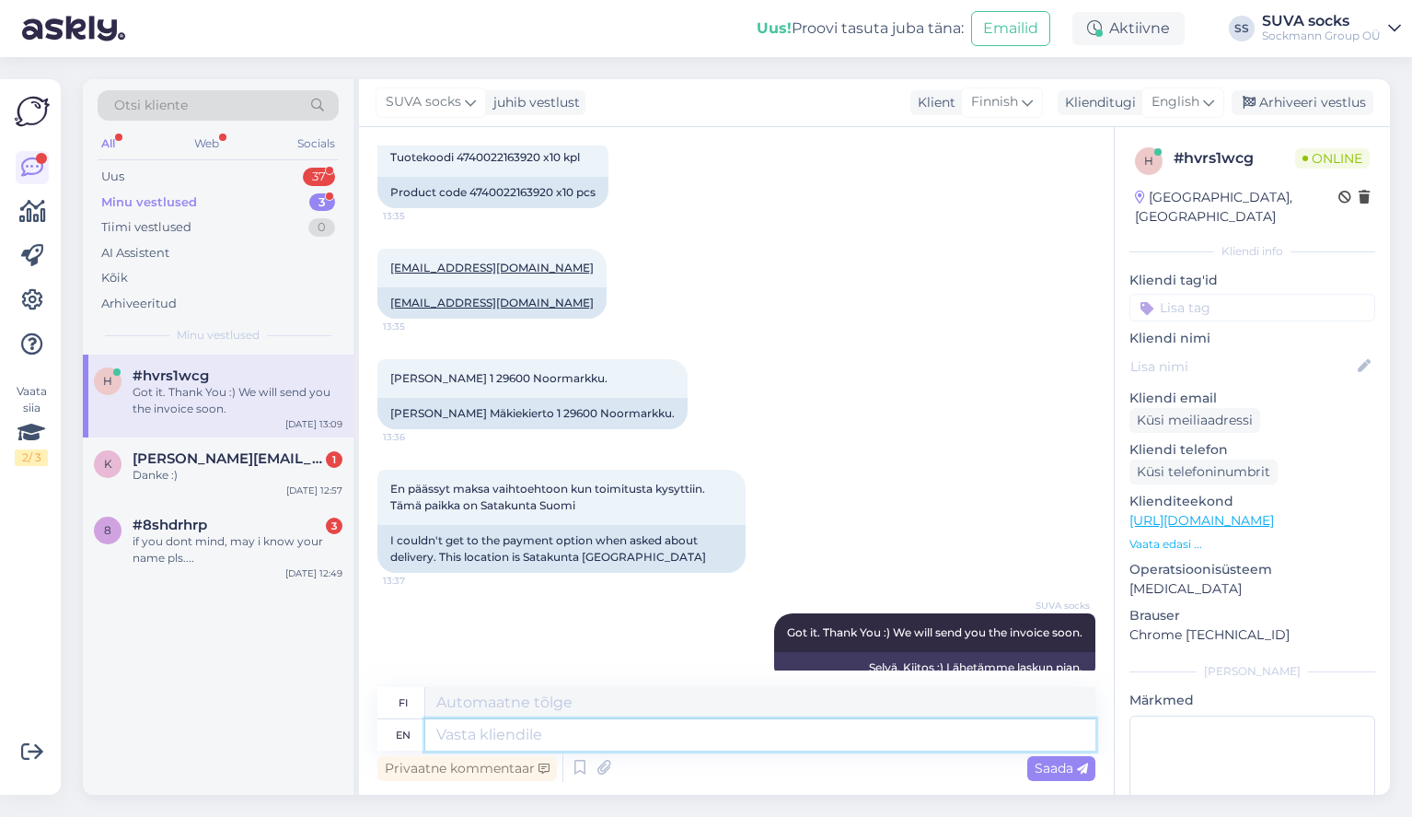
click at [528, 743] on textarea at bounding box center [760, 734] width 670 height 31
type textarea "Can"
type textarea "Voi"
type textarea "Can you"
type textarea "Voitko"
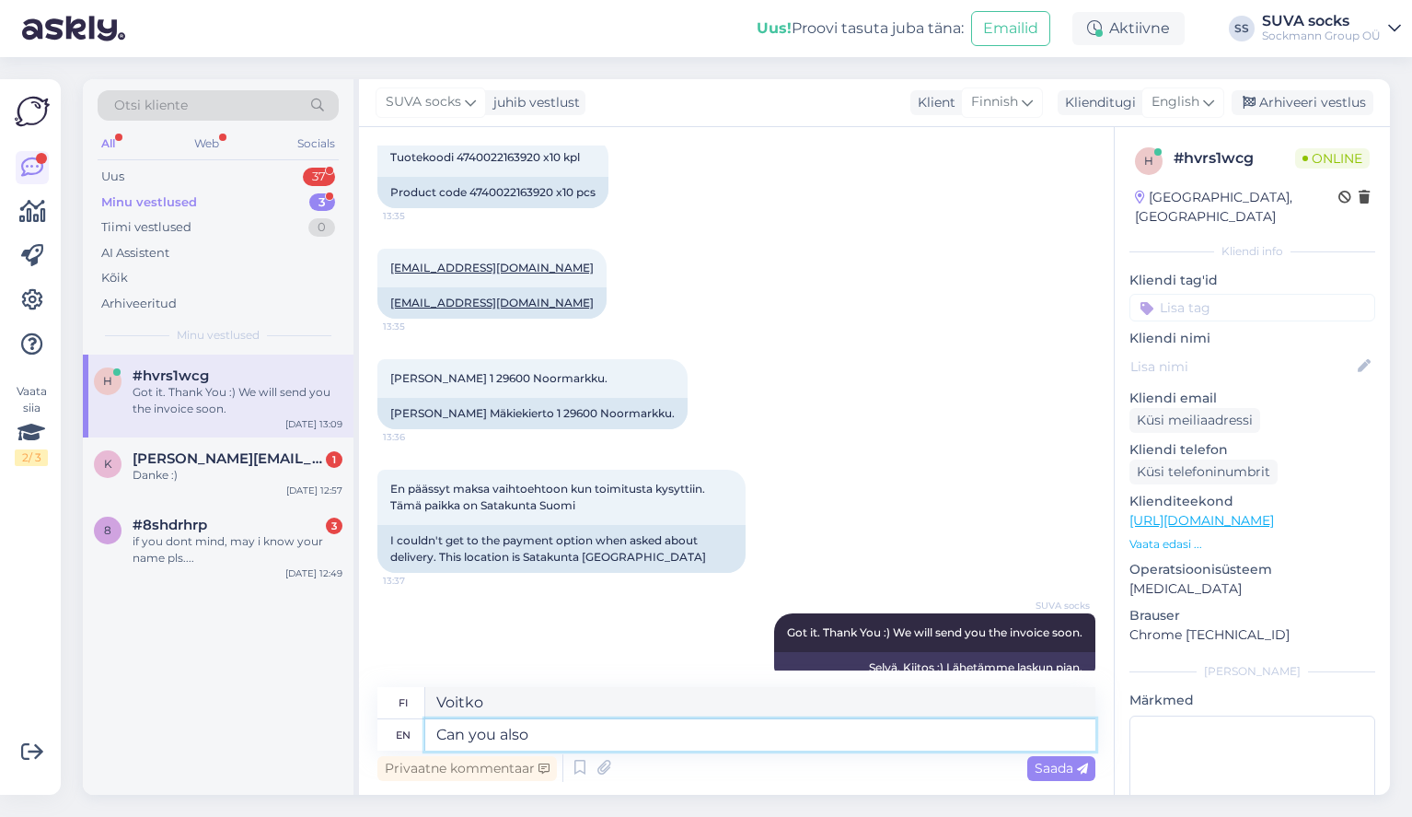
type textarea "Can you also p"
type textarea "Voitko sinäkin"
type textarea "Can you also provide y"
type textarea "Voitko myös tarjota"
type textarea "Can you also provide your"
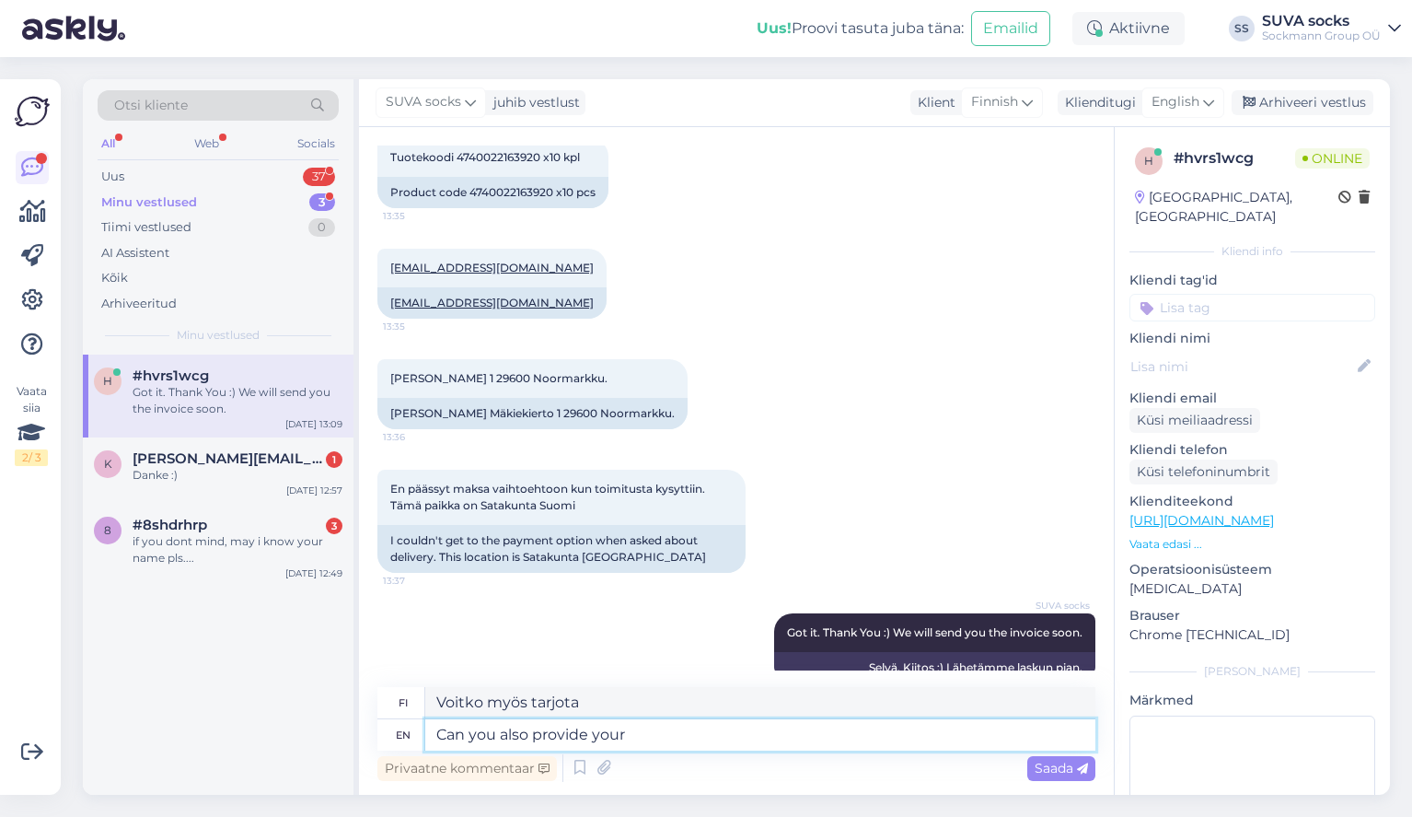
type textarea "Voitko myös antaa omasi"
type textarea "Can you also provide your contact t"
type textarea "Voitko myös antaa yhteystietosi"
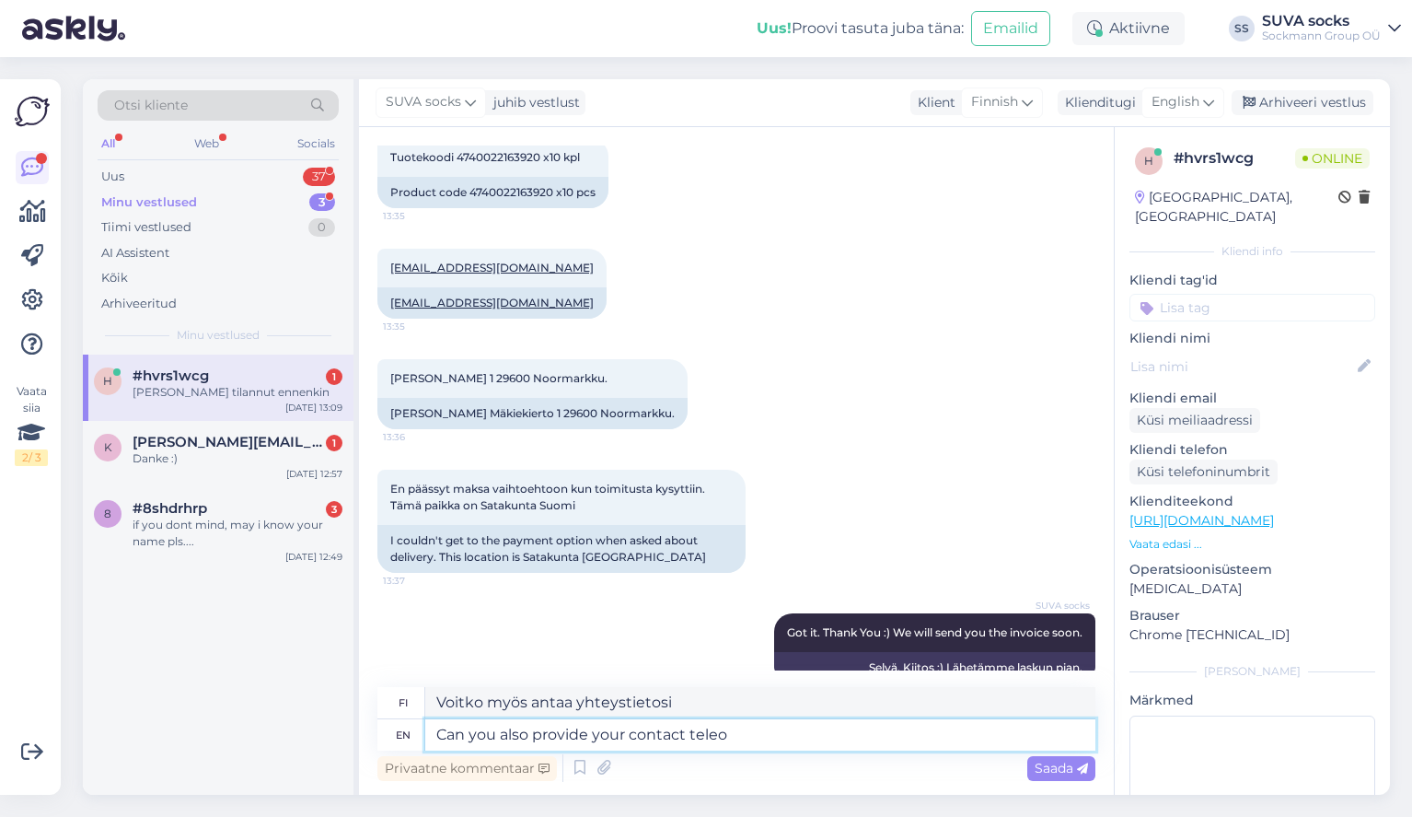
scroll to position [983, 0]
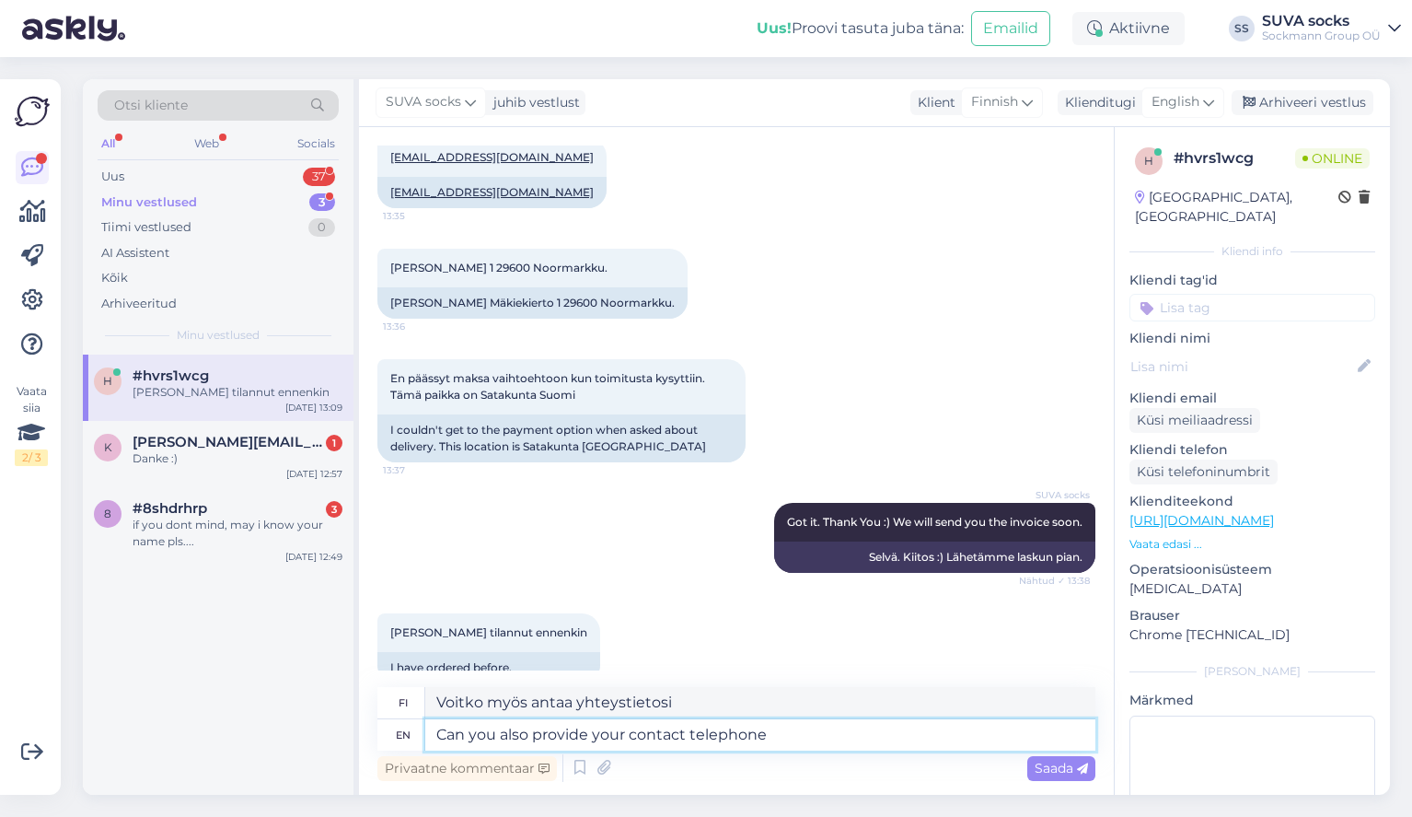
type textarea "Can you also provide your contact telephone n"
type textarea "Voitko myös antaa yhteystietosi puhelinnumeron"
type textarea "Can you also provide your contact telephone number"
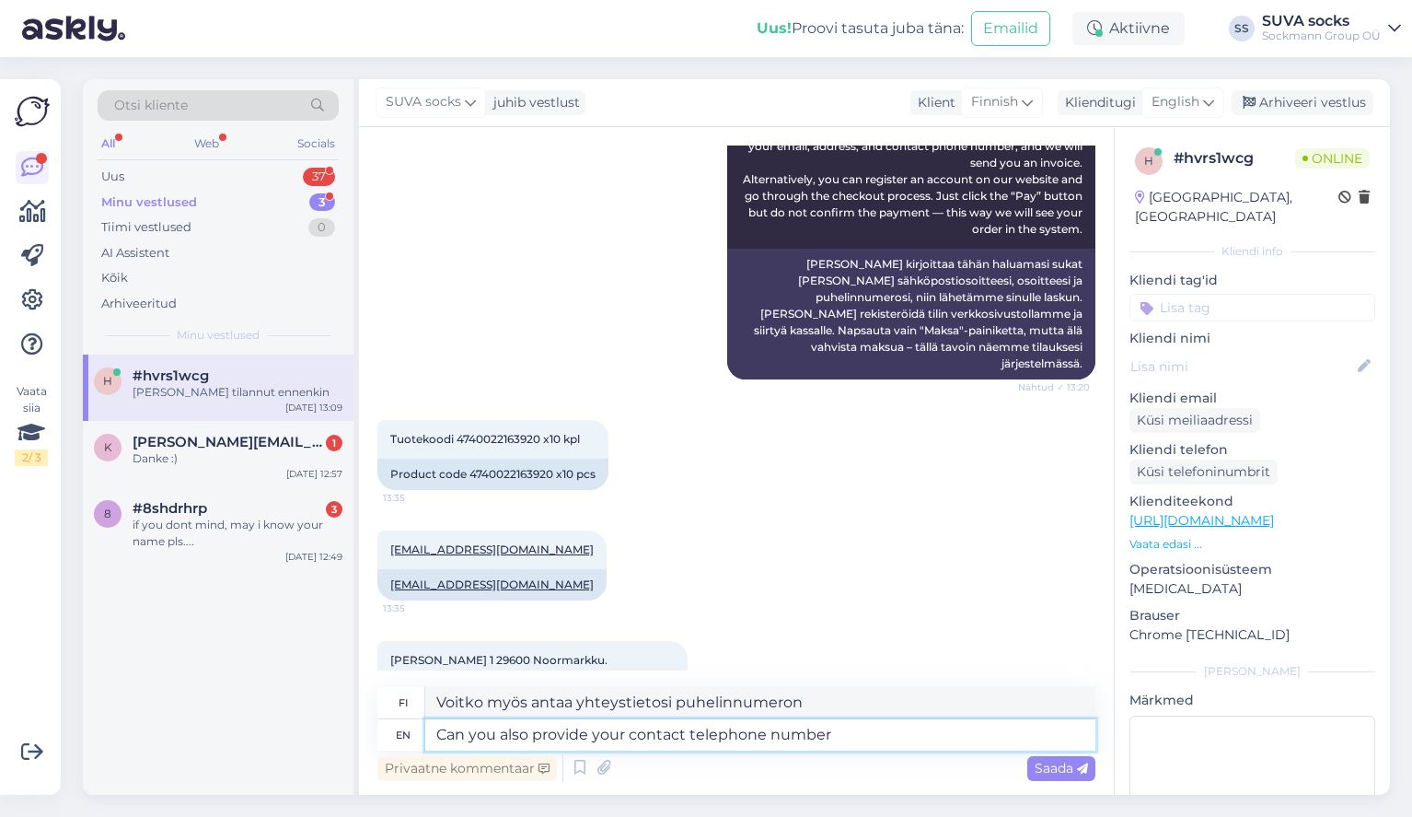
type textarea "Voitko antaa myös yhteystietojesi puhelinnumeron"
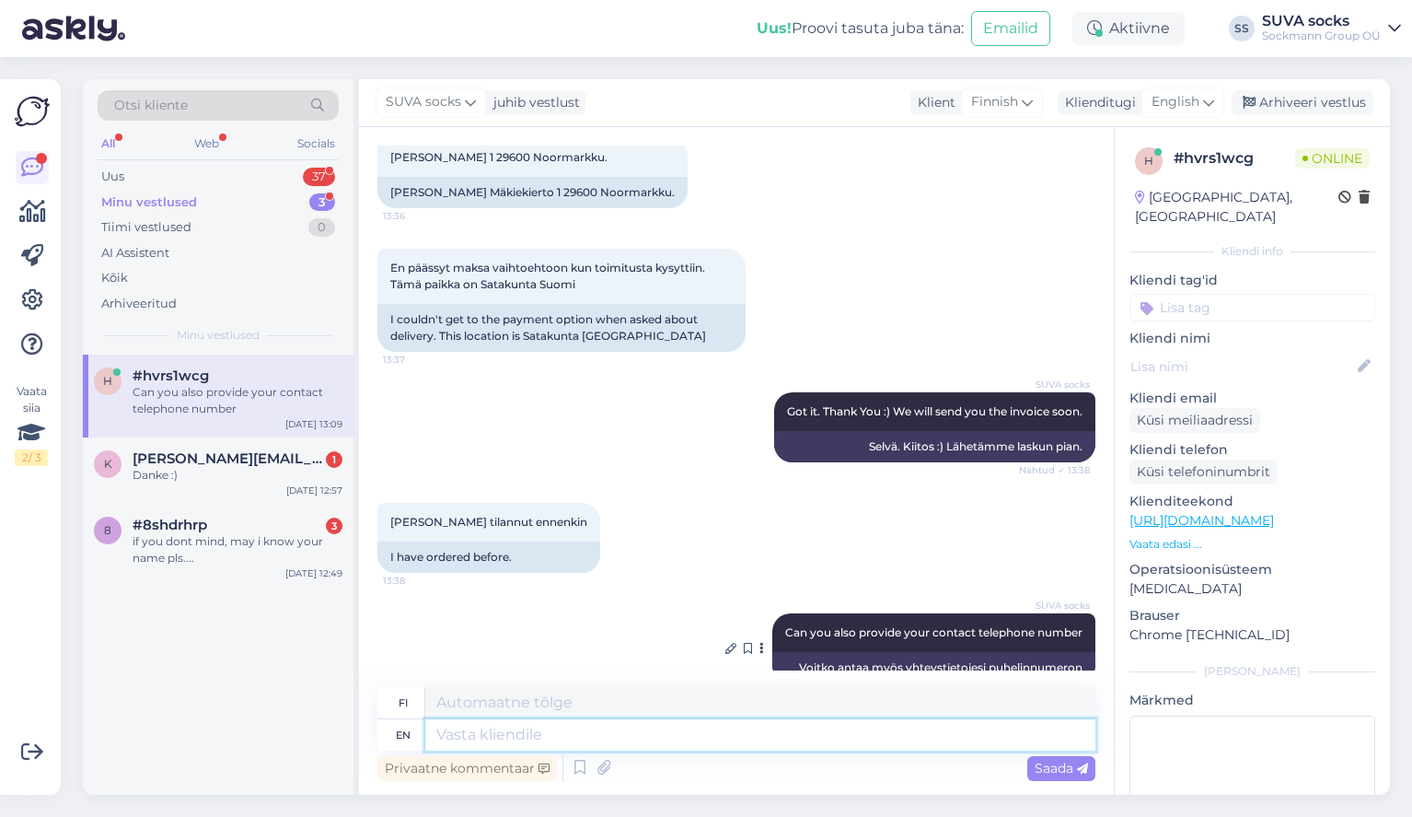
scroll to position [1204, 0]
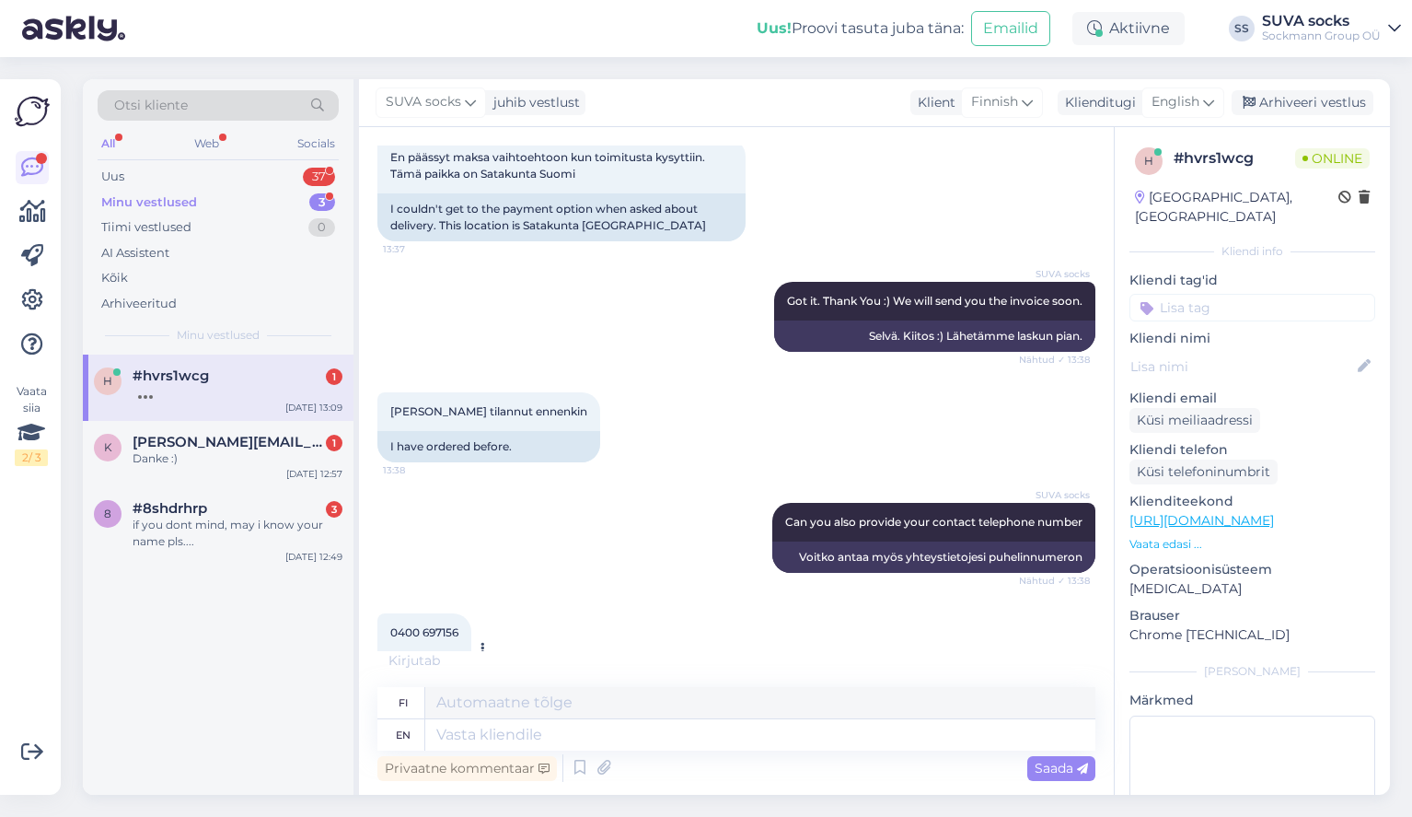
drag, startPoint x: 400, startPoint y: 638, endPoint x: 460, endPoint y: 636, distance: 60.8
click at [460, 652] on div "0400 697156" at bounding box center [425, 667] width 94 height 31
copy div "400 697156"
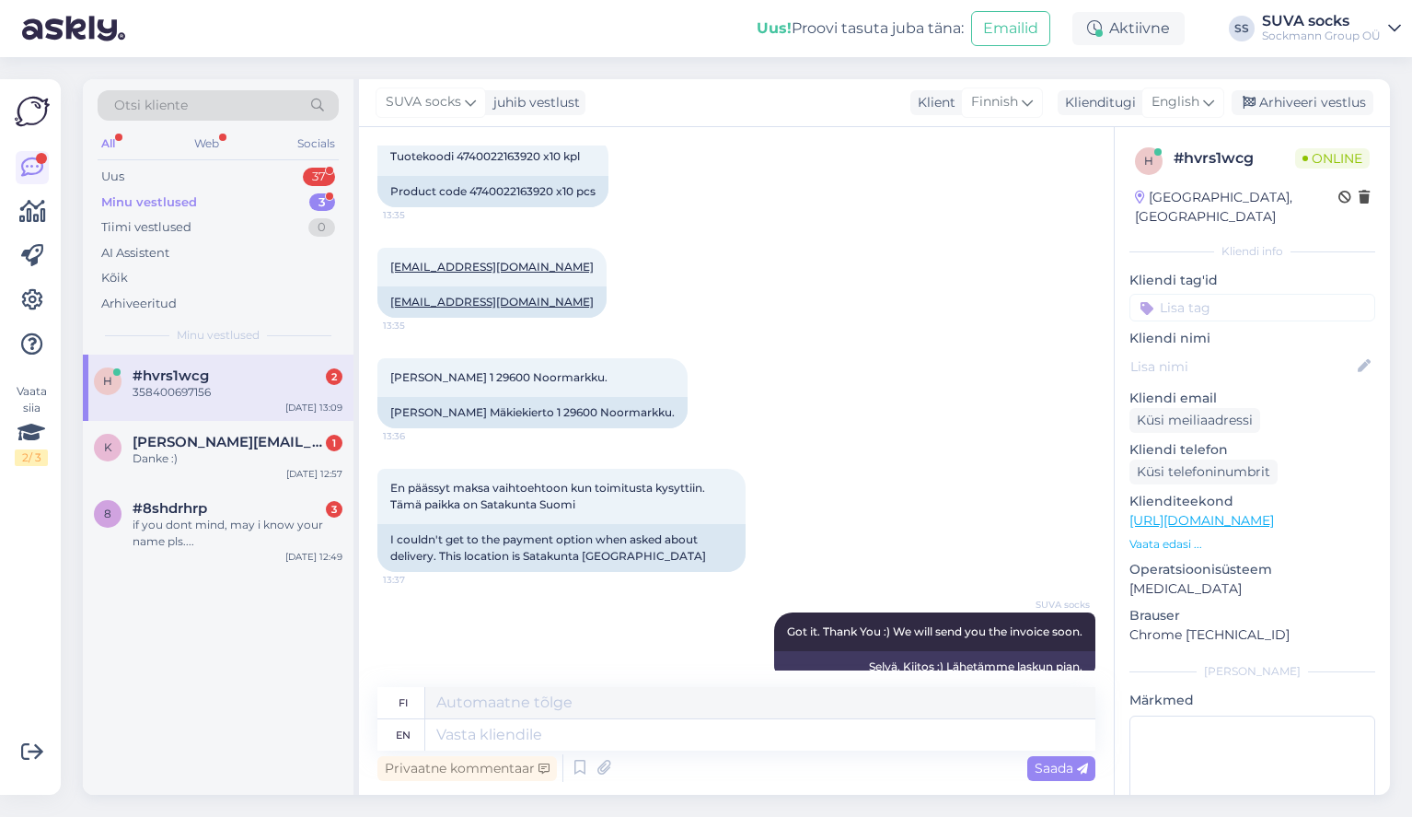
scroll to position [872, 0]
drag, startPoint x: 387, startPoint y: 238, endPoint x: 524, endPoint y: 239, distance: 137.2
click at [524, 250] on div "tellervo.koti@gmail.com 13:35" at bounding box center [492, 269] width 229 height 39
copy link "tellervo.koti@gmail.com"
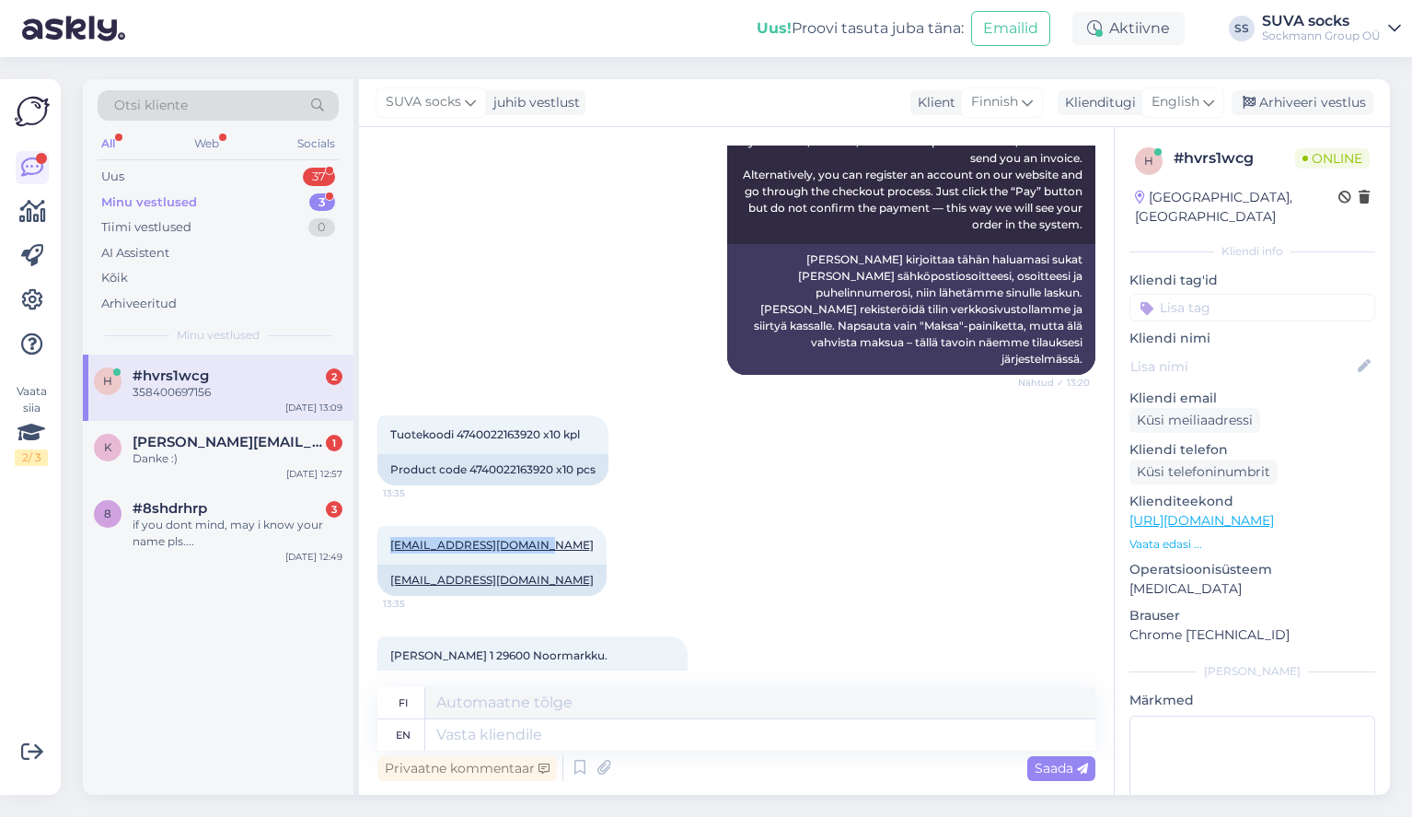
scroll to position [593, 0]
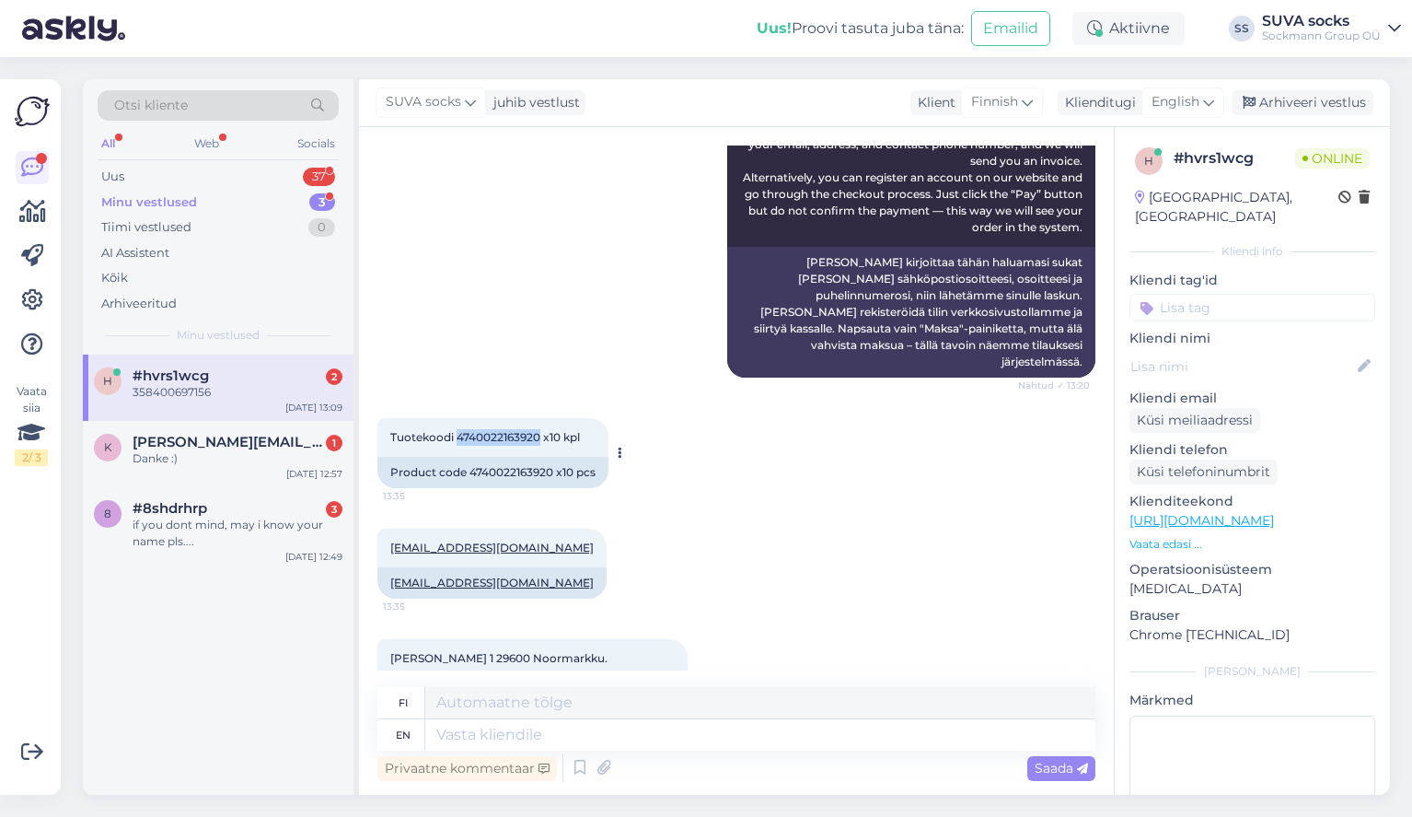
drag, startPoint x: 459, startPoint y: 403, endPoint x: 539, endPoint y: 405, distance: 79.2
click at [539, 430] on span "Tuotekoodi 4740022163920 x10 kpl" at bounding box center [485, 437] width 190 height 14
copy span "4740022163920"
click at [785, 0] on div "Uus! Proovi tasuta juba täna: Emailid" at bounding box center [915, 28] width 316 height 57
drag, startPoint x: 393, startPoint y: 625, endPoint x: 648, endPoint y: 627, distance: 255.1
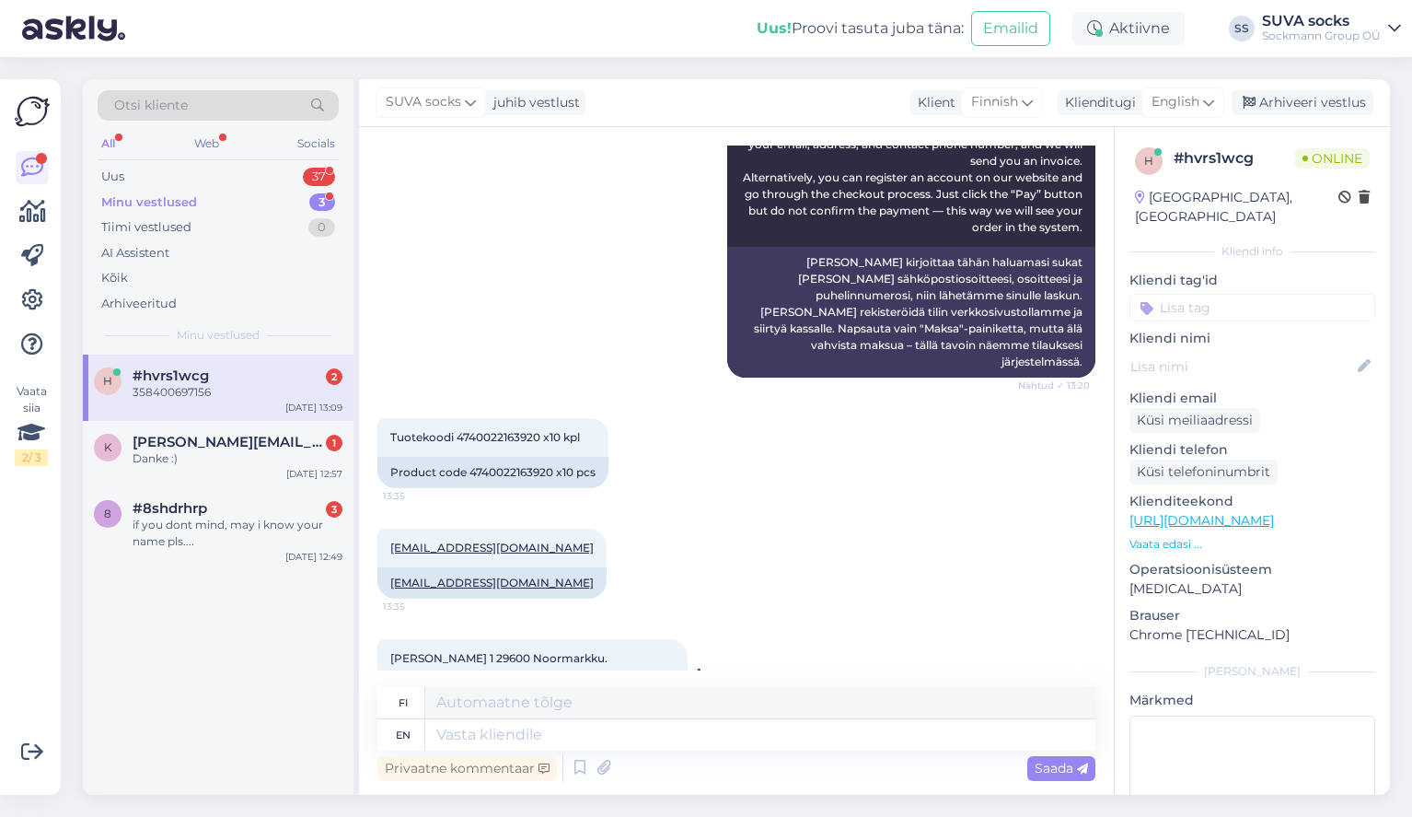
click at [608, 651] on span "Tellervo Lehto Mäkikierto 1 29600 Noormarkku." at bounding box center [498, 658] width 217 height 14
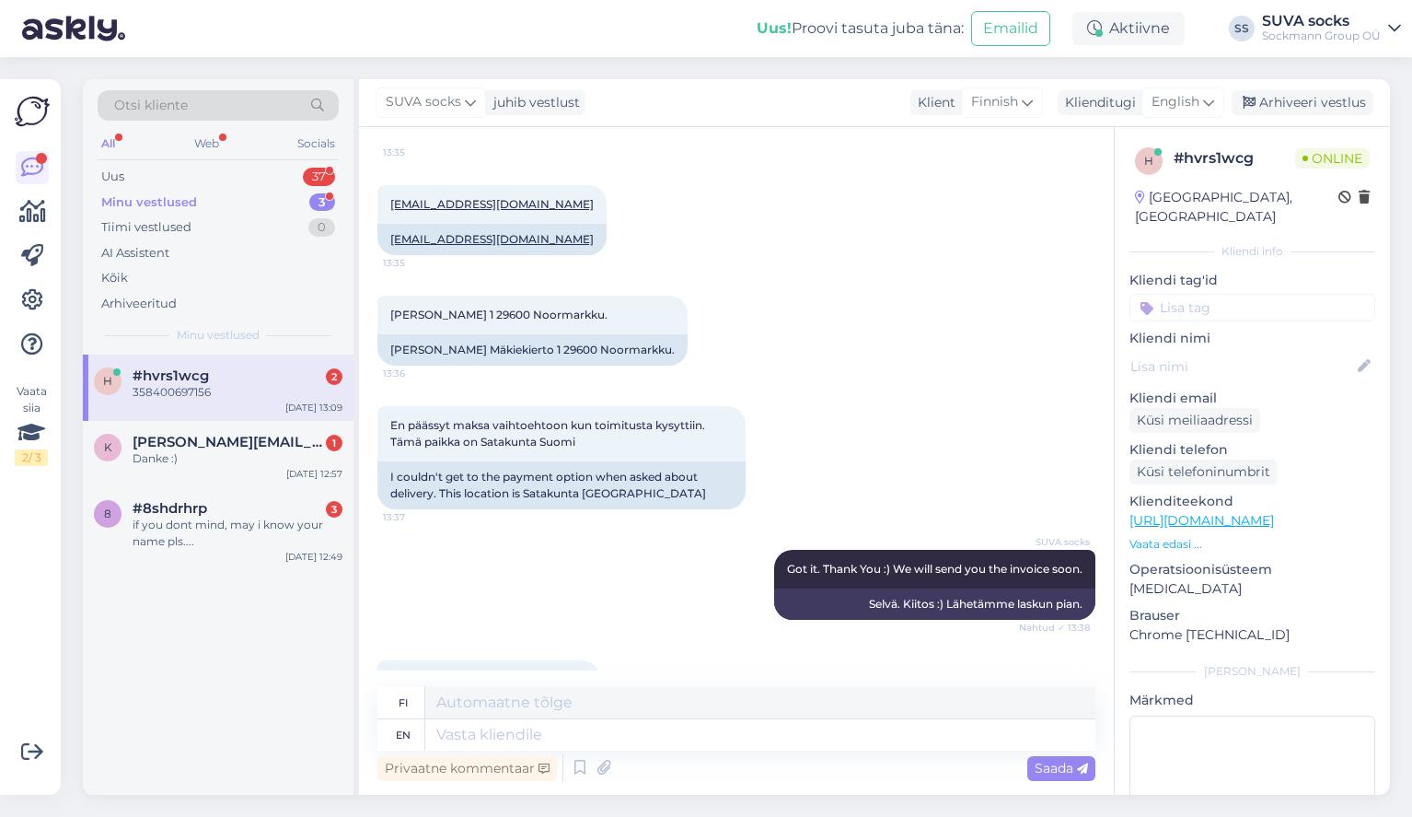
copy span "Tellervo Lehto Mäkikierto 1 29600 Noormarkku"
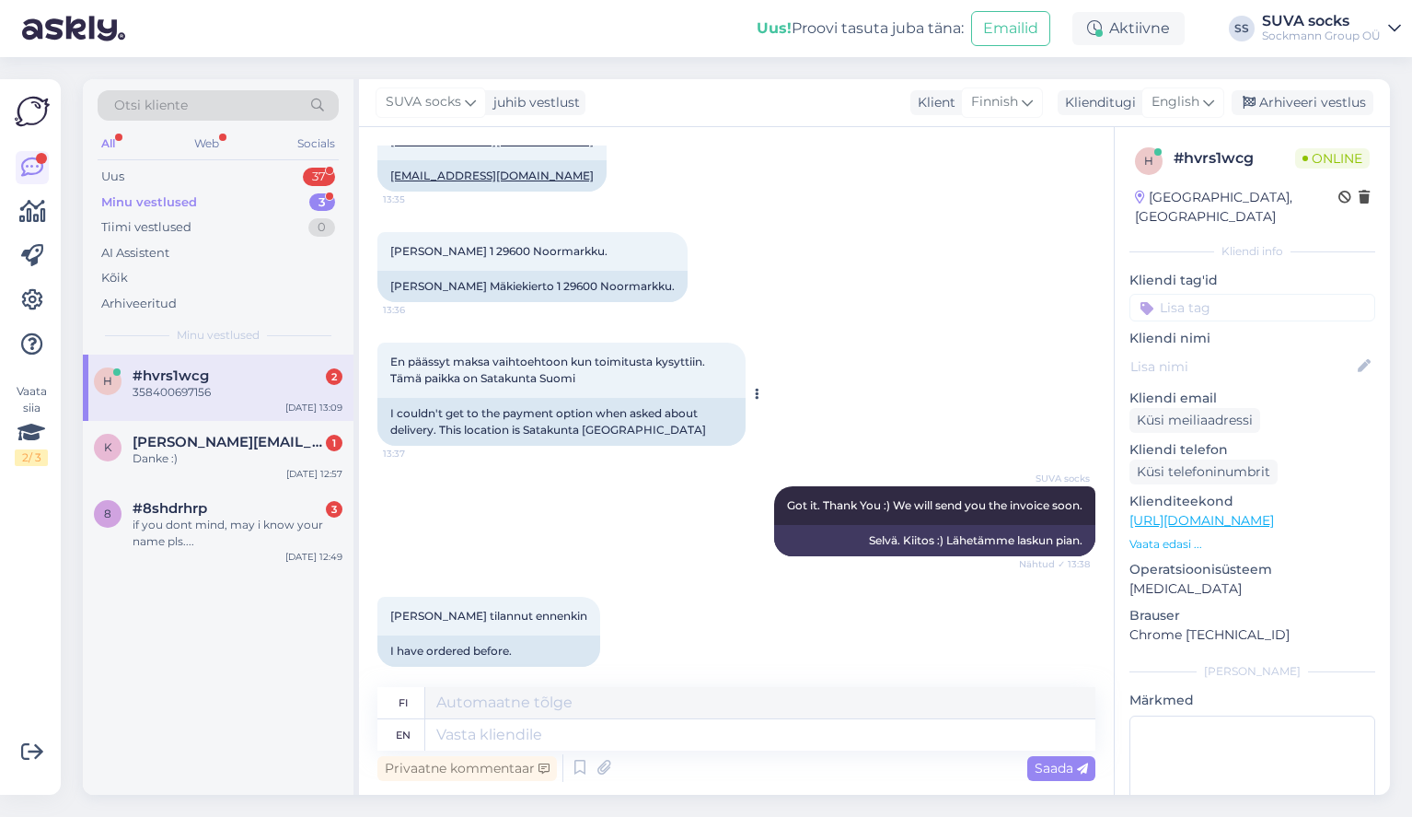
scroll to position [958, 0]
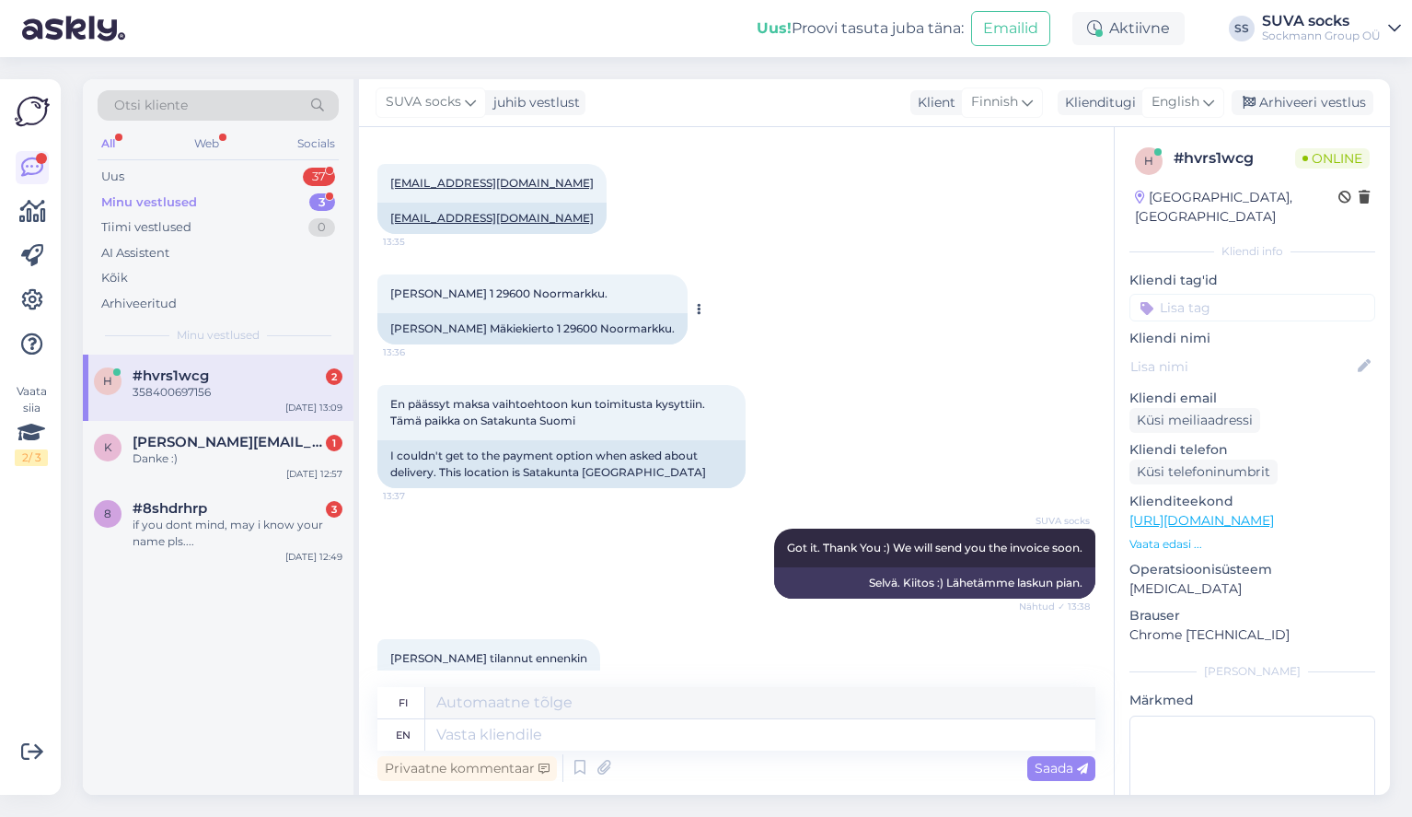
click at [475, 286] on span "Tellervo Lehto Mäkikierto 1 29600 Noormarkku." at bounding box center [498, 293] width 217 height 14
drag, startPoint x: 472, startPoint y: 260, endPoint x: 530, endPoint y: 260, distance: 58.0
click at [530, 286] on span "Tellervo Lehto Mäkikierto 1 29600 Noormarkku." at bounding box center [498, 293] width 217 height 14
copy span "Mäkikierto"
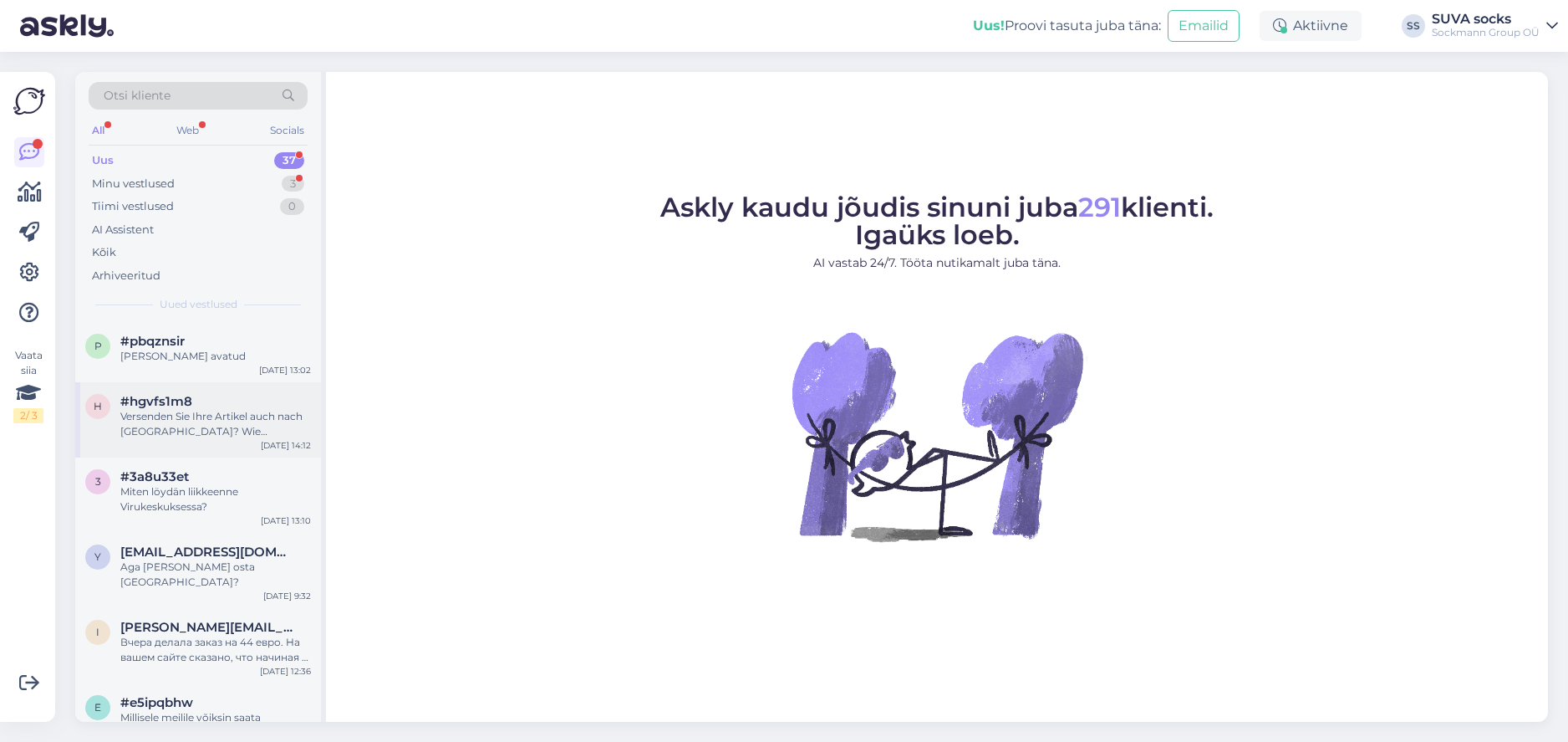
click at [202, 417] on div "Versenden Sie Ihre Artikel auch nach [GEOGRAPHIC_DATA]? Wie [PERSON_NAME] sind …" at bounding box center [216, 423] width 191 height 30
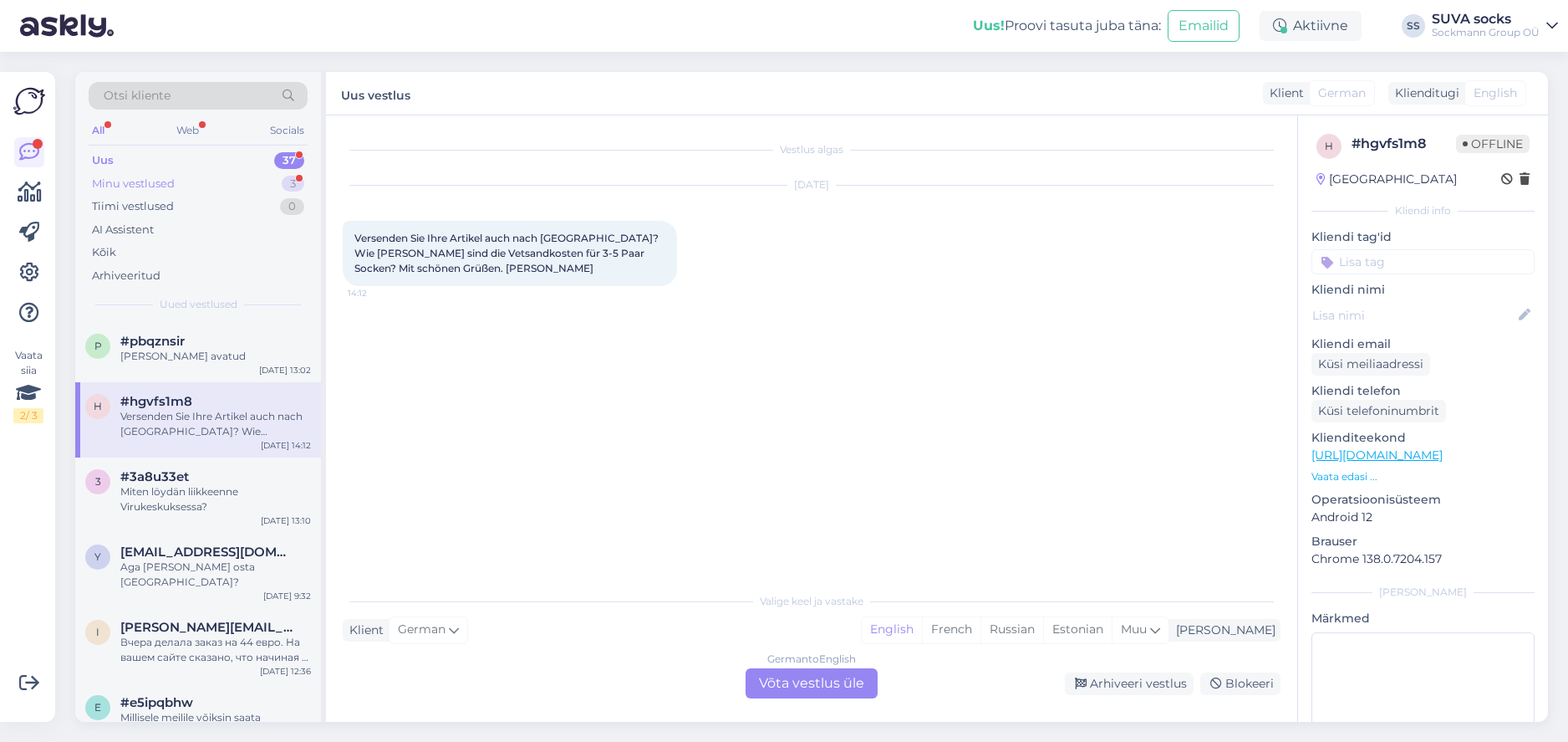
click at [113, 183] on div "Minu vestlused" at bounding box center [133, 183] width 83 height 16
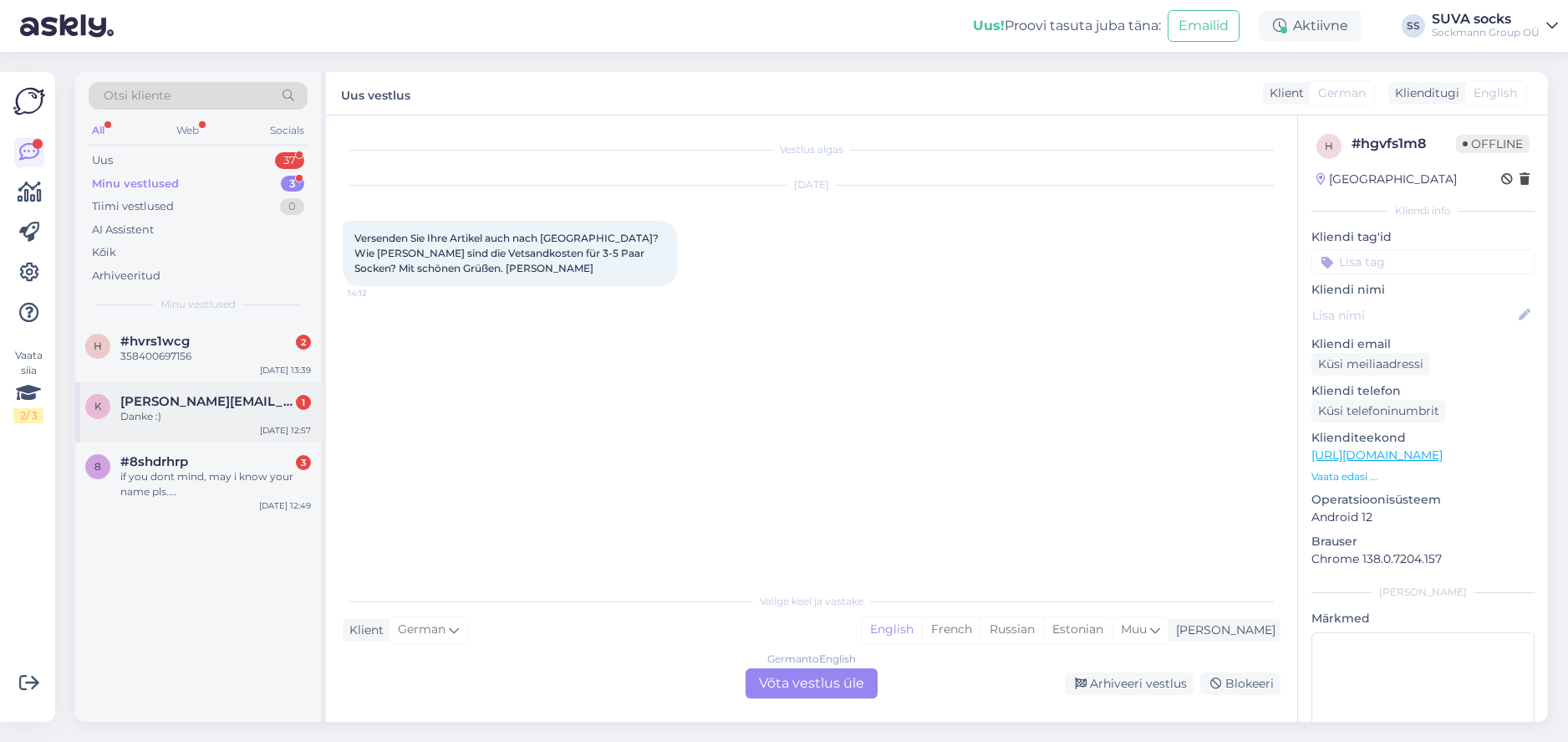
click at [176, 394] on span "[PERSON_NAME][EMAIL_ADDRESS][DOMAIN_NAME]" at bounding box center [208, 401] width 174 height 15
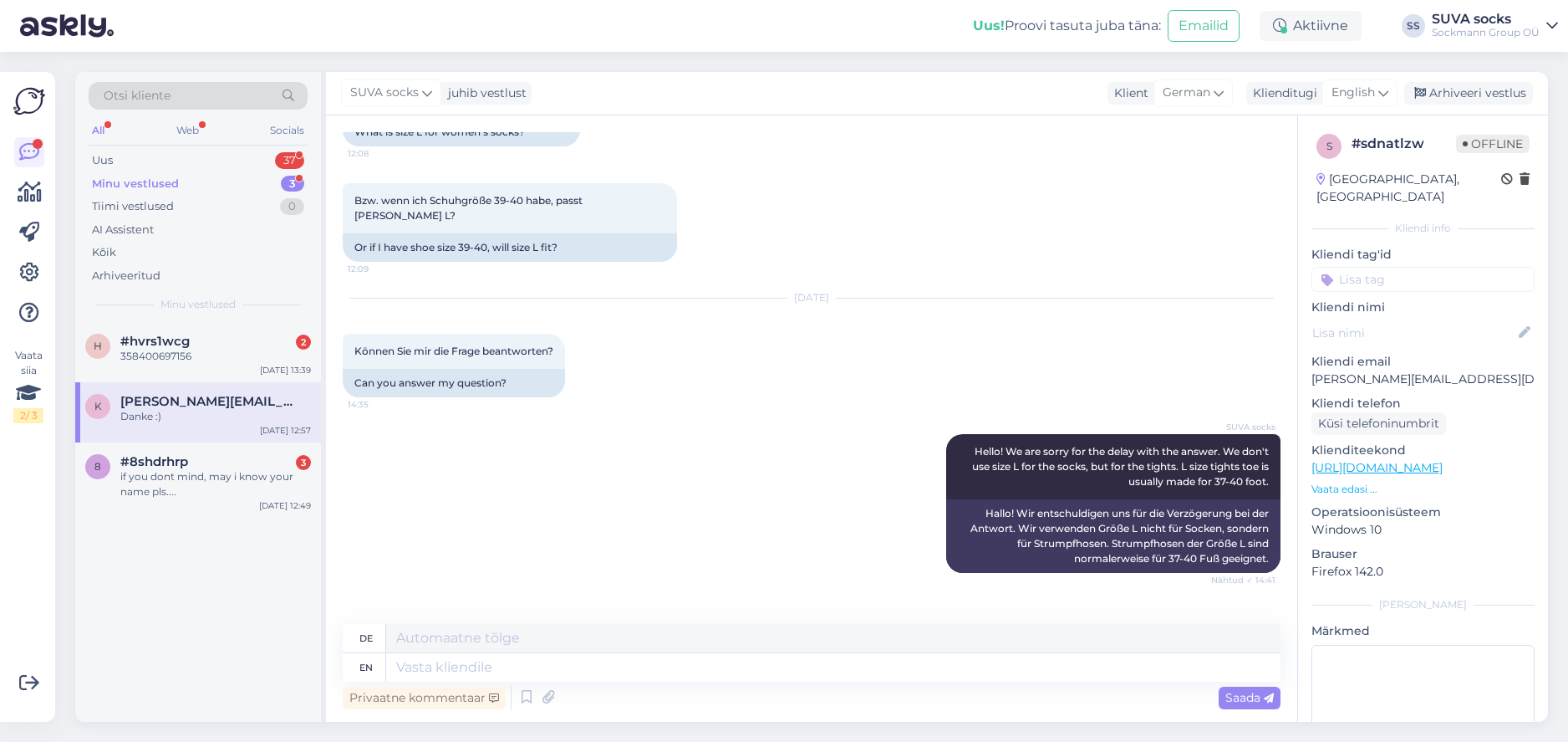
scroll to position [371, 0]
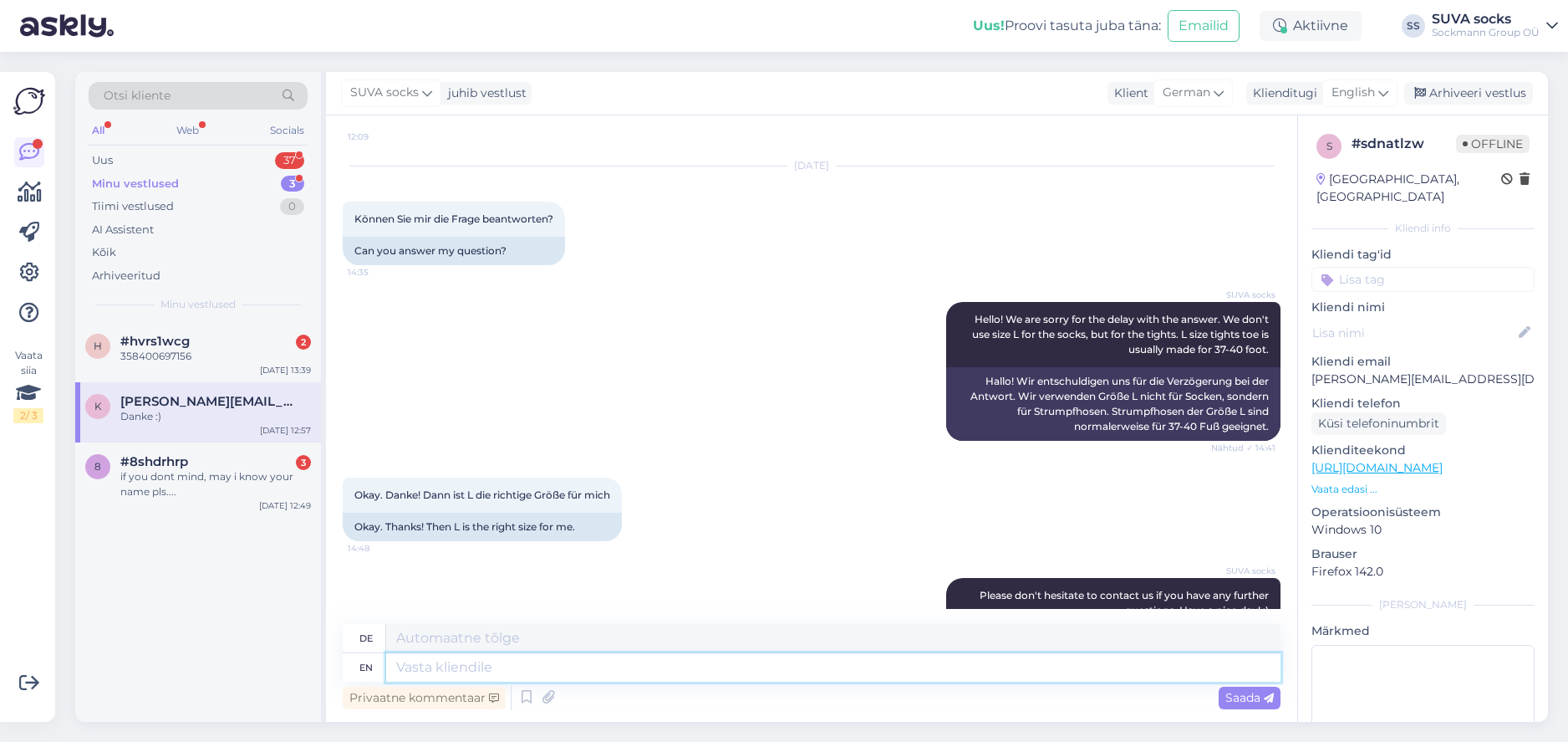
click at [429, 667] on textarea at bounding box center [833, 667] width 894 height 28
type textarea "Dear"
type textarea "Liebling"
type textarea "Dear [PERSON_NAME]!"
type textarea "[PERSON_NAME]!"
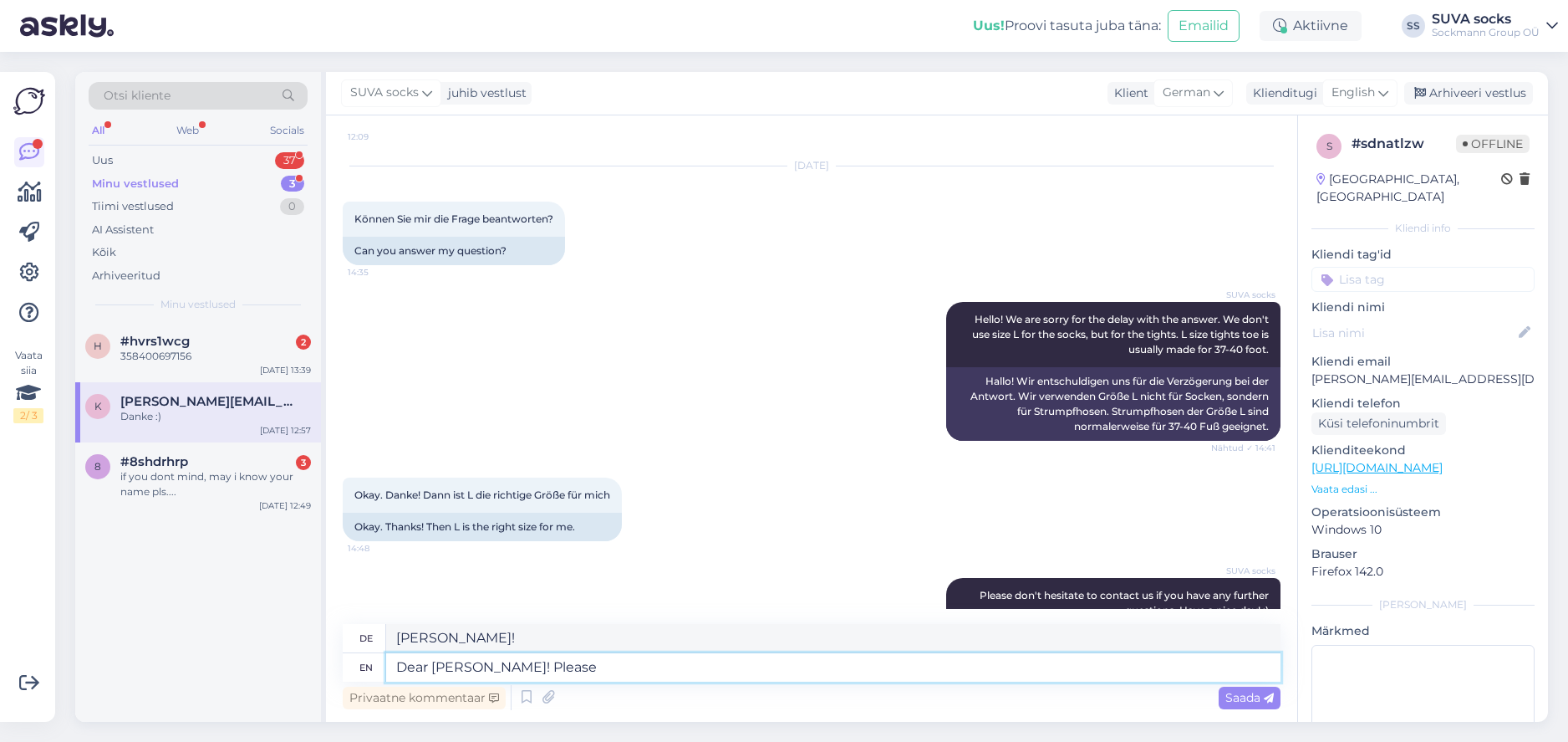
type textarea "Dear [PERSON_NAME]! Please"
type textarea "[PERSON_NAME]! Bitte"
type textarea "Dear [PERSON_NAME]! Please provid"
type textarea "[PERSON_NAME]! Bitte gib"
type textarea "Dear [PERSON_NAME]! Please provide"
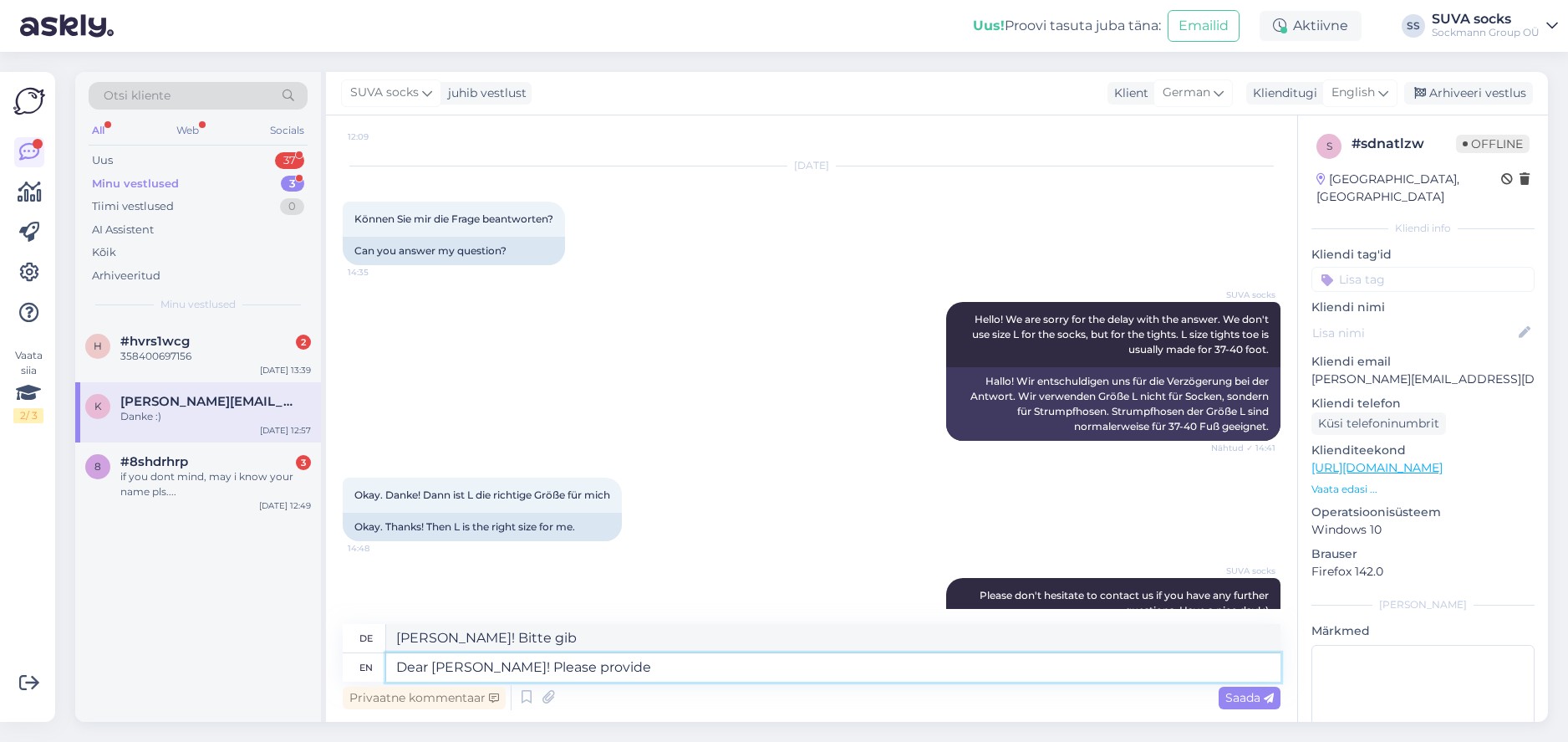
type textarea "[PERSON_NAME]! Bitte geben Sie"
type textarea "Dear [PERSON_NAME]! Please provide a"
type textarea "[PERSON_NAME]! Bitte geben Sie eine"
type textarea "Dear [PERSON_NAME]! Please provide a valid"
type textarea "[PERSON_NAME]! Bitte geben Sie eine gültige"
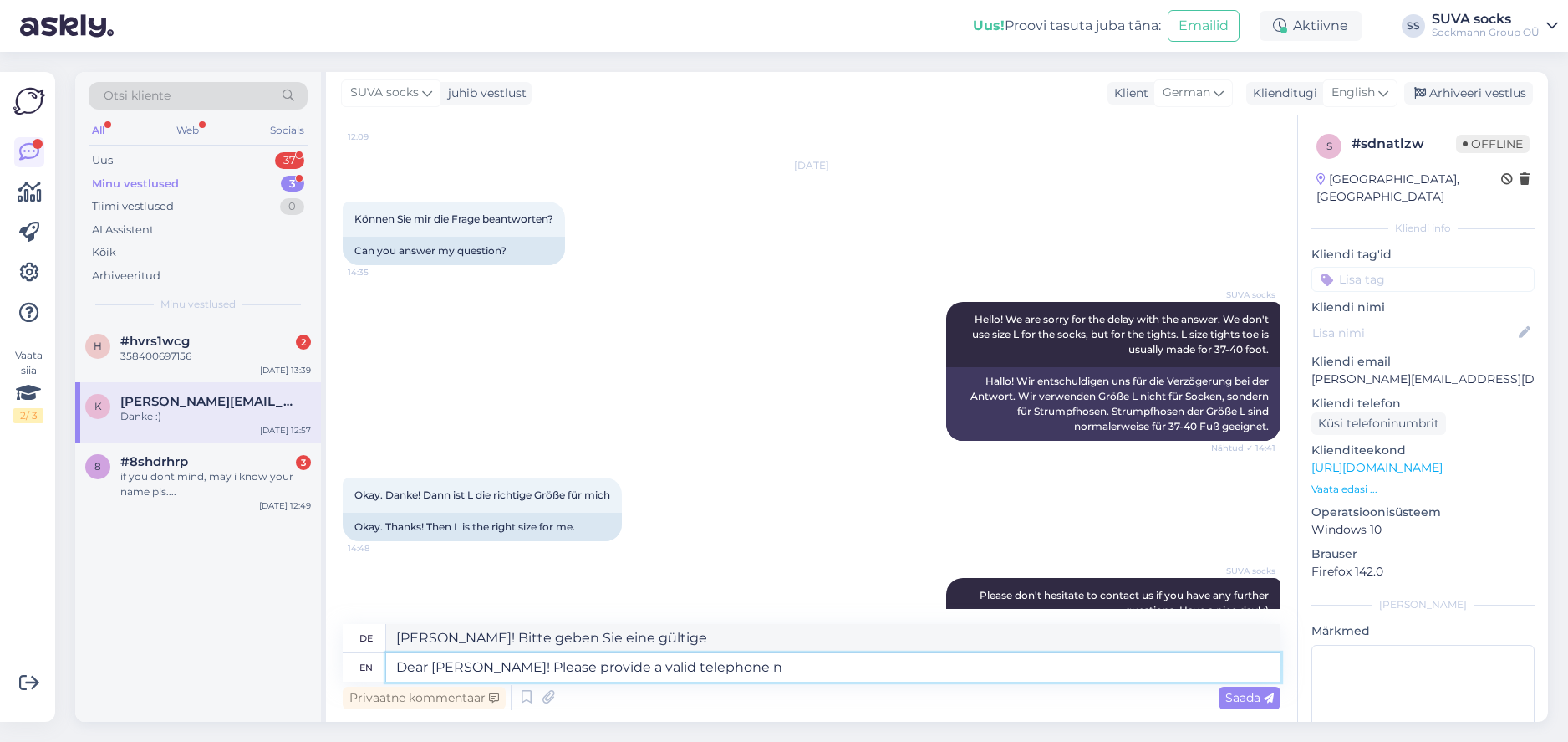
type textarea "Dear [PERSON_NAME]! Please provide a valid telephone nu"
type textarea "[PERSON_NAME]! Bitte geben Sie eine gültige Telefonnummer an"
type textarea "Dear [PERSON_NAME]! Please provide a valid telephone number as o"
type textarea "[PERSON_NAME]! Bitte geben Sie eine gültige Telefonnummer an,"
type textarea "Dear [PERSON_NAME]! Please provide a valid telephone number as our"
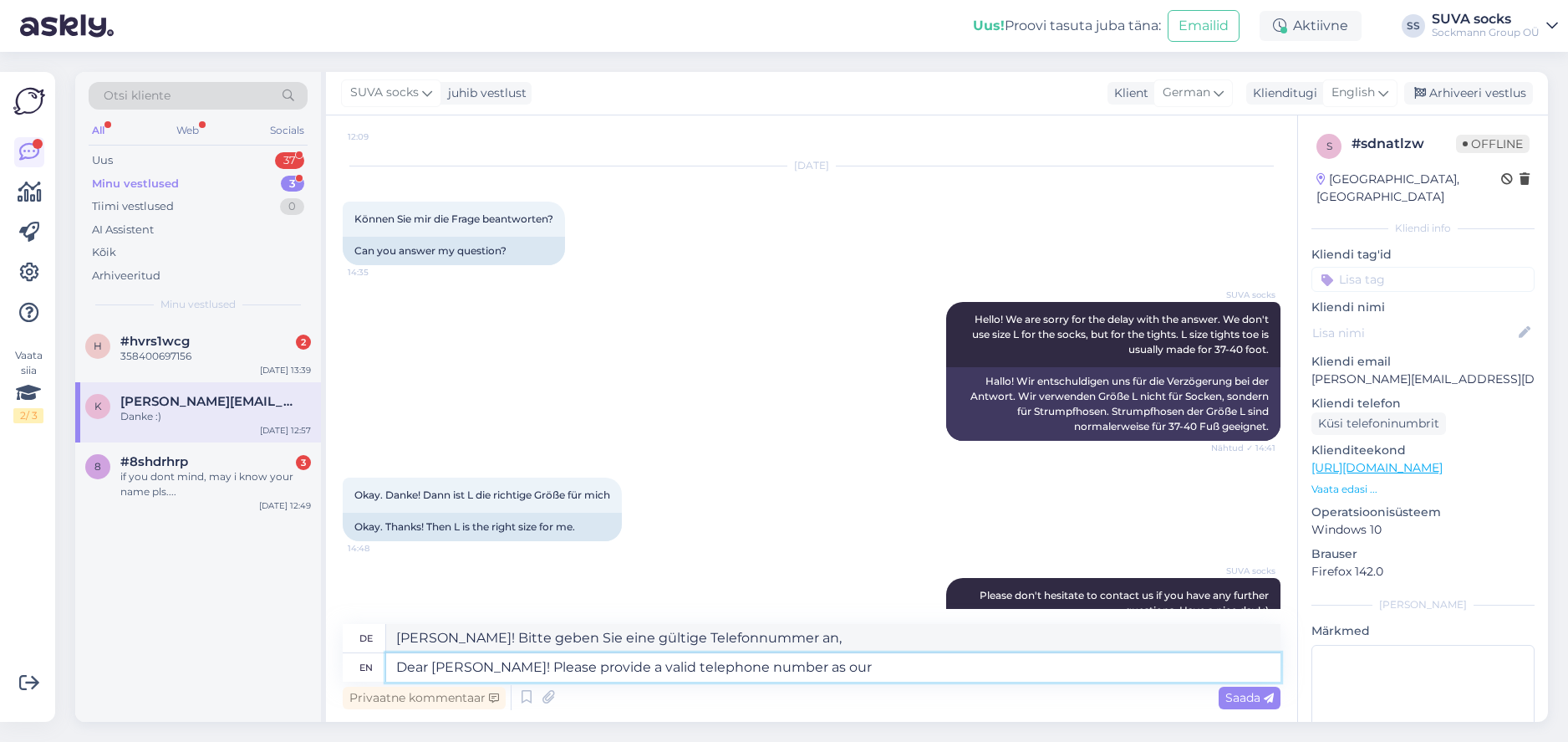
type textarea "[PERSON_NAME]! Bitte geben Sie eine gültige Telefonnummer an, da unsere"
type textarea "Dear [PERSON_NAME]! Please provide a valid telephone number as our transport"
type textarea "[PERSON_NAME]! Bitte geben Sie eine gültige Telefonnummer an, [PERSON_NAME] Tra…"
type textarea "Dear [PERSON_NAME]! Please provide a valid telephone number as our transport co…"
type textarea "[PERSON_NAME]! Bitte geben Sie eine gültige Telefonnummer an, [PERSON_NAME] Tra…"
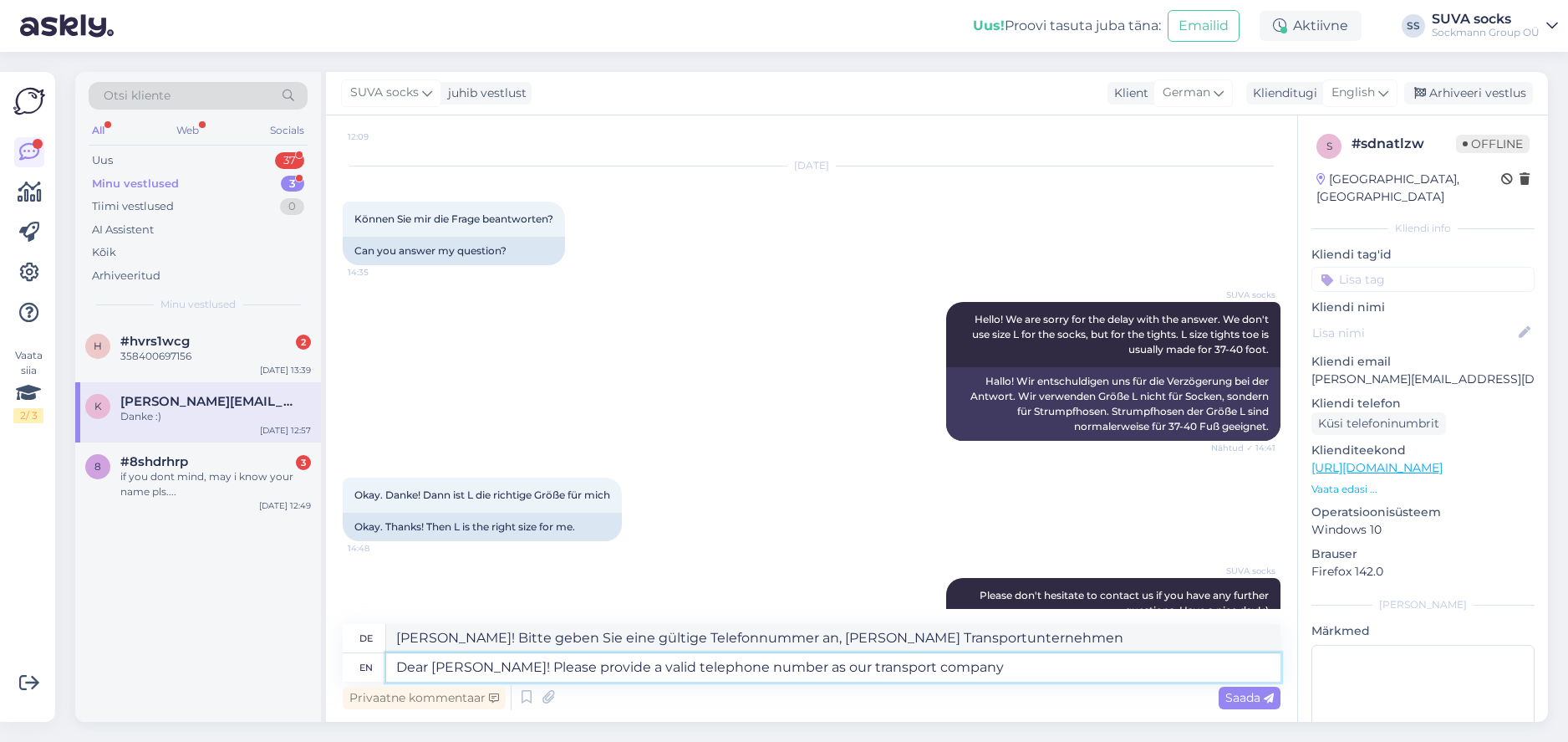
click at [777, 666] on textarea "Dear [PERSON_NAME]! Please provide a valid telephone number as our transport co…" at bounding box center [833, 667] width 894 height 28
type textarea "Dear [PERSON_NAME]! Please provide a valid telephone number/ as our transport c…"
type textarea "[PERSON_NAME]! Bitte geben Sie eine gültige Telefonnummer/ als unser Transportu…"
type textarea "Dear [PERSON_NAME]! Please provide a valid telephone number as our transport co…"
type textarea "[PERSON_NAME]! Bitte geben Sie eine gültige Telefonnummer an, [PERSON_NAME] Tra…"
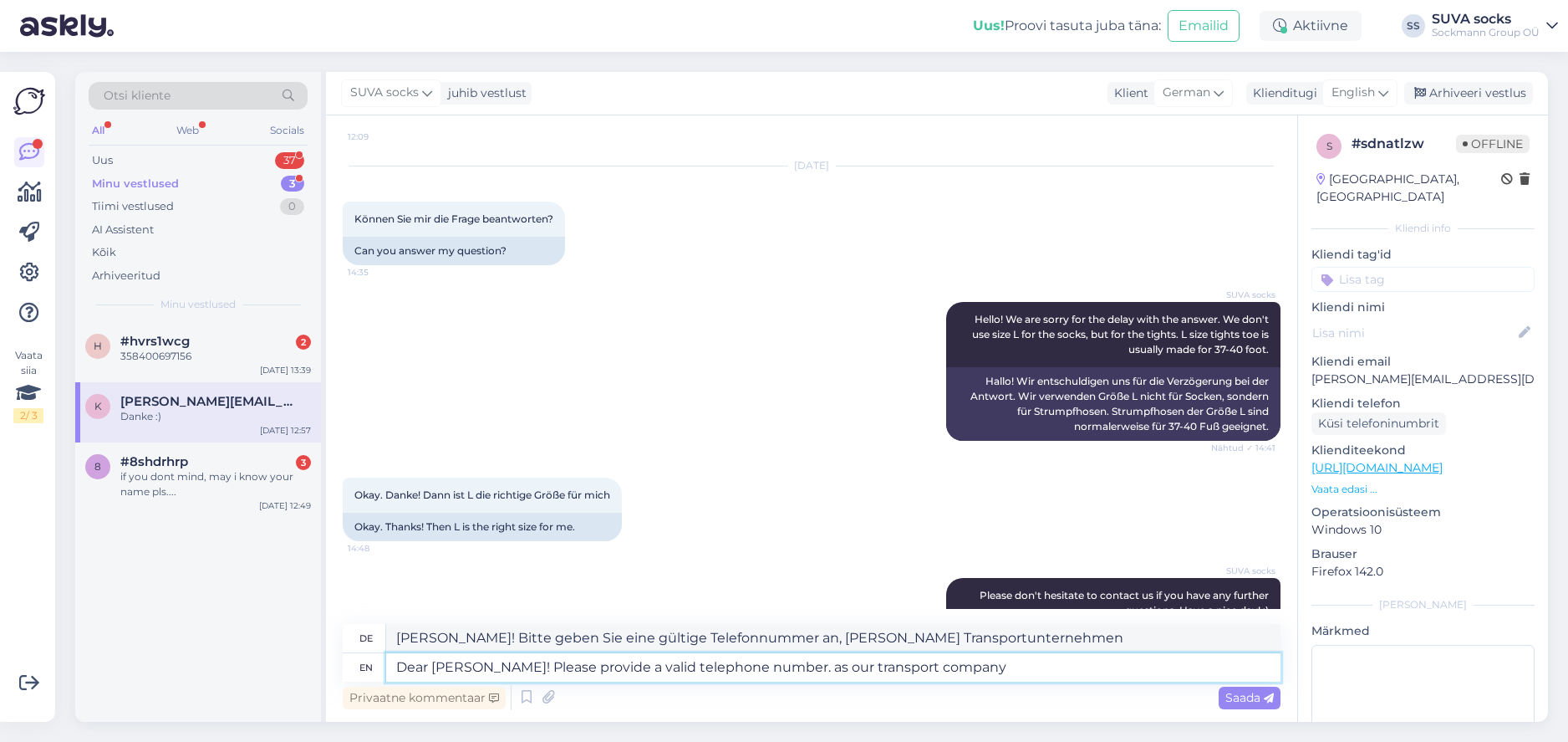
type textarea "Dear [PERSON_NAME]! Please provide a valid telephone number. as our transport c…"
type textarea "[PERSON_NAME]! Bitte geben Sie eine gültige Telefonnummer an. [PERSON_NAME] Tra…"
type textarea "Dear [PERSON_NAME]! Please provide a valid telephone number. Un as our transpor…"
type textarea "[PERSON_NAME]! Bitte geben Sie eine gültige Telefonnummer an. Un als unser Tran…"
type textarea "Dear [PERSON_NAME]! Please provide a valid telephone number. Unfo as our transp…"
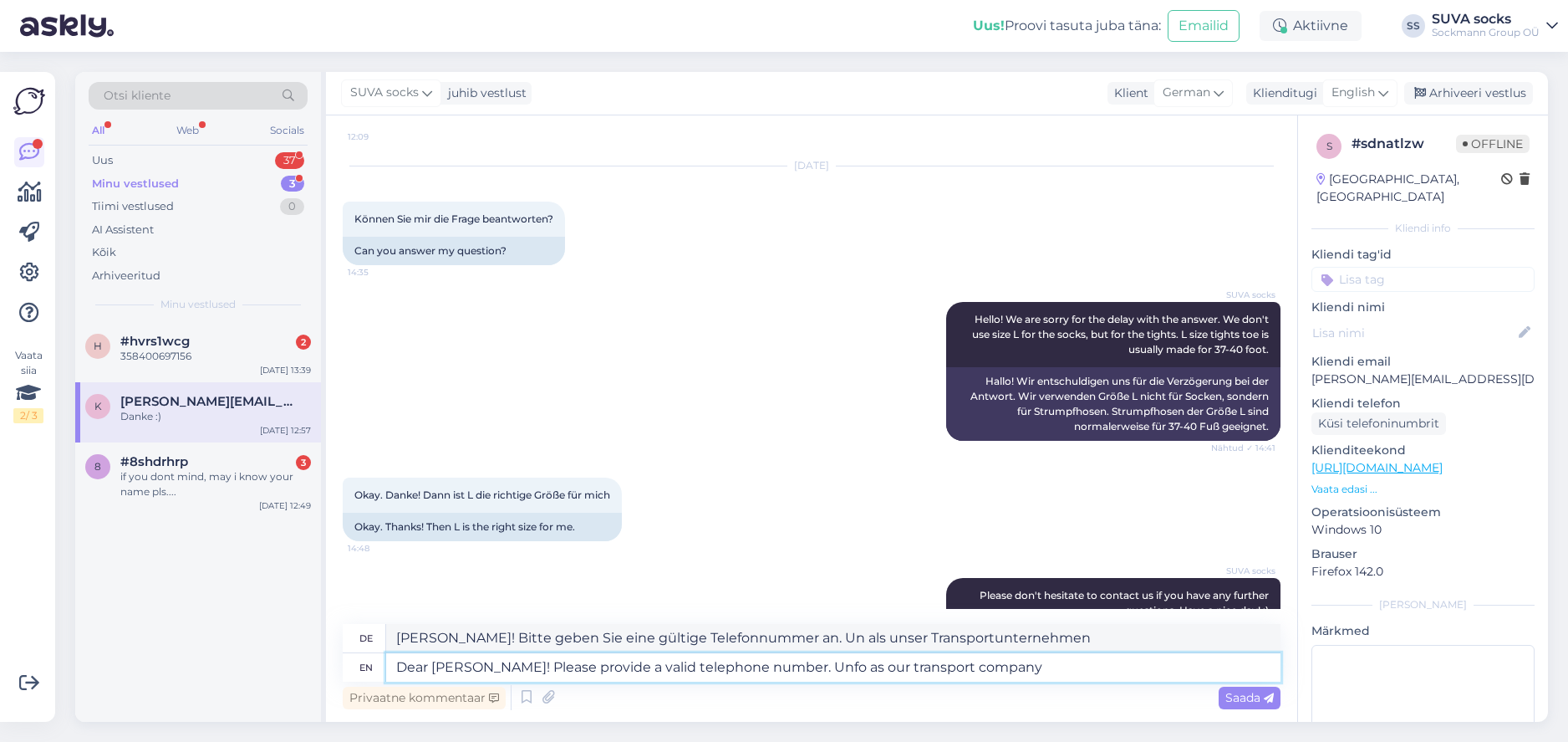
type textarea "[PERSON_NAME]! Bitte geben Sie eine gültige Telefonnummer an. Unf als unser Tra…"
type textarea "Dear [PERSON_NAME]! Please provide a valid telephone number. Unfor as our trans…"
type textarea "[PERSON_NAME]! Bitte geben Sie eine gültige Telefonnummer an. [PERSON_NAME] Tra…"
type textarea "Dear [PERSON_NAME]! Please provide a valid telephone number. Unfortu as our tra…"
type textarea "[PERSON_NAME]! Bitte geben Sie eine gültige Telefonnummer an. Leider ist unser …"
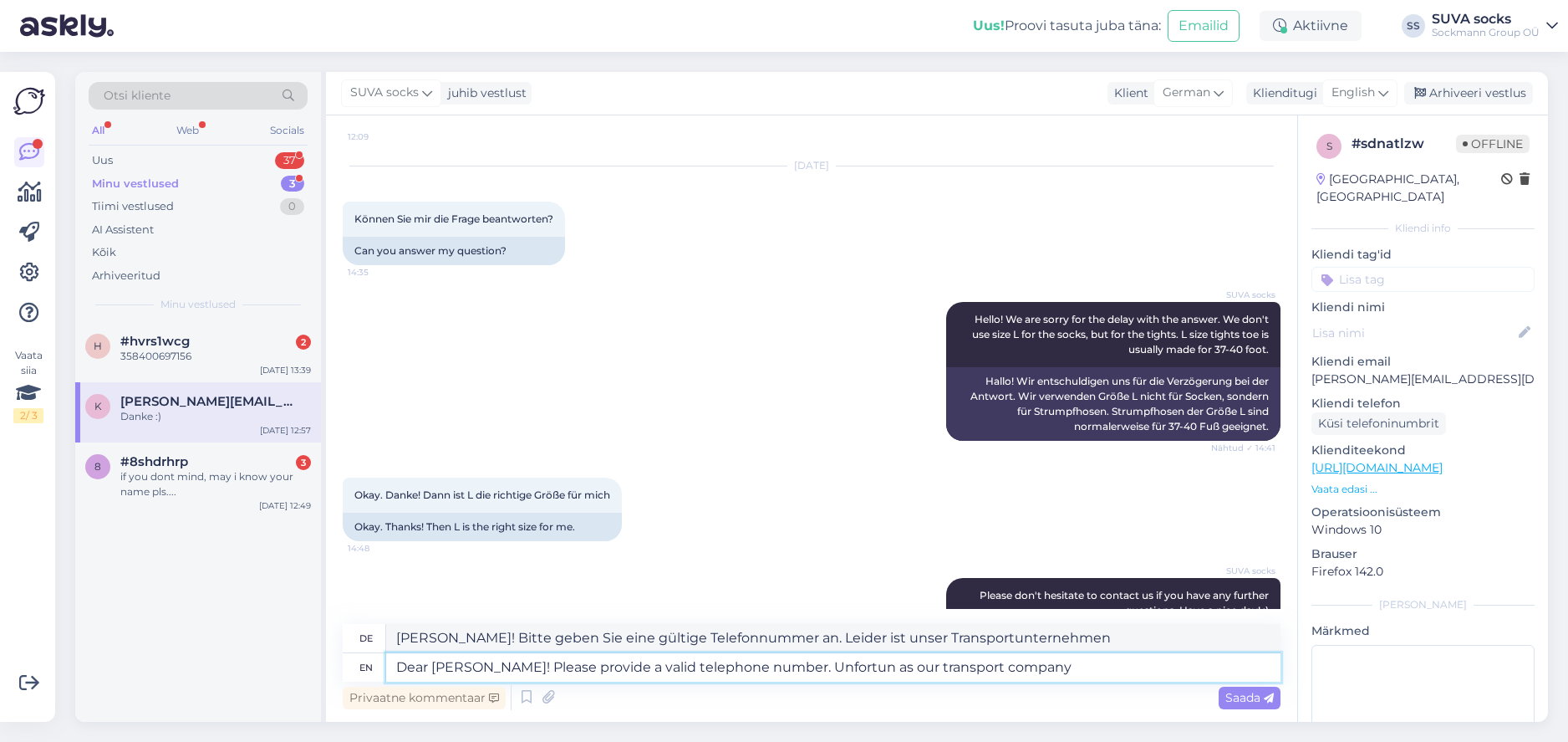
type textarea "Dear [PERSON_NAME]! Please provide a valid telephone number. Unfortuna as our t…"
type textarea "[PERSON_NAME]! Bitte geben Sie eine gültige Telefonnummer an. Leider, [PERSON_N…"
type textarea "Dear [PERSON_NAME]! Please provide a valid telephone number. Unfortunate as our…"
type textarea "[PERSON_NAME]! Bitte geben Sie eine gültige Telefonnummer an. [PERSON_NAME], [P…"
type textarea "Dear [PERSON_NAME]! Please provide a valid telephone number. Unfortunatel as ou…"
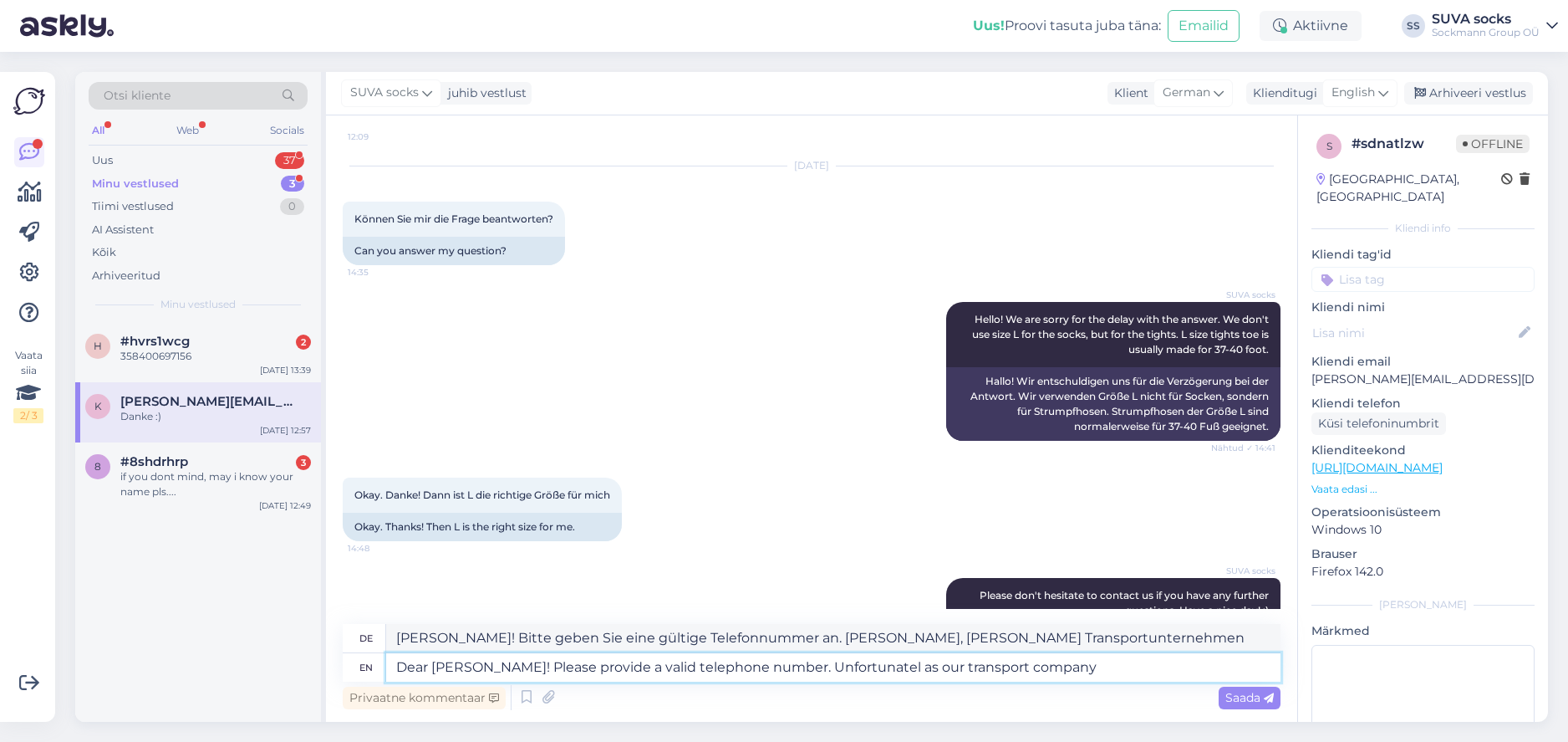
type textarea "[PERSON_NAME]! Bitte geben Sie eine gültige Telefonnummer an. Leider, [PERSON_N…"
click at [1084, 667] on textarea "Dear [PERSON_NAME]! Please provide a valid telephone number. Unfortunately as o…" at bounding box center [833, 667] width 894 height 28
type textarea "Dear [PERSON_NAME]! Please provide a valid telephone number. Unfortunately our"
type textarea "[PERSON_NAME]! Bitte geben Sie eine gültige Telefonnummer an. Leider"
type textarea "Dear [PERSON_NAME]! Please provide a valid telephone number. Unfortunately our …"
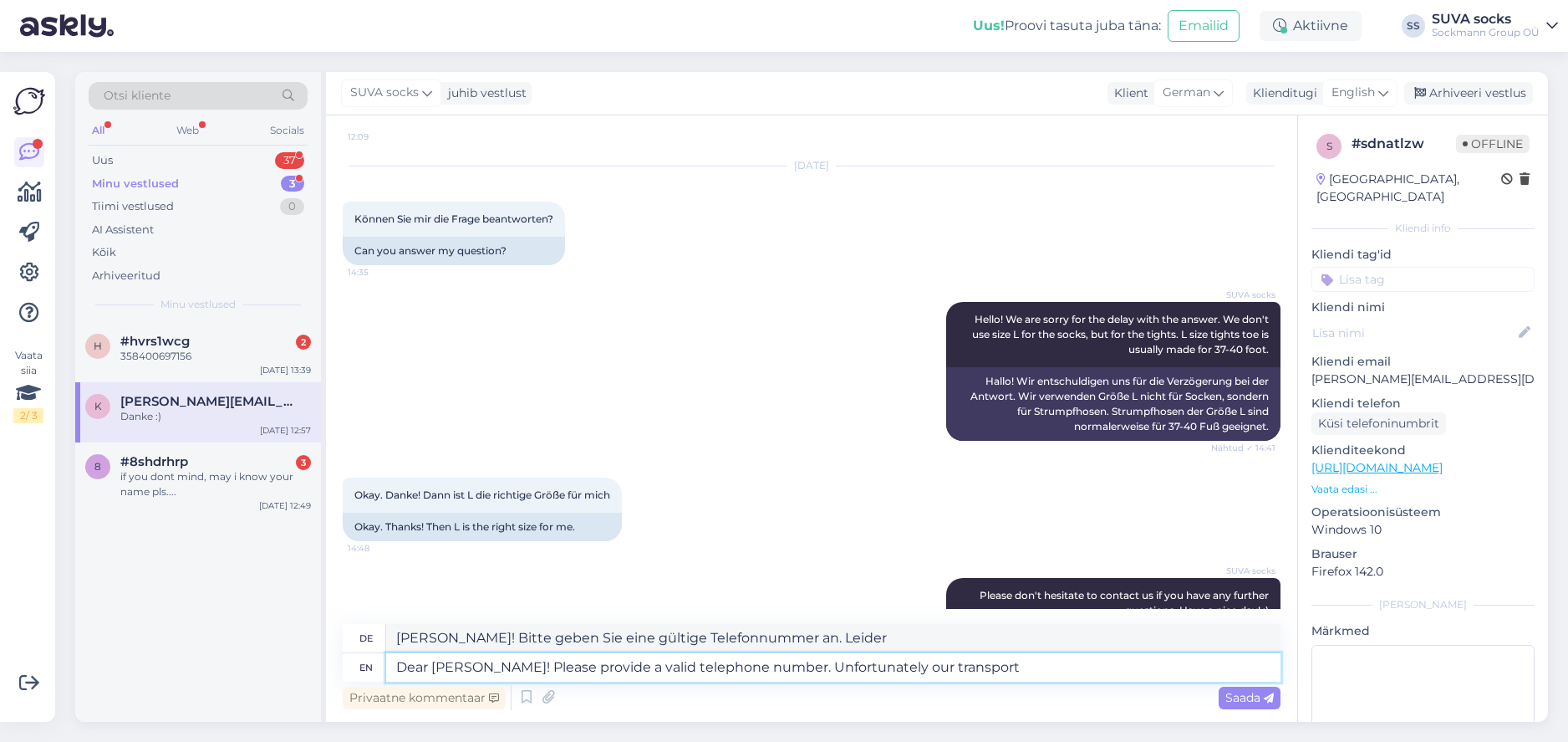
type textarea "[PERSON_NAME]! Bitte geben Sie eine gültige Telefonnummer an. Leider ist unser …"
type textarea "Dear [PERSON_NAME]! Please provide a valid telephone number. Unfortunately our …"
type textarea "[PERSON_NAME]! Bitte geben Sie eine gültige Telefonnummer an. Leider ist unser …"
click at [905, 667] on textarea "Dear [PERSON_NAME]! Please provide a valid telephone number. Unfortunately our …" at bounding box center [833, 667] width 894 height 28
type textarea "Dear [PERSON_NAME]! Please provide a valid telephone number. Unfortunately our …"
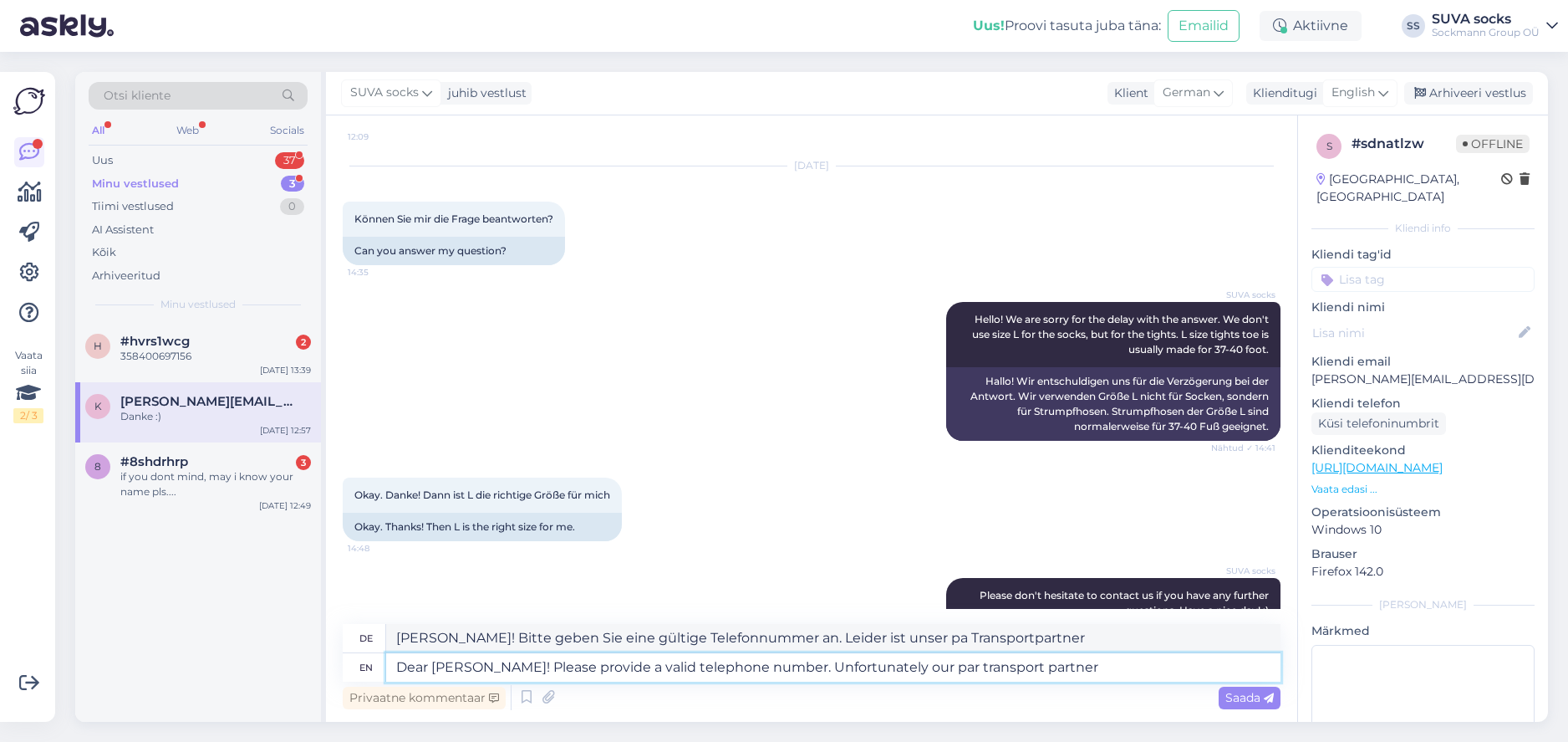
type textarea "[PERSON_NAME]! Bitte geben Sie eine gültige Telefonnummer an. Leider ist unser …"
type textarea "Dear [PERSON_NAME]! Please provide a valid telephone number. Unfortunately our …"
type textarea "[PERSON_NAME]! Bitte geben Sie eine gültige Telefonnummer an. Leider ist unser …"
type textarea "Dear [PERSON_NAME]! Please provide a valid telephone number. Unfortunately our …"
type textarea "[PERSON_NAME]! Bitte geben Sie eine gültige Telefonnummer an. Leider ist unser …"
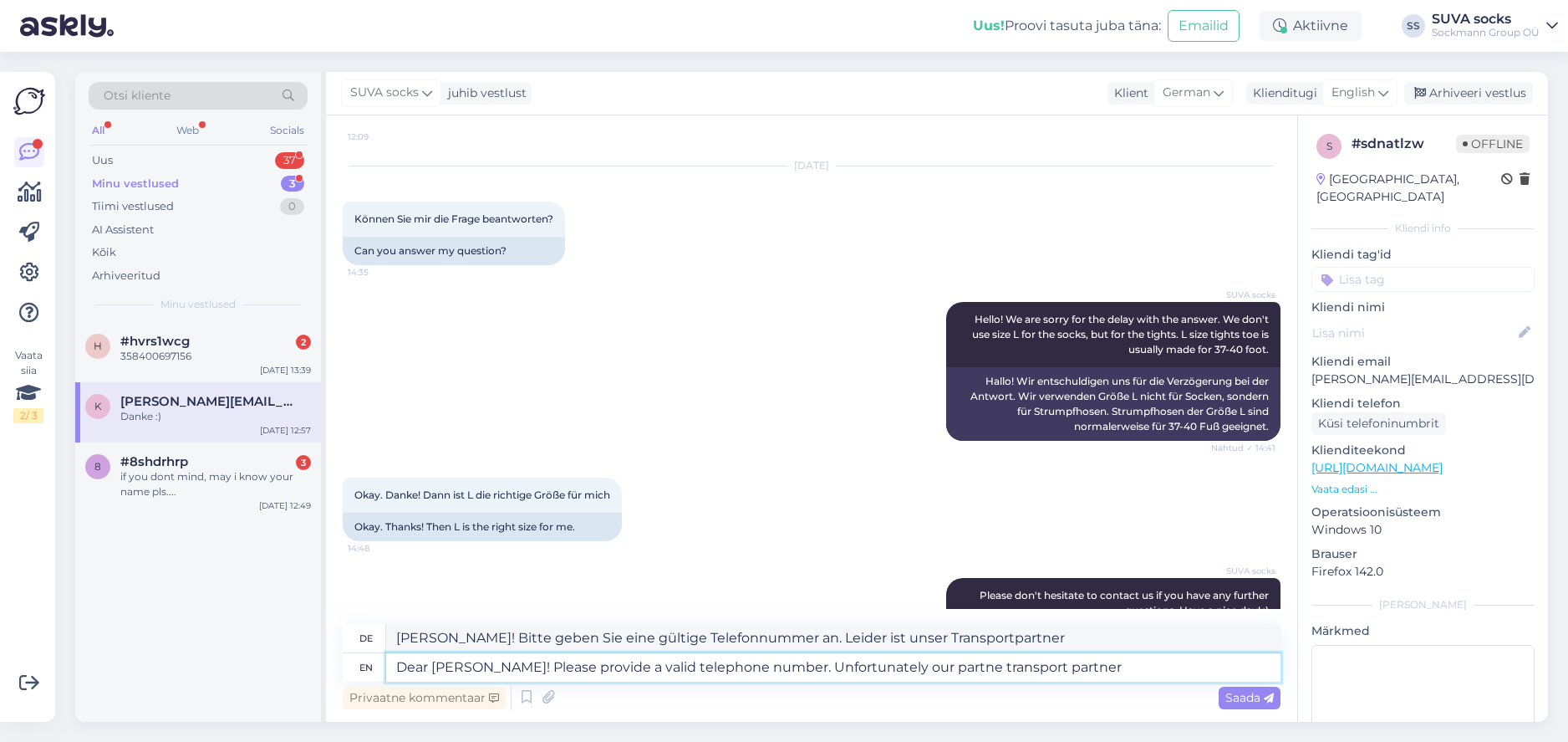
type textarea "Dear [PERSON_NAME]! Please provide a valid telephone number. Unfortunately our …"
type textarea "[PERSON_NAME]! Bitte geben Sie eine gültige Telefonnummer an. Leider ist unser …"
drag, startPoint x: 1027, startPoint y: 668, endPoint x: 1167, endPoint y: 668, distance: 140.0
click at [1167, 668] on textarea "Dear [PERSON_NAME]! Please provide a valid telephone number. Unfortunately our …" at bounding box center [833, 667] width 894 height 28
type textarea "Dear [PERSON_NAME]! Please provide a valid telephone number. Unfortunately our …"
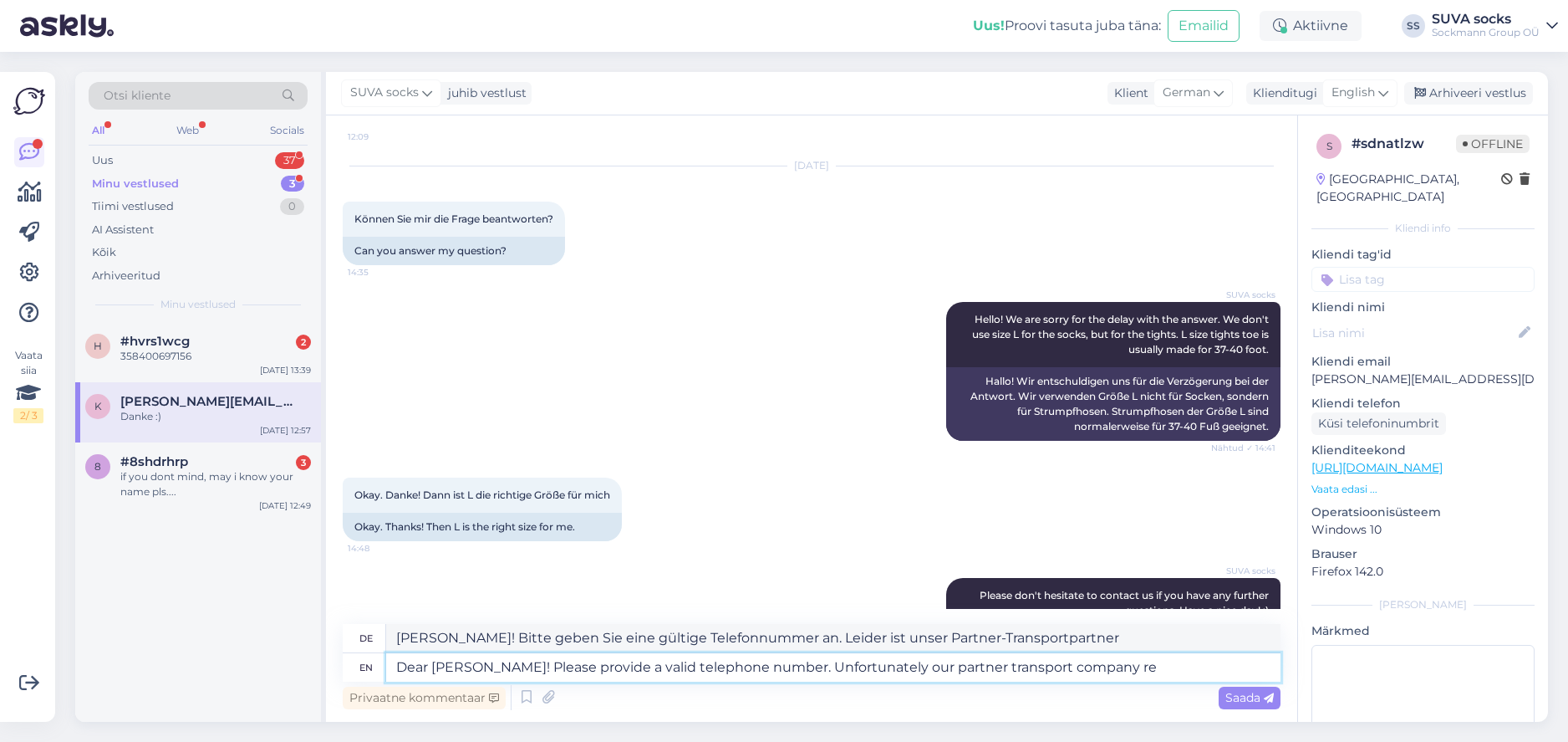
type textarea "[PERSON_NAME]! Bitte geben Sie eine gültige Telefonnummer an. Leider ist unser …"
type textarea "Dear [PERSON_NAME]! Please provide a valid telephone number. Unfortunately our …"
type textarea "[PERSON_NAME]! Bitte geben Sie eine gültige Telefonnummer an. Leider benötigt u…"
type textarea "Dear [PERSON_NAME]! Please provide a valid telephone number. Unfortunately our …"
type textarea "[PERSON_NAME]! Bitte geben Sie eine gültige Telefonnummer an. Unser Partner-Tra…"
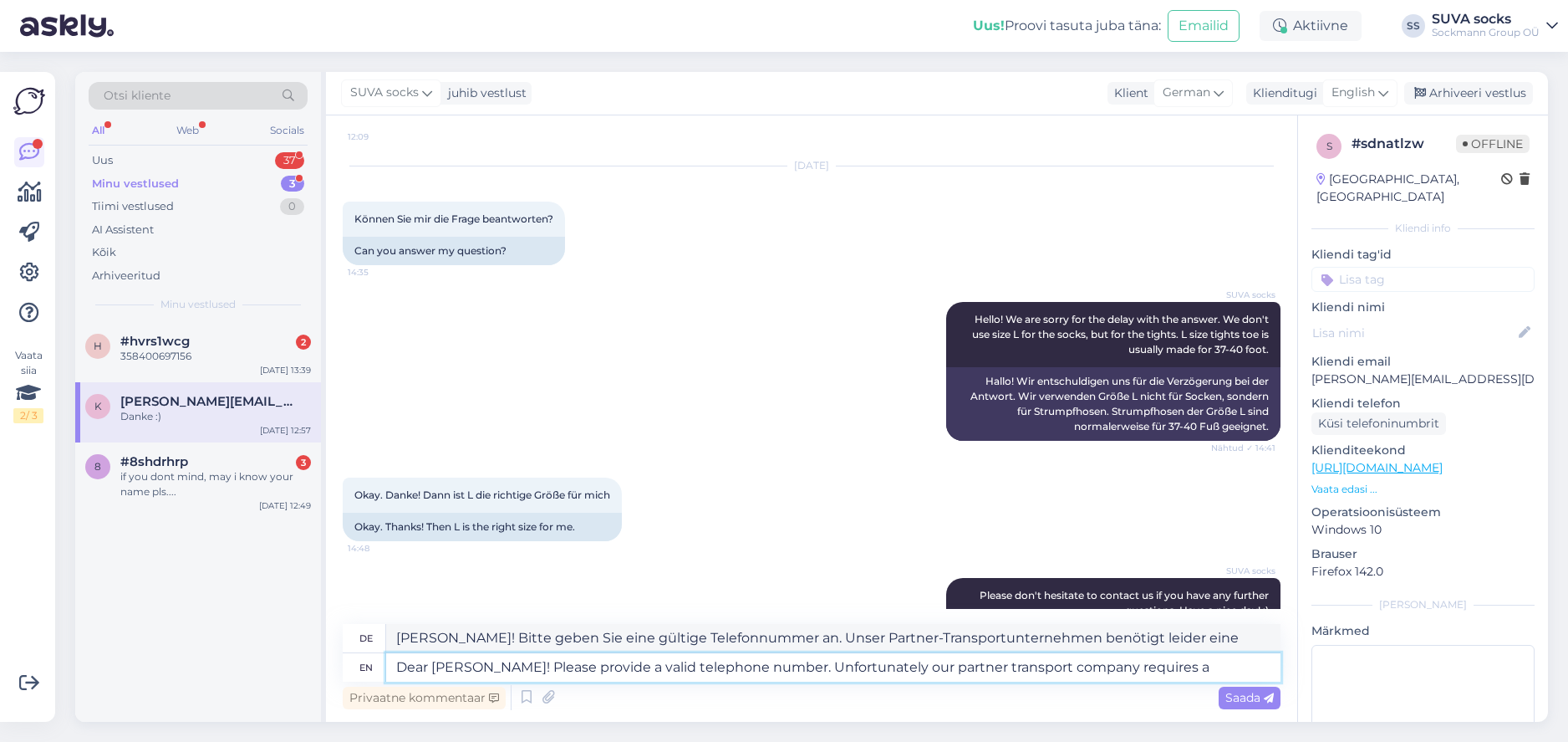
drag, startPoint x: 1172, startPoint y: 674, endPoint x: 406, endPoint y: 590, distance: 770.6
click at [406, 590] on div "Vestlus algas [DATE] Hallo, 12:08 Hello, was ist Größe L bei den Socken für Fra…" at bounding box center [812, 419] width 971 height 607
